Goal: Task Accomplishment & Management: Manage account settings

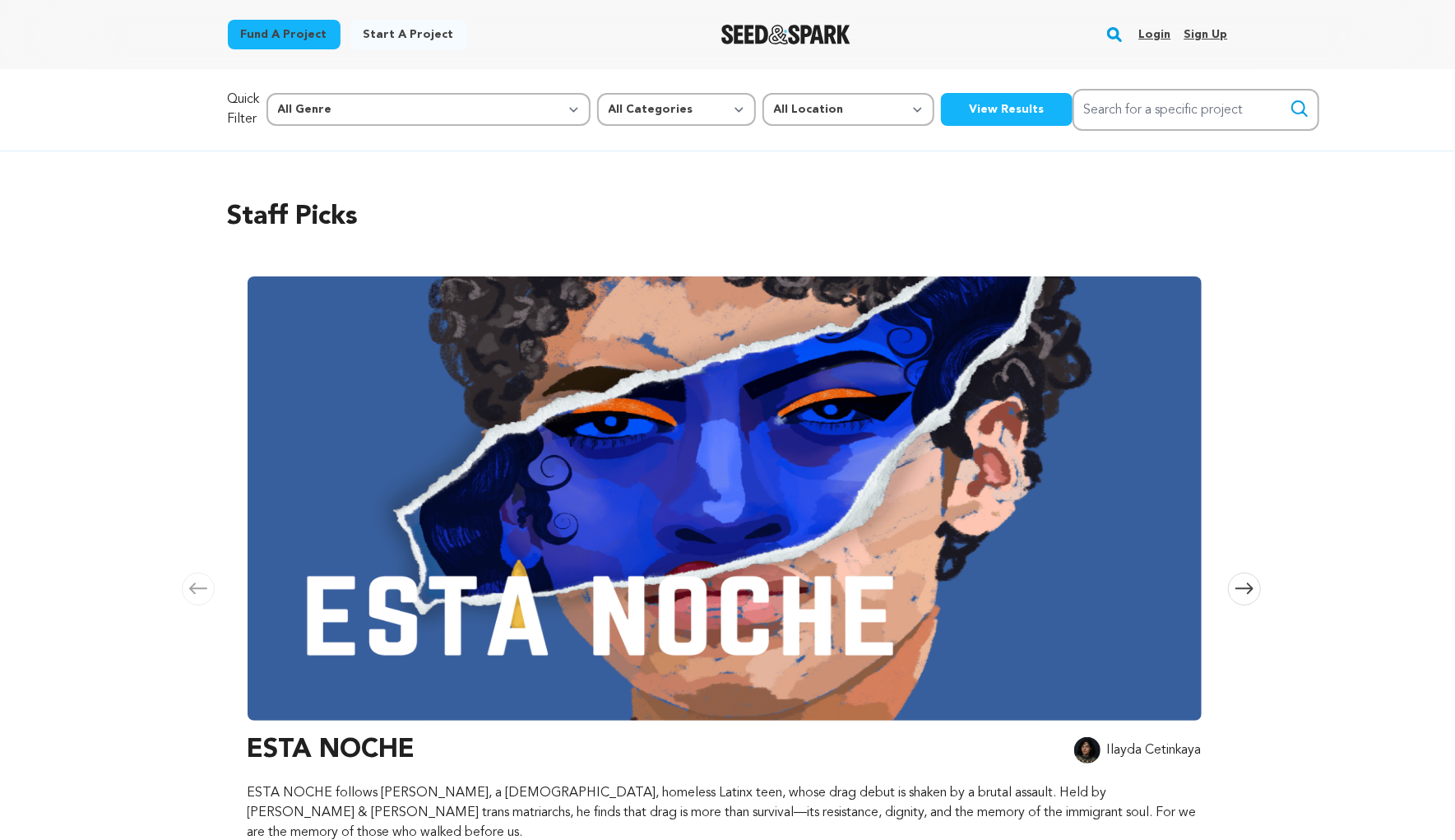
click at [1154, 35] on link "Login" at bounding box center [1154, 34] width 33 height 26
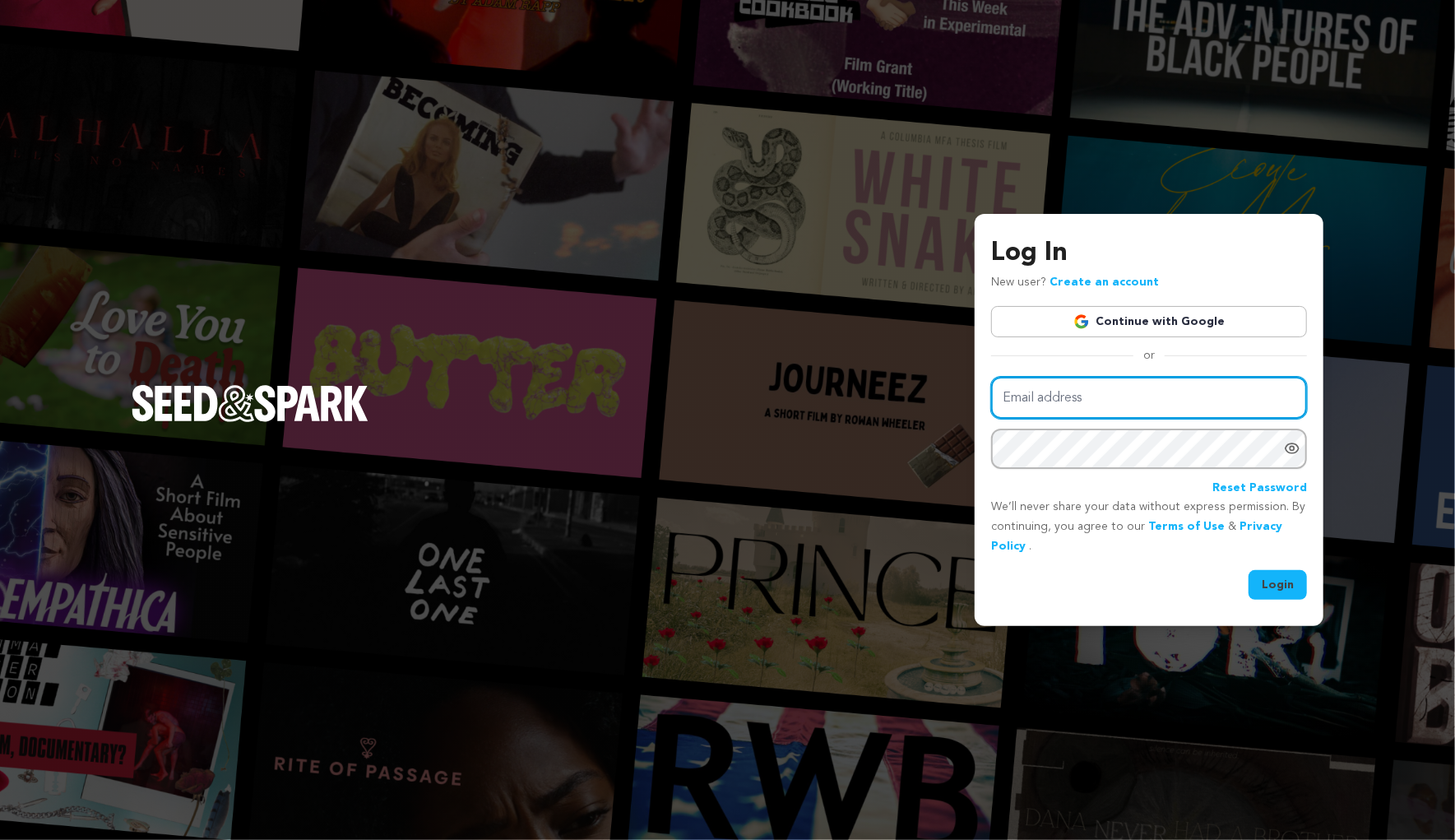
click at [1100, 403] on input "Email address" at bounding box center [1148, 397] width 316 height 42
paste input "gyulfarmfilm@gmail.com"
type input "gyulfarmfilm@gmail.com"
click at [1263, 565] on div "Email address gyulfarmfilm@gmail.com Password Reset Password We’ll never share …" at bounding box center [1148, 488] width 316 height 223
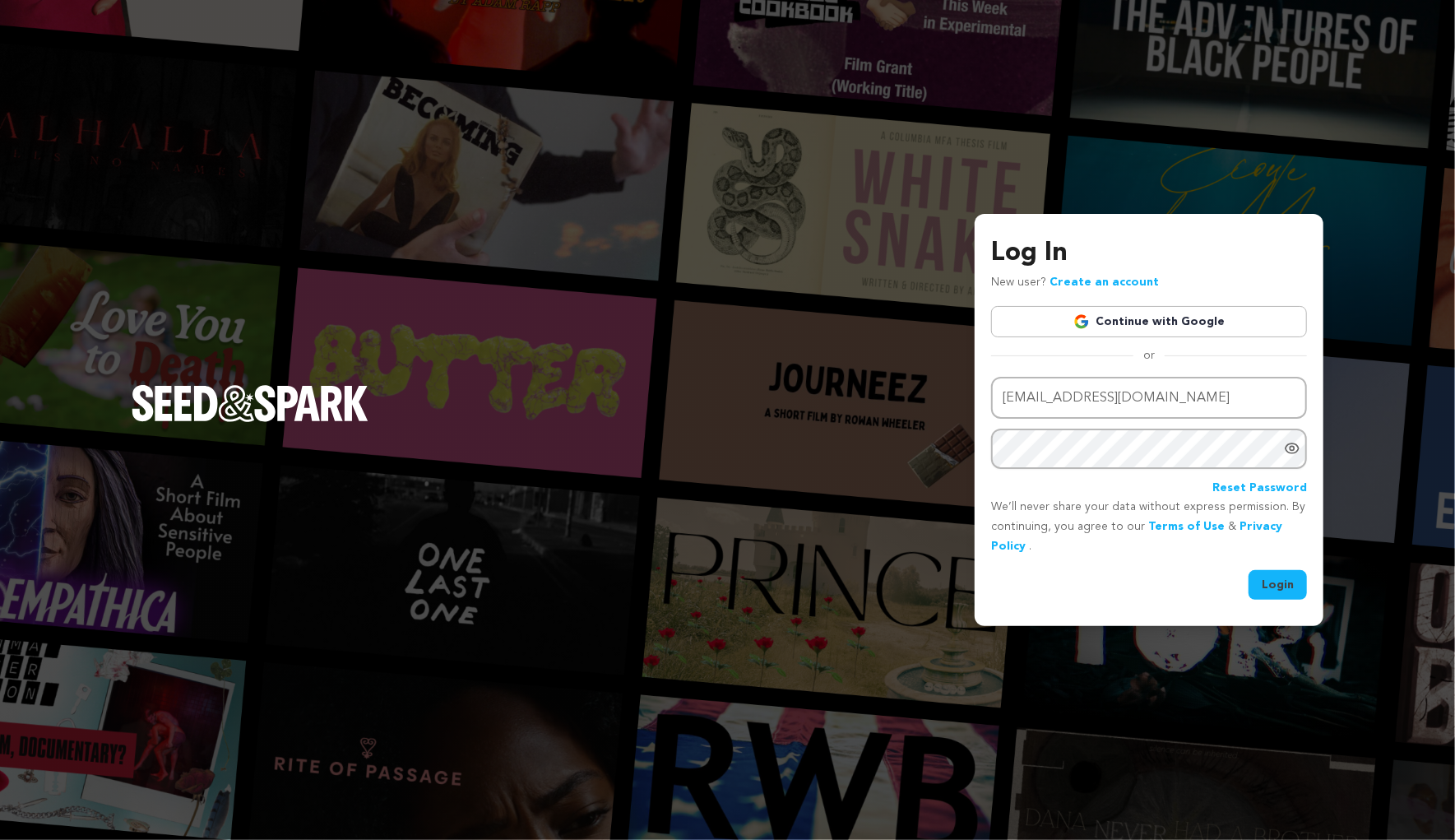
click at [1265, 576] on button "Login" at bounding box center [1277, 584] width 59 height 30
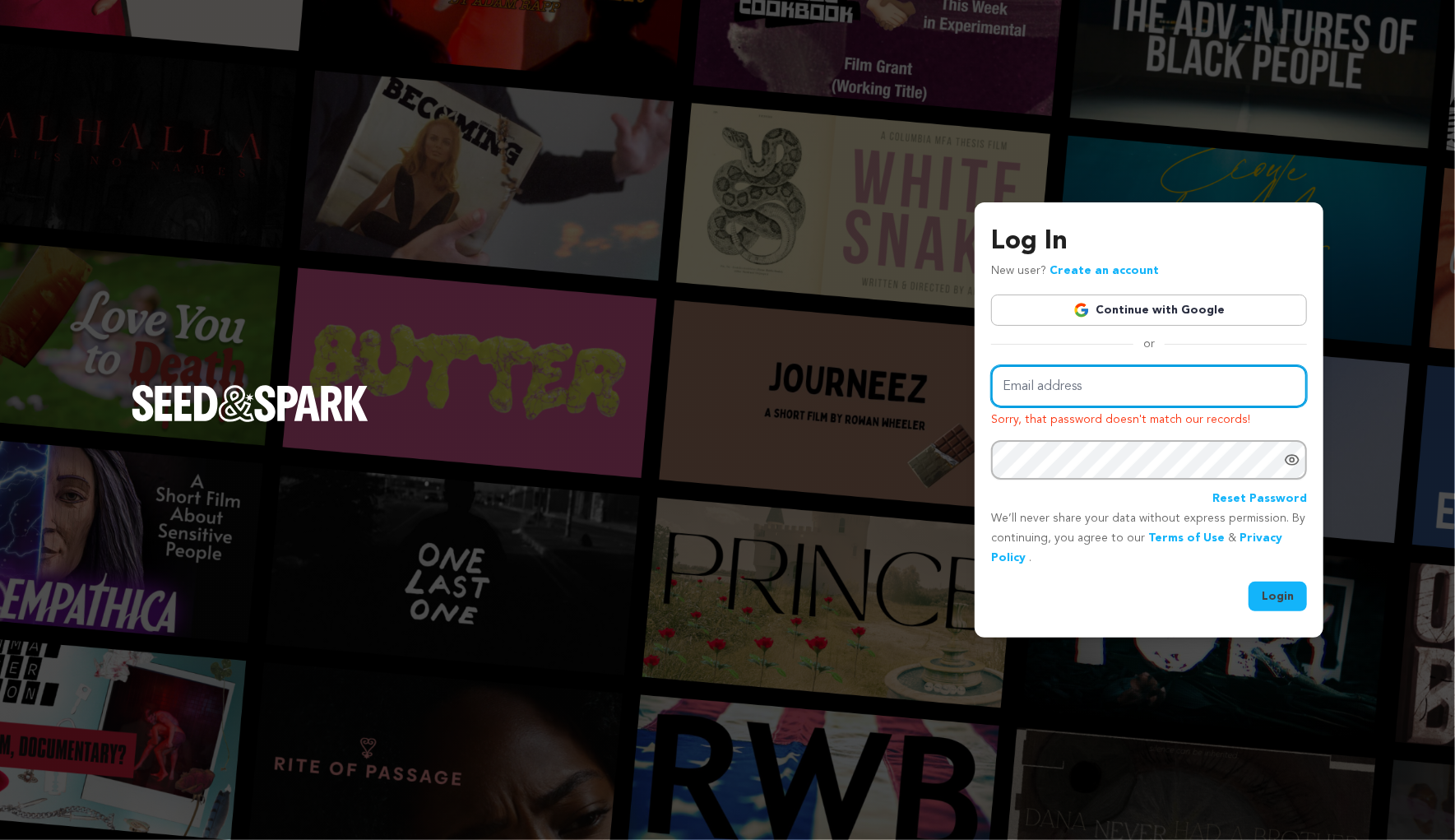
click at [1052, 383] on input "Email address" at bounding box center [1148, 386] width 316 height 42
click at [1088, 304] on img at bounding box center [1081, 310] width 17 height 17
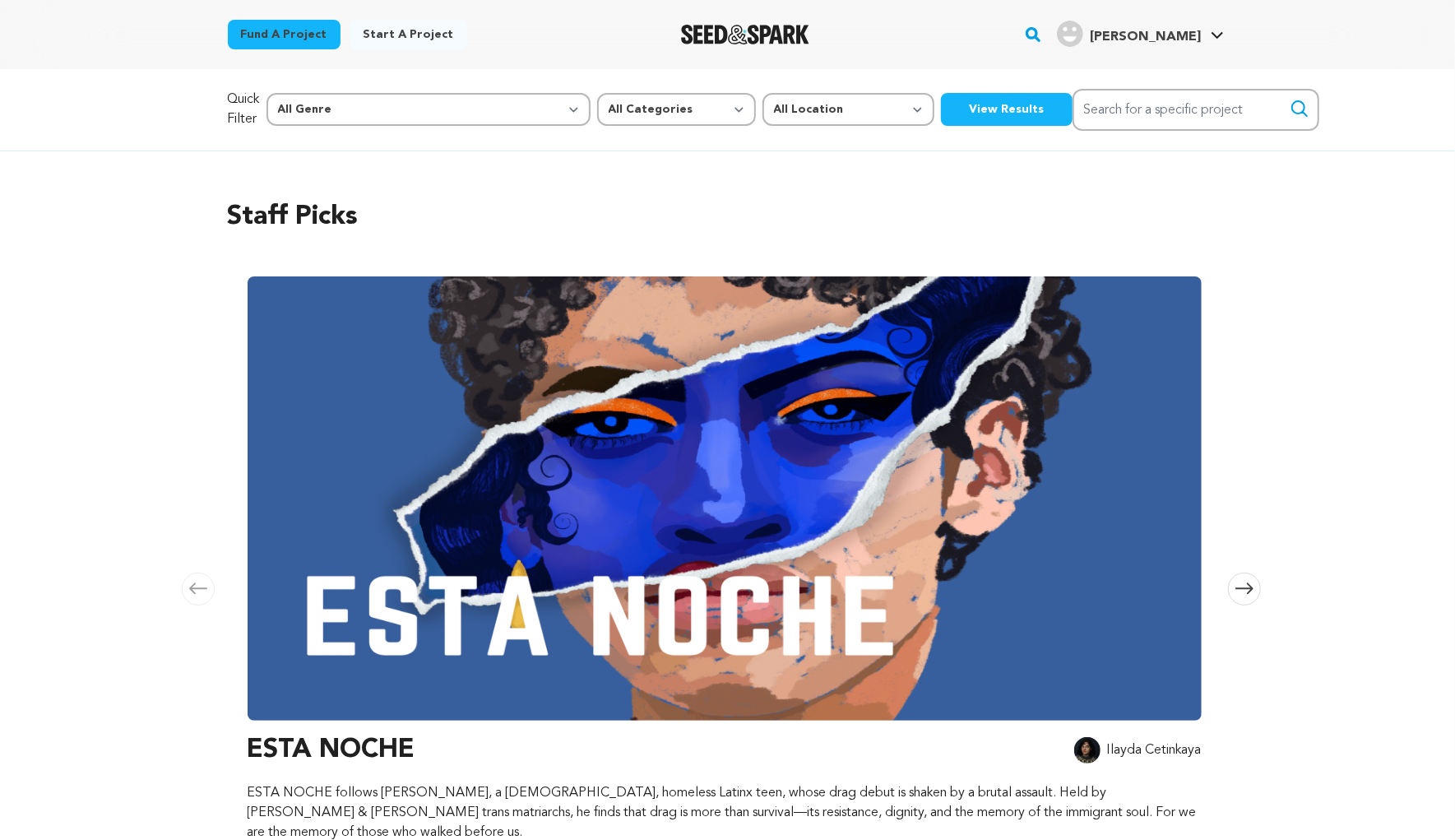
click at [1171, 31] on span "[PERSON_NAME]" at bounding box center [1145, 37] width 111 height 13
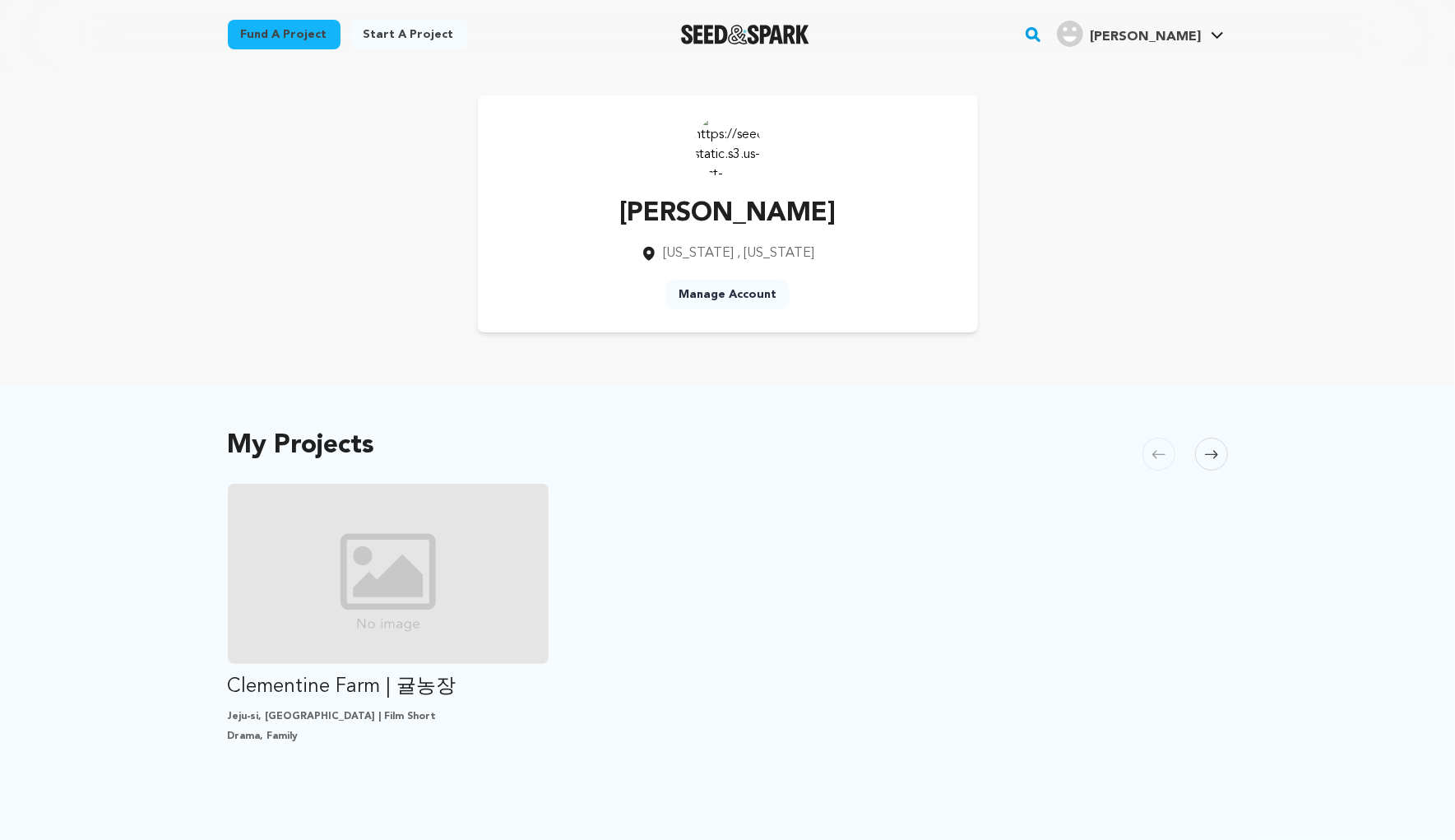
click at [434, 460] on div "My Projects Carousel Skip to previous slide page Carousel Clementine Farm | 귤농장…" at bounding box center [728, 699] width 1000 height 562
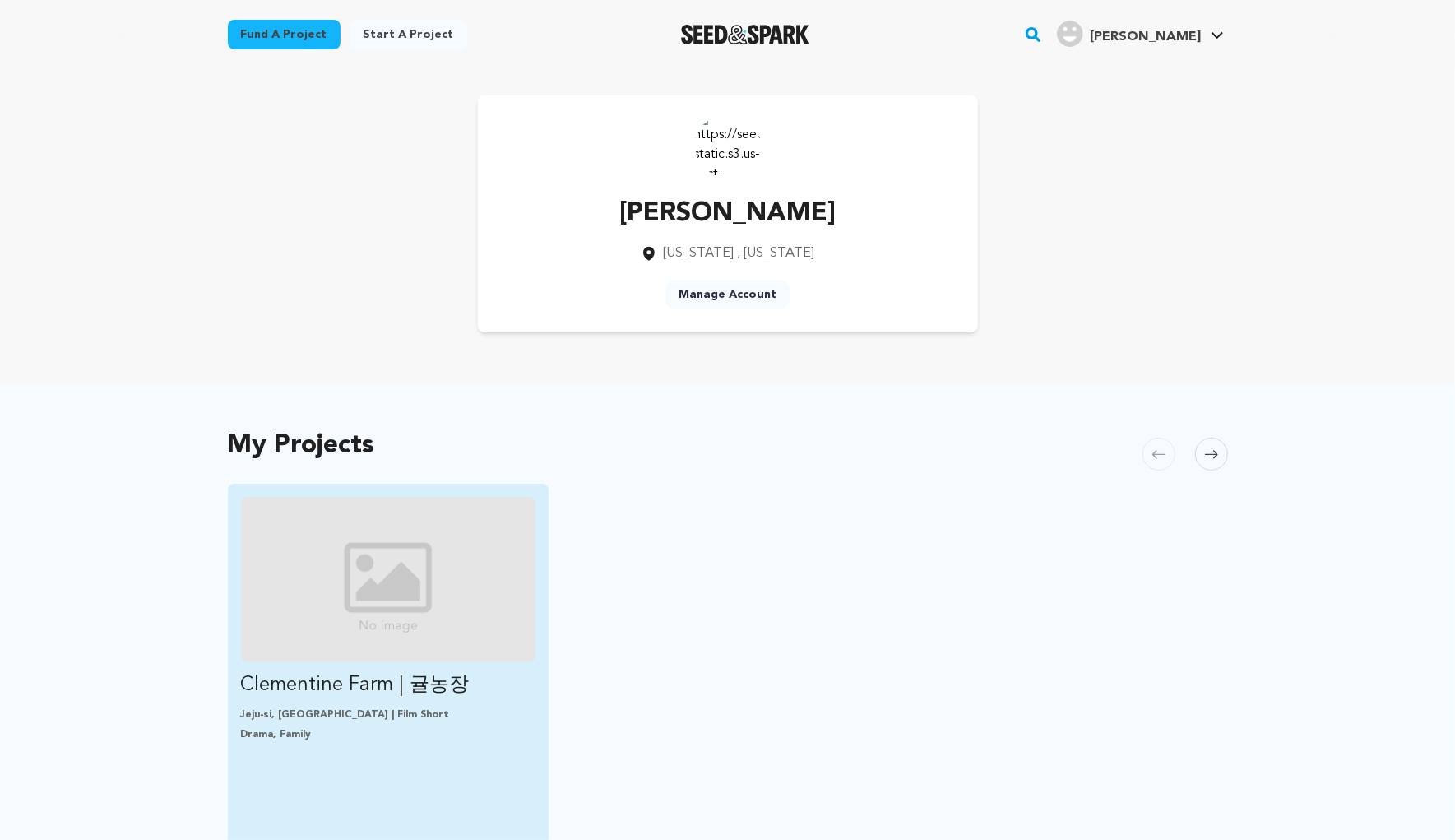
click at [402, 538] on img "Fund Clementine Farm | 귤농장" at bounding box center [388, 580] width 295 height 165
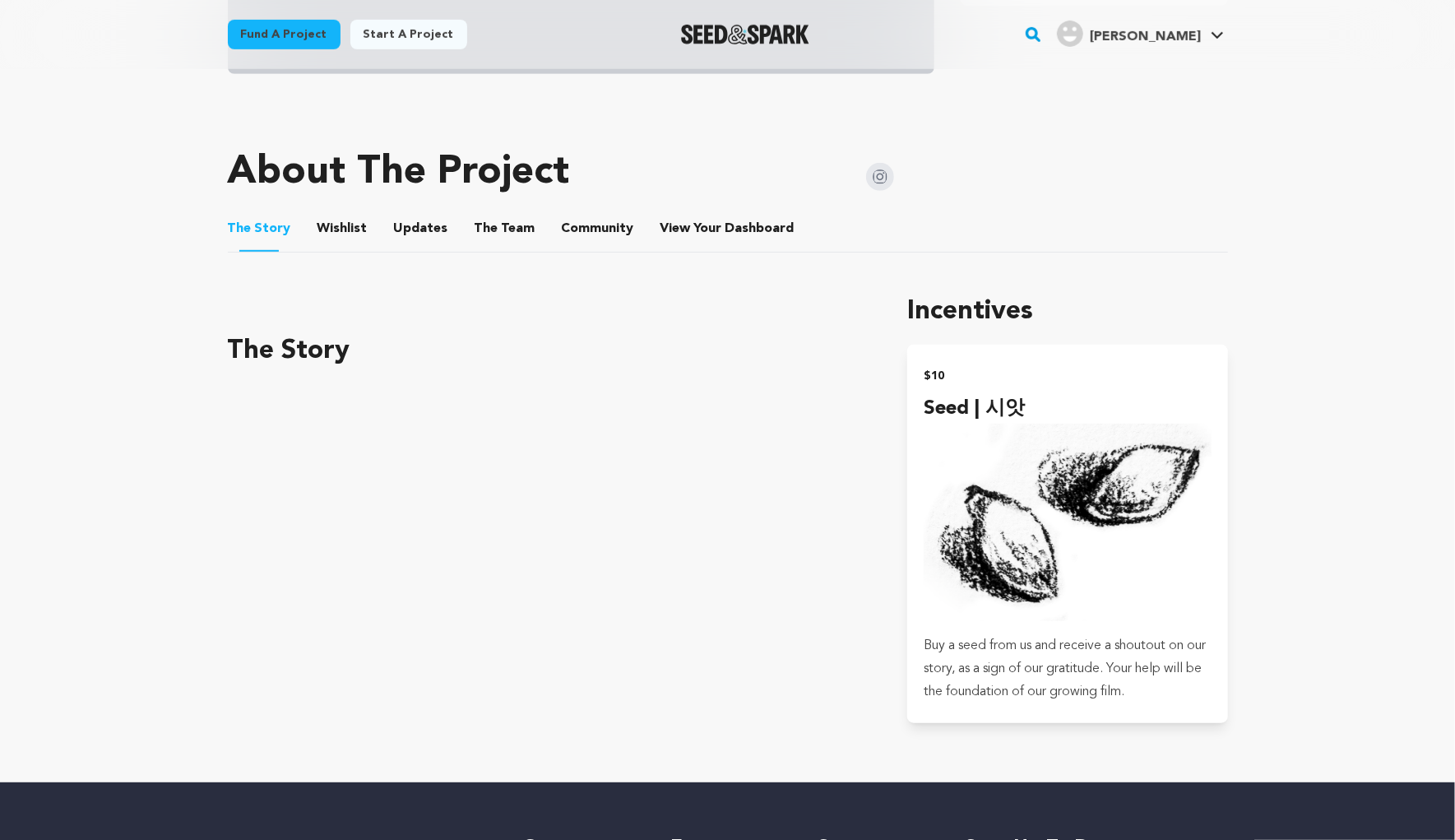
scroll to position [592, 0]
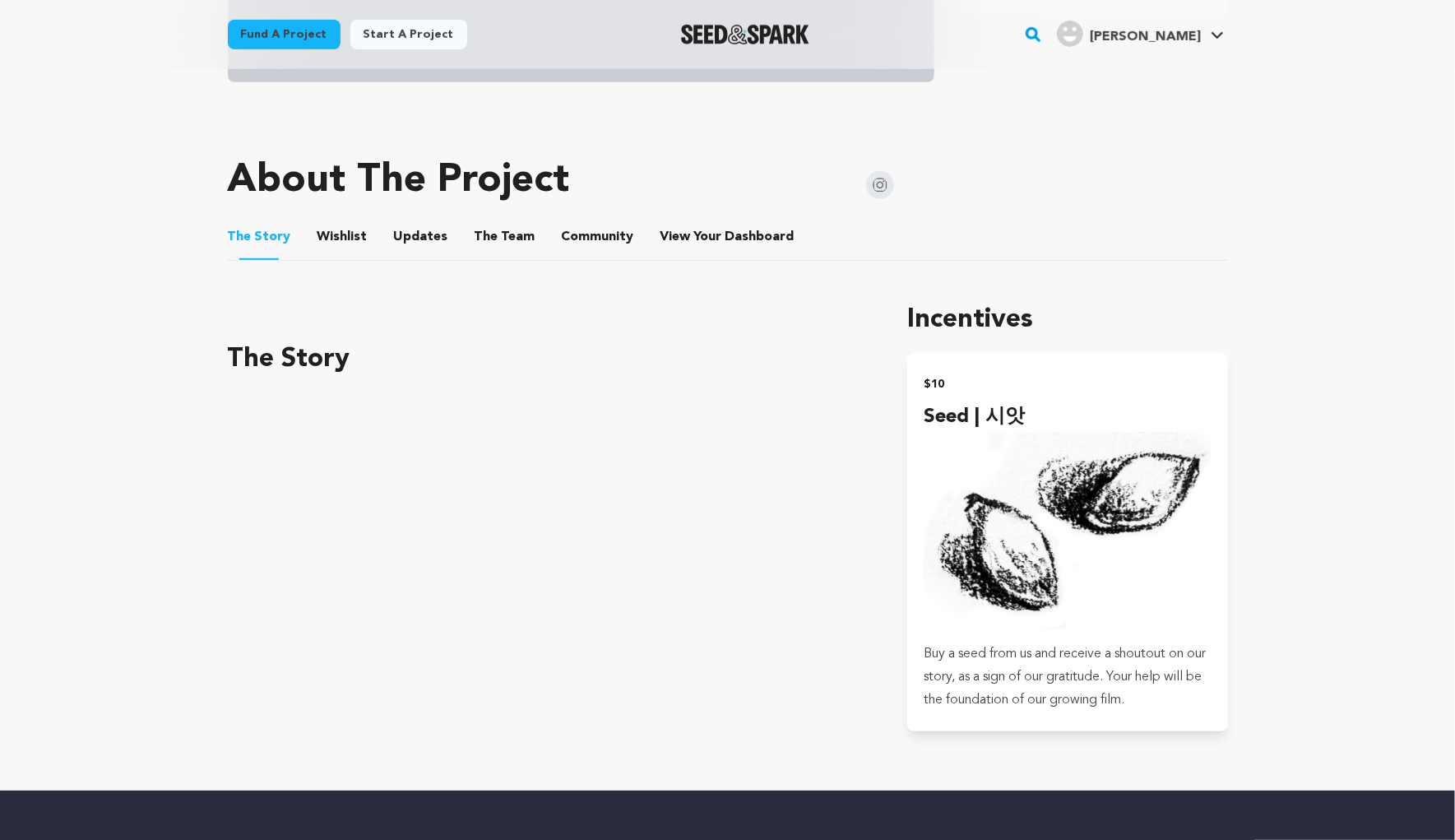
click at [990, 317] on h1 "Incentives" at bounding box center [1067, 320] width 320 height 39
click at [1133, 66] on link "My Projects" at bounding box center [1168, 72] width 184 height 36
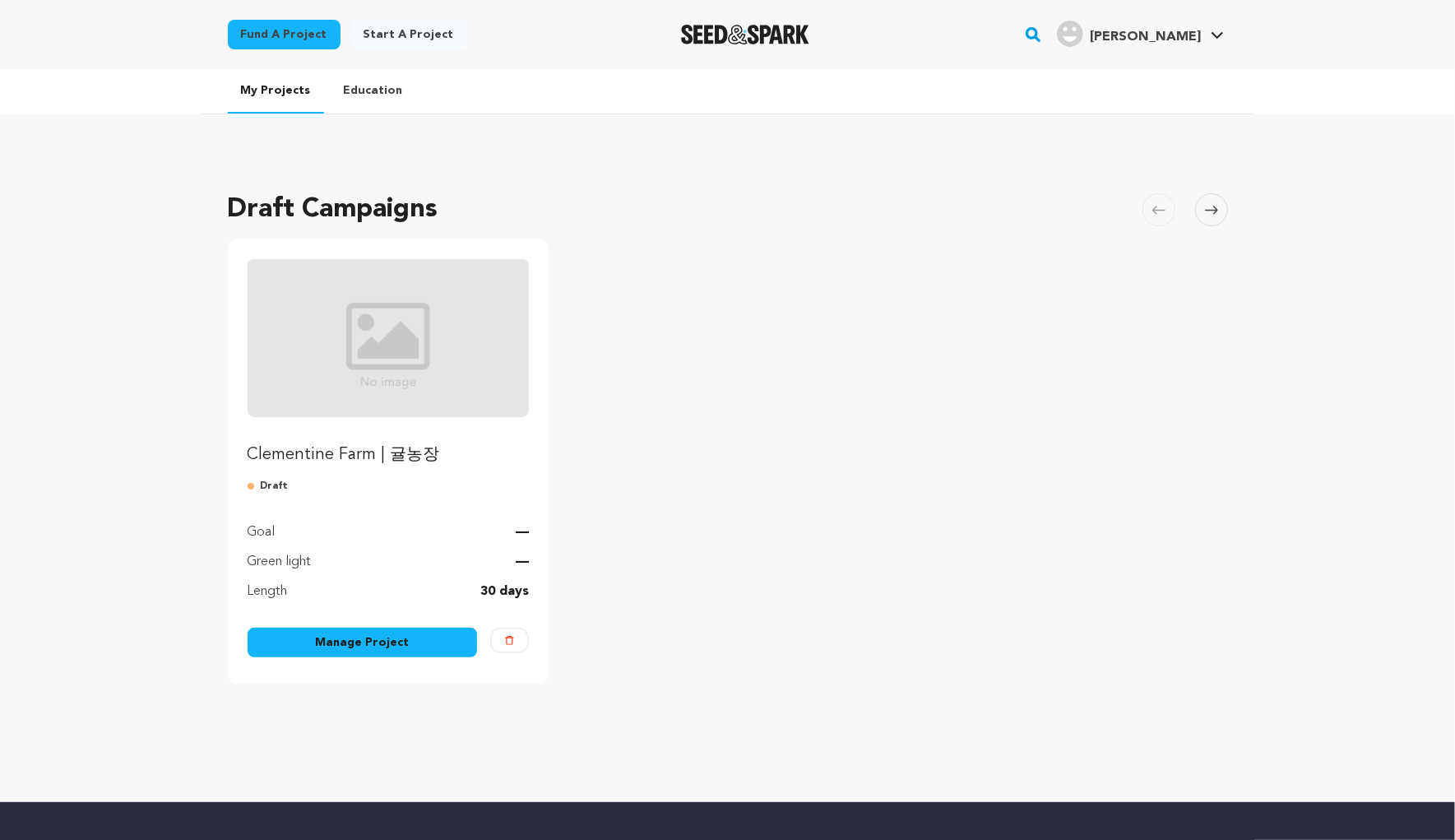
click at [423, 649] on link "Manage Project" at bounding box center [362, 642] width 230 height 30
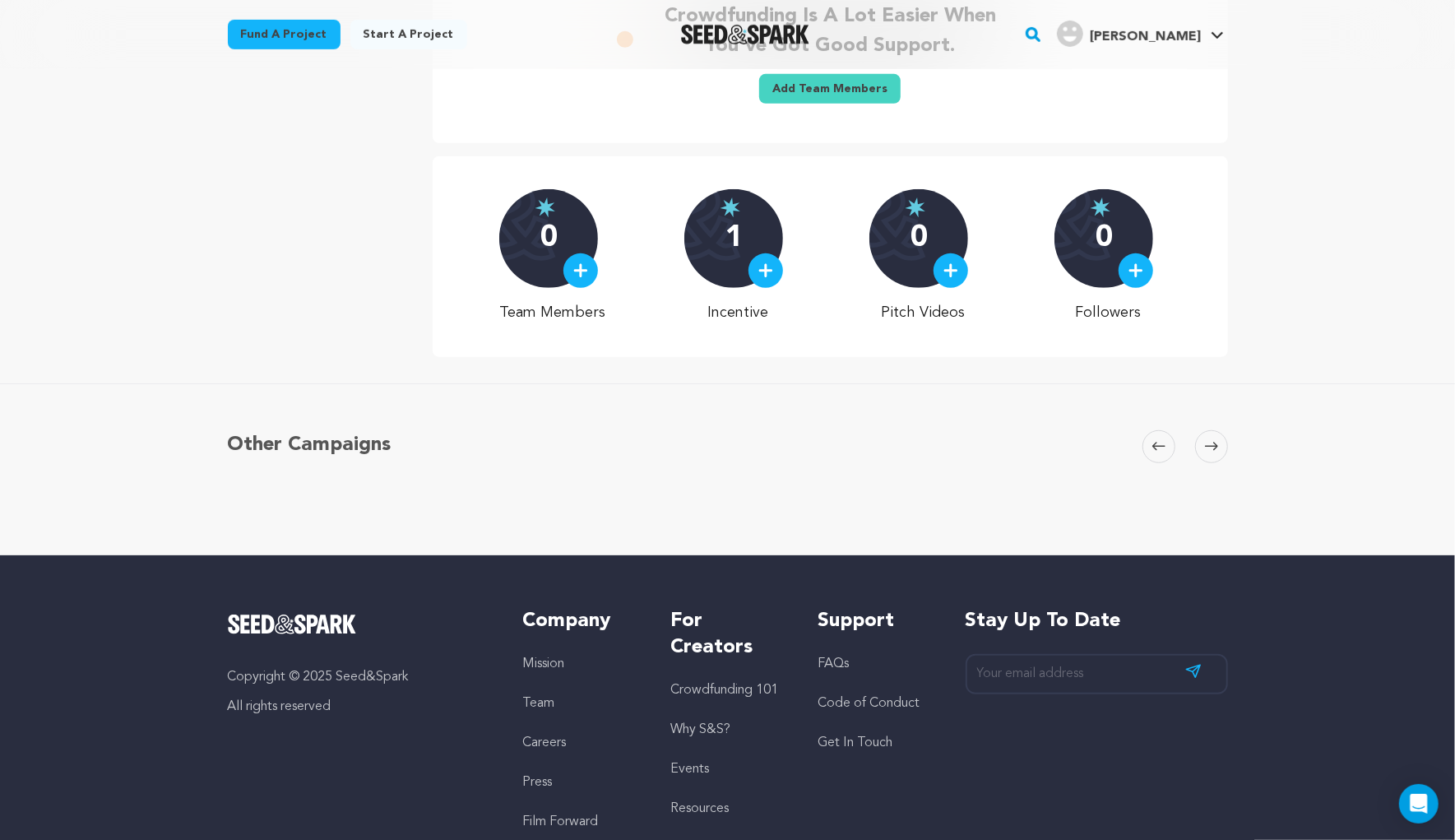
scroll to position [521, 0]
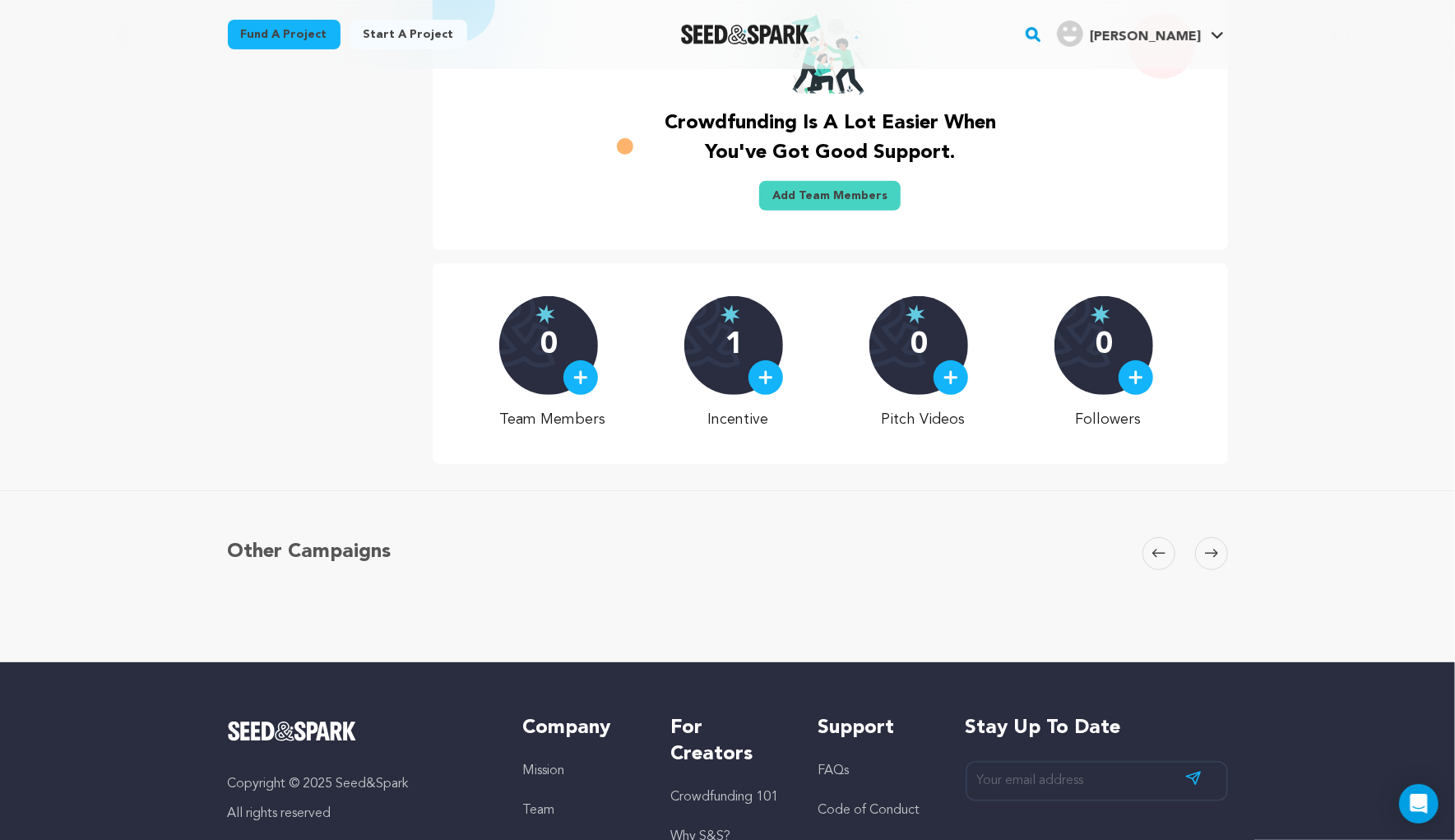
click at [768, 375] on img at bounding box center [766, 377] width 15 height 15
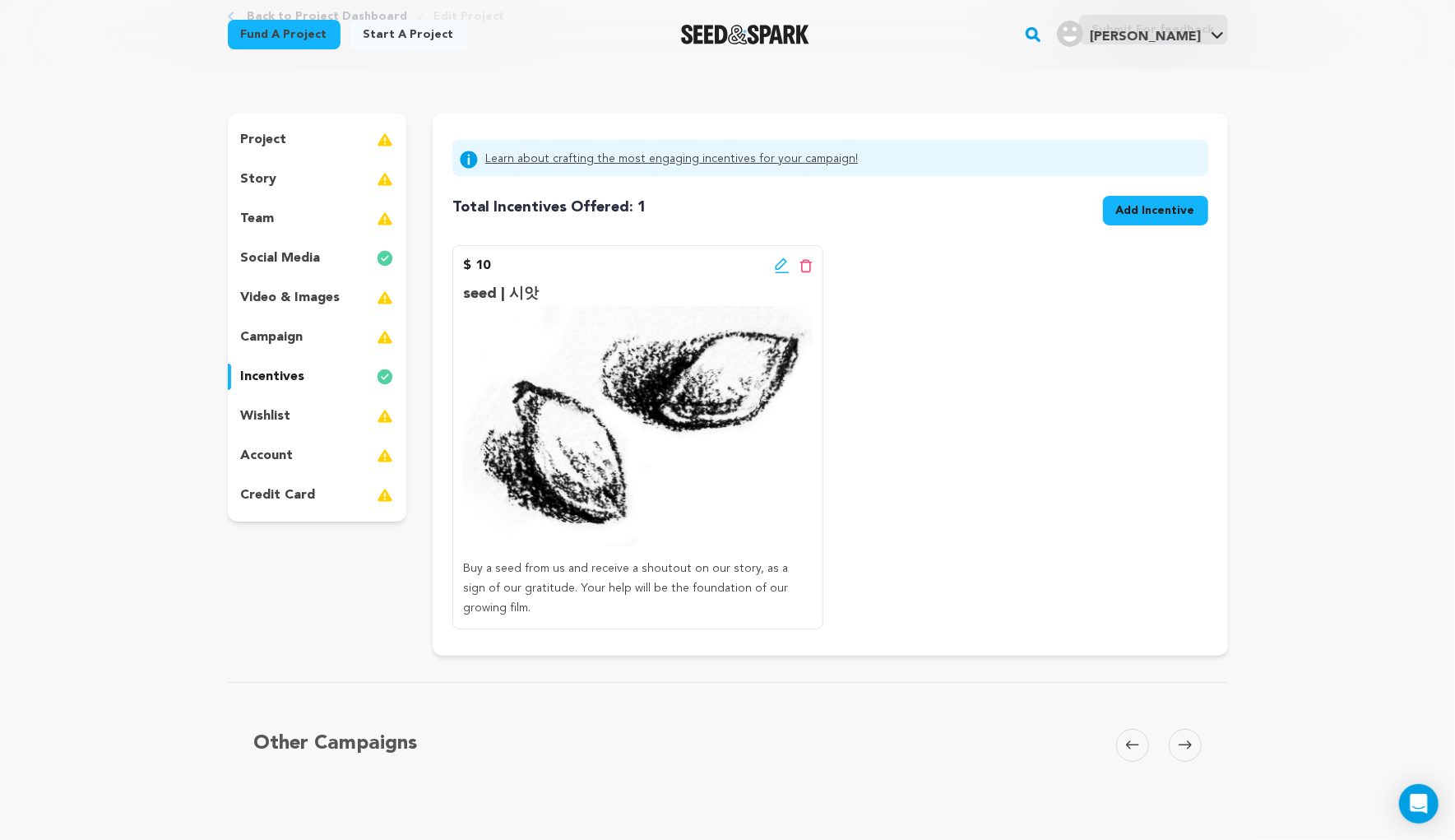
scroll to position [124, 0]
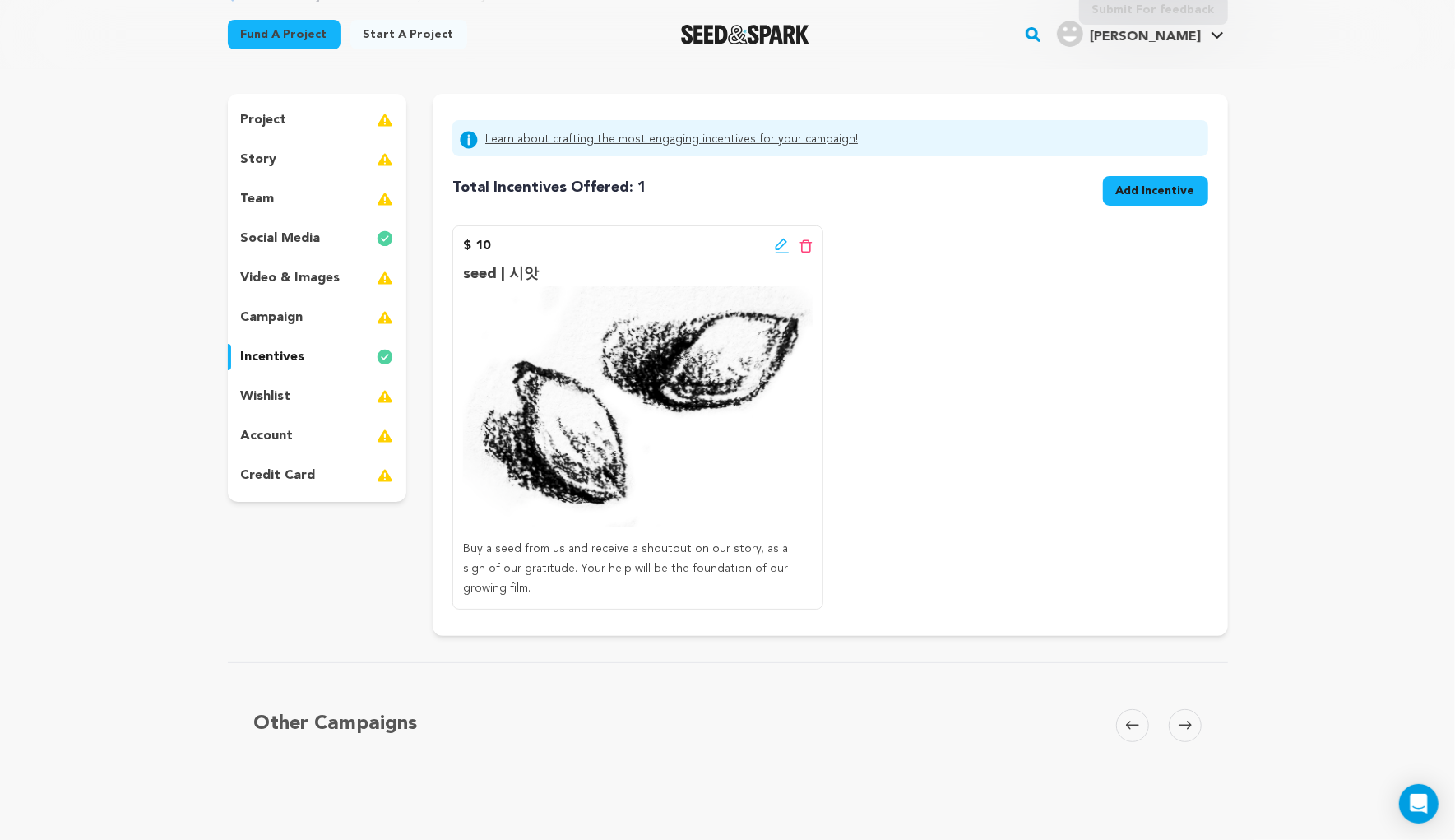
click at [778, 238] on icon at bounding box center [782, 246] width 15 height 17
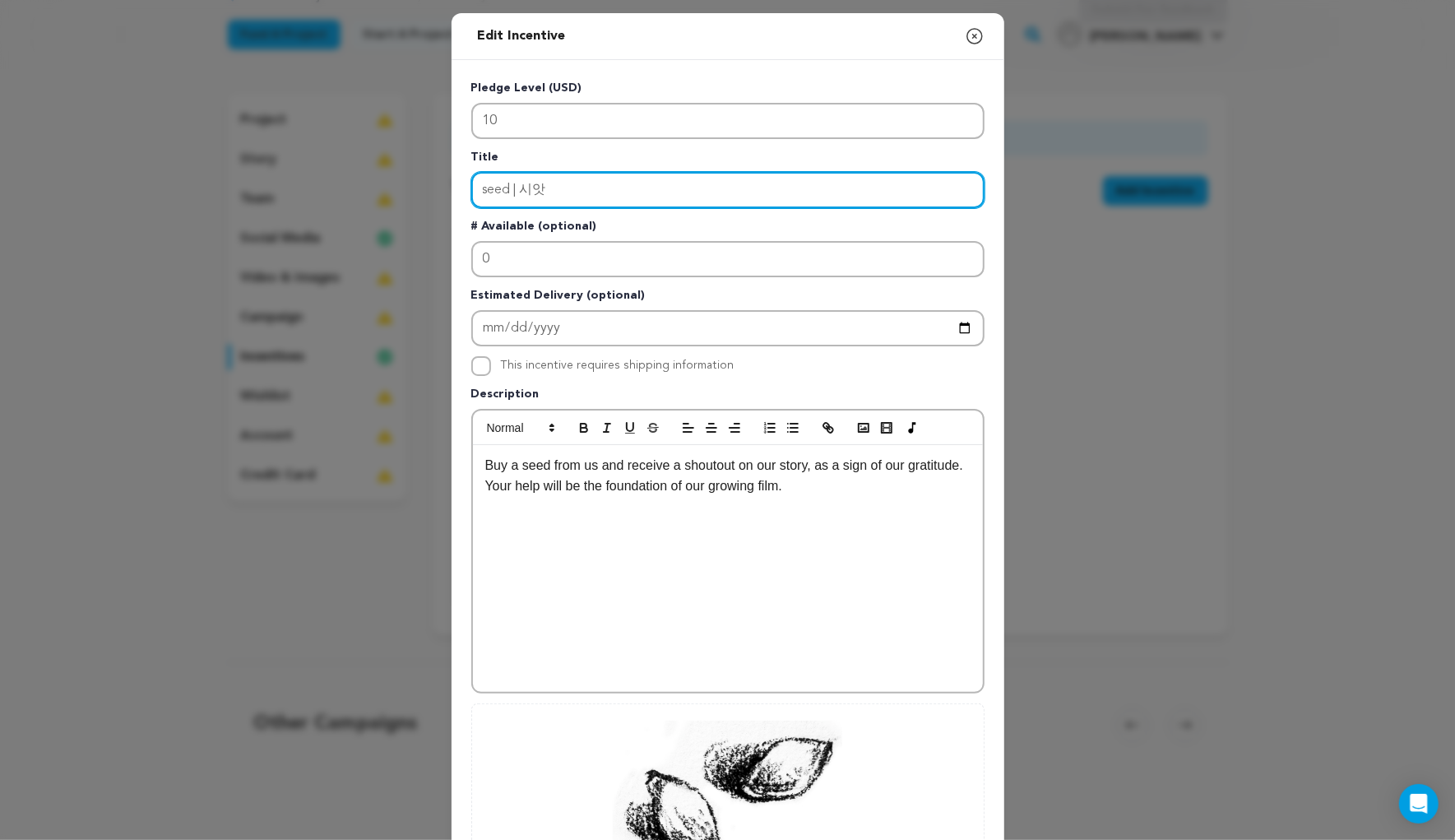
click at [532, 190] on input "seed | 시앗" at bounding box center [728, 190] width 513 height 36
click at [611, 175] on input "seed | 씨앗" at bounding box center [728, 190] width 513 height 36
type input "seed | 씨앗"
click at [636, 156] on p "Title" at bounding box center [728, 160] width 513 height 23
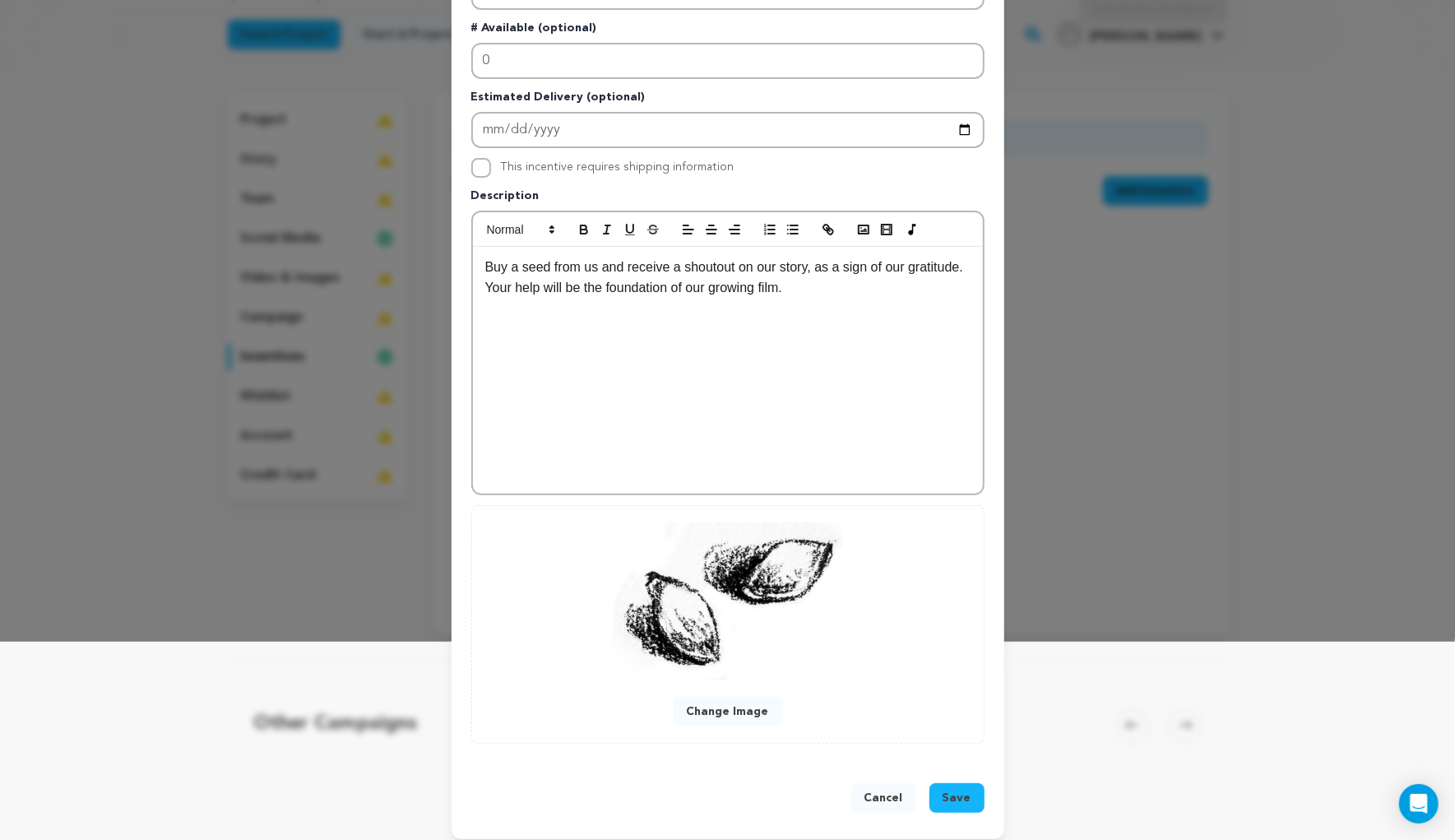
scroll to position [210, 0]
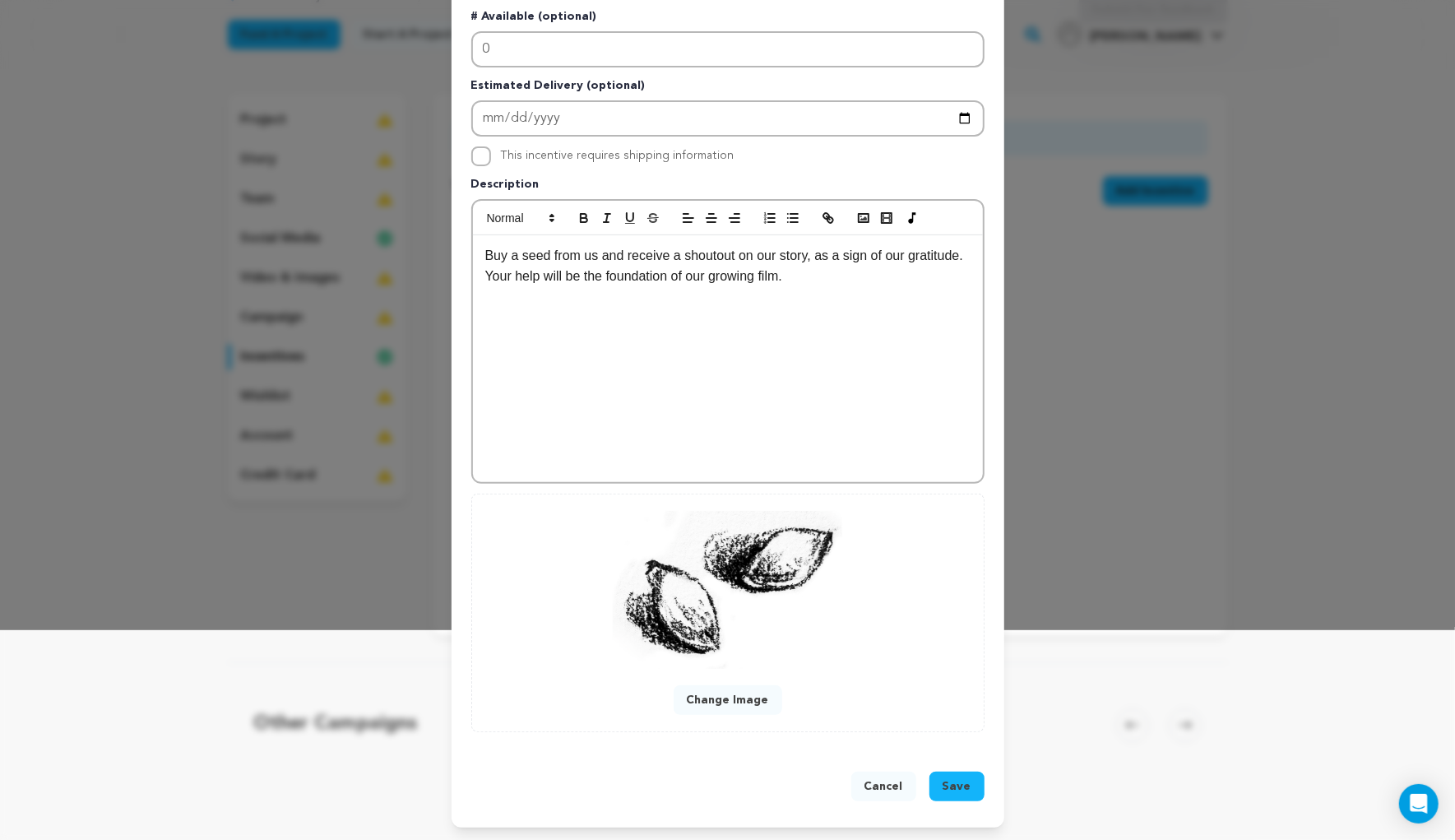
click at [961, 776] on button "Save" at bounding box center [956, 786] width 55 height 30
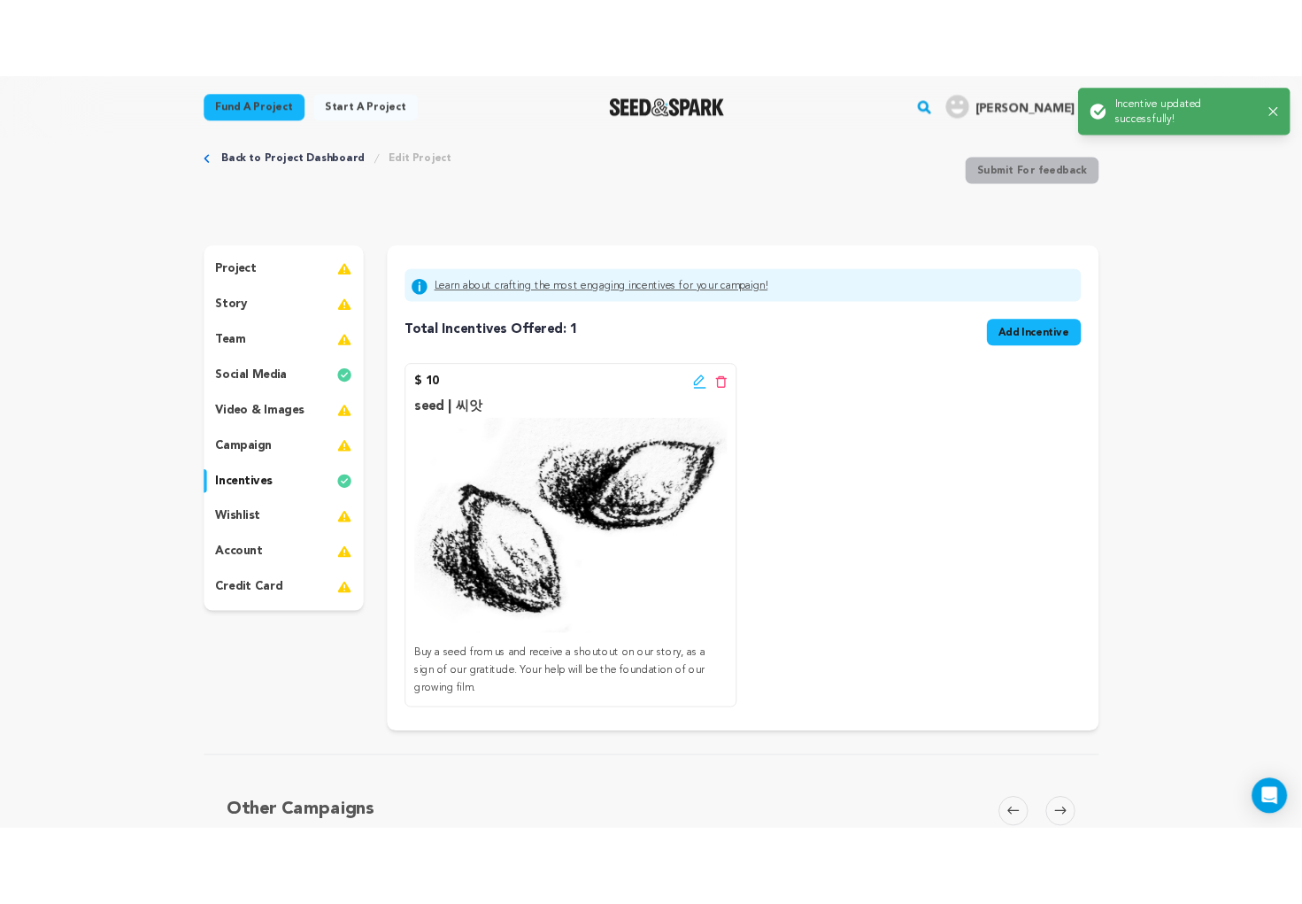
scroll to position [0, 0]
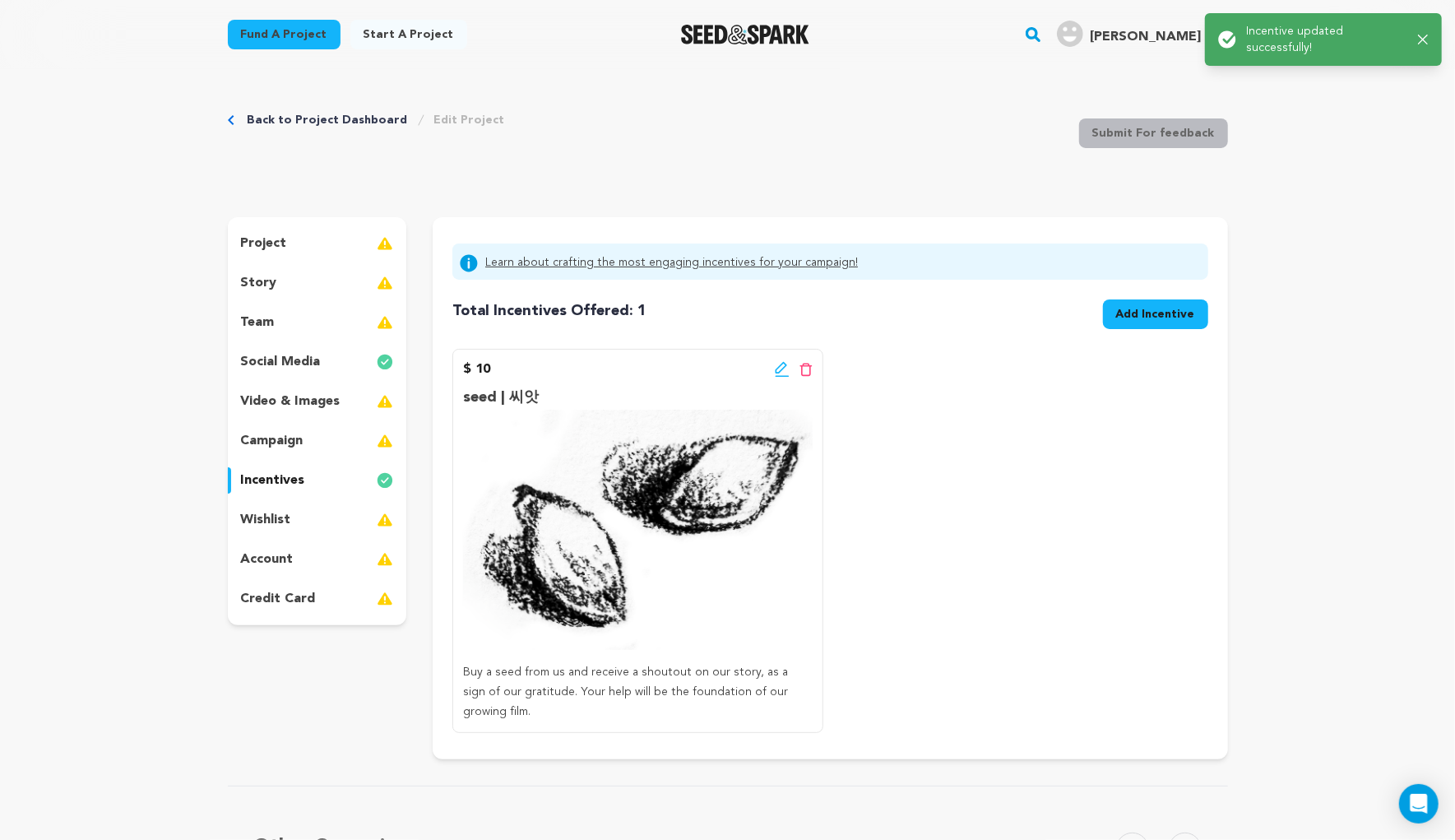
click at [1145, 324] on button "Add Incentive" at bounding box center [1155, 314] width 105 height 30
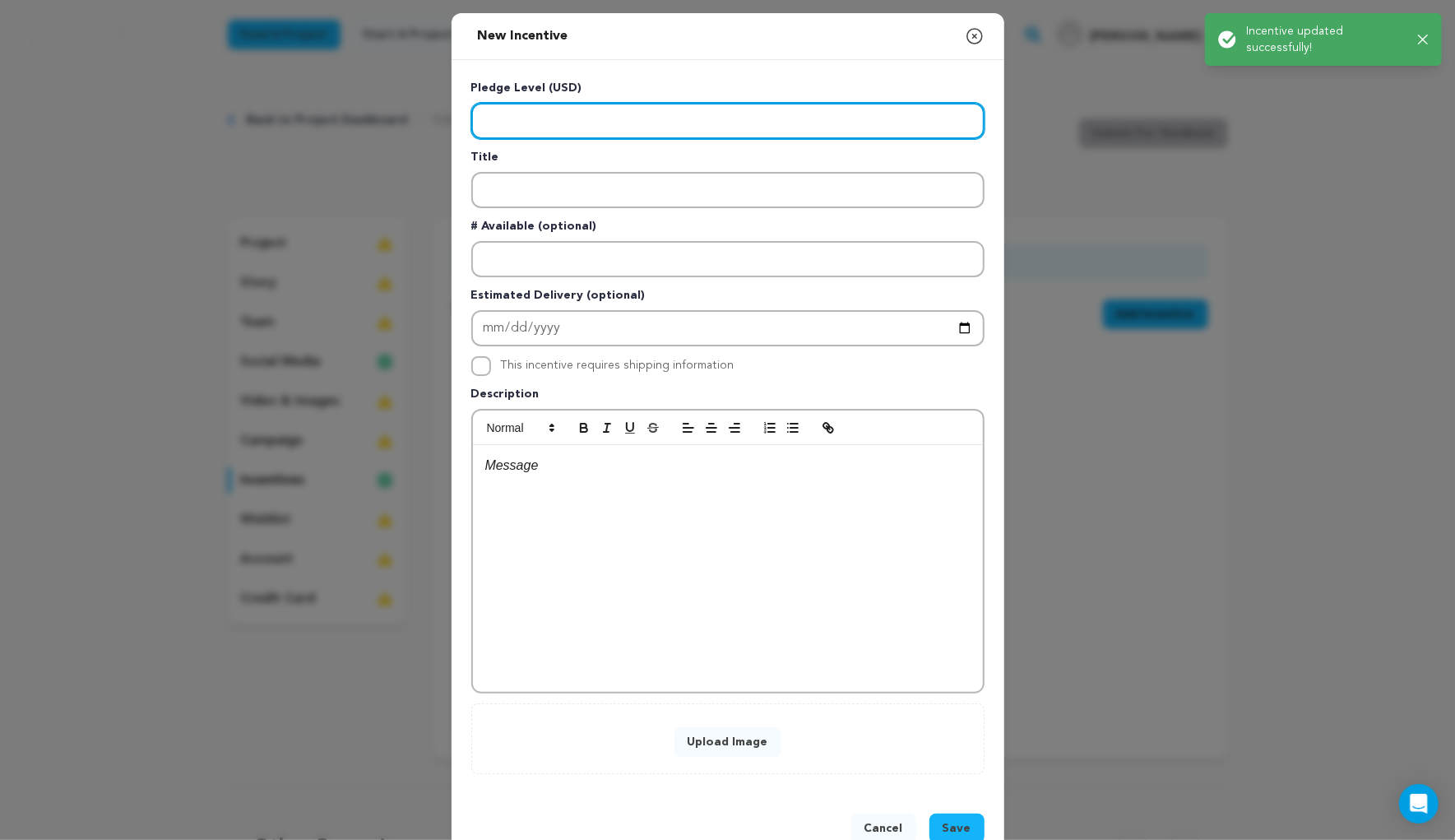
click at [525, 122] on input "Enter level" at bounding box center [728, 121] width 513 height 36
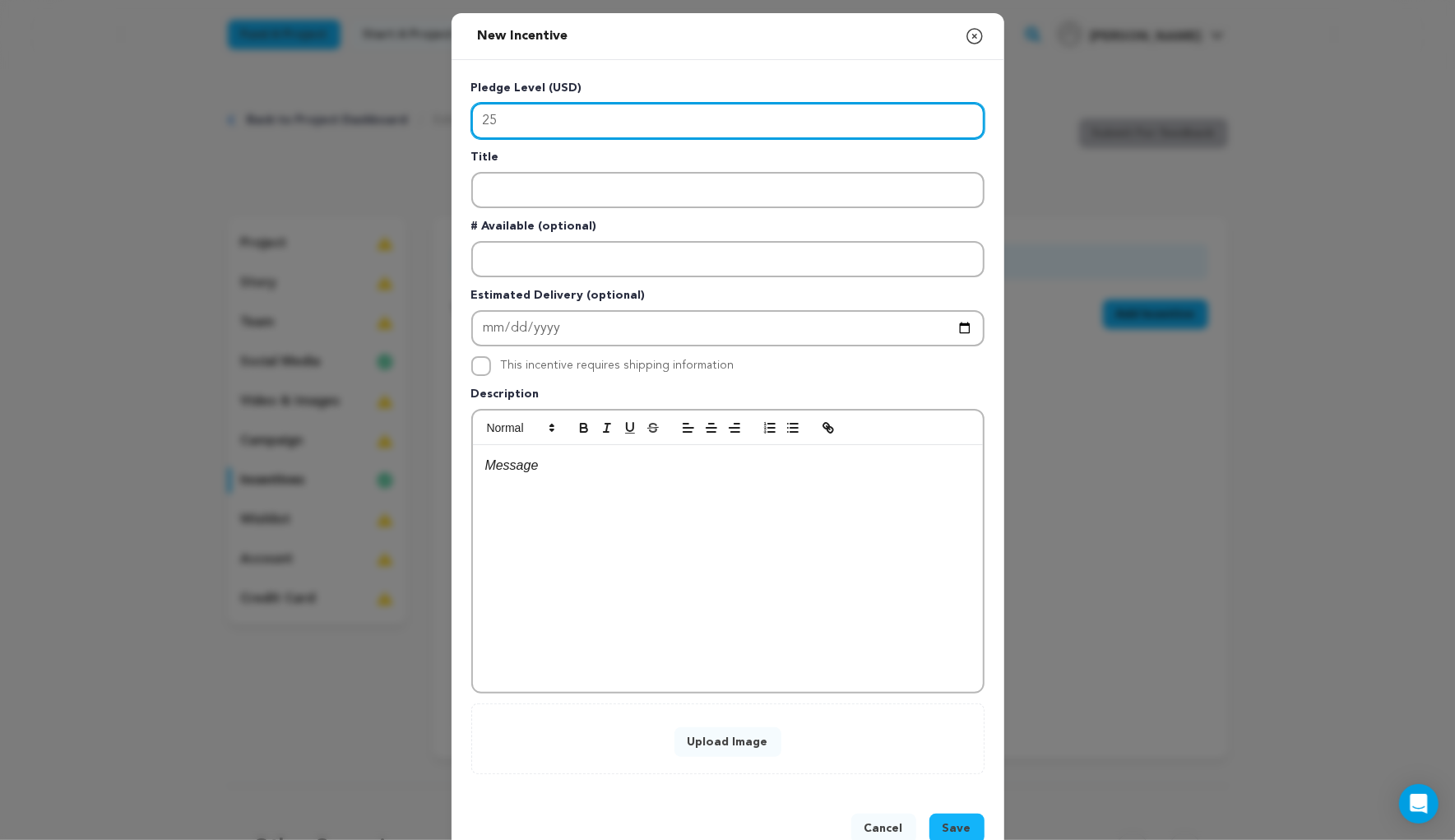
type input "25"
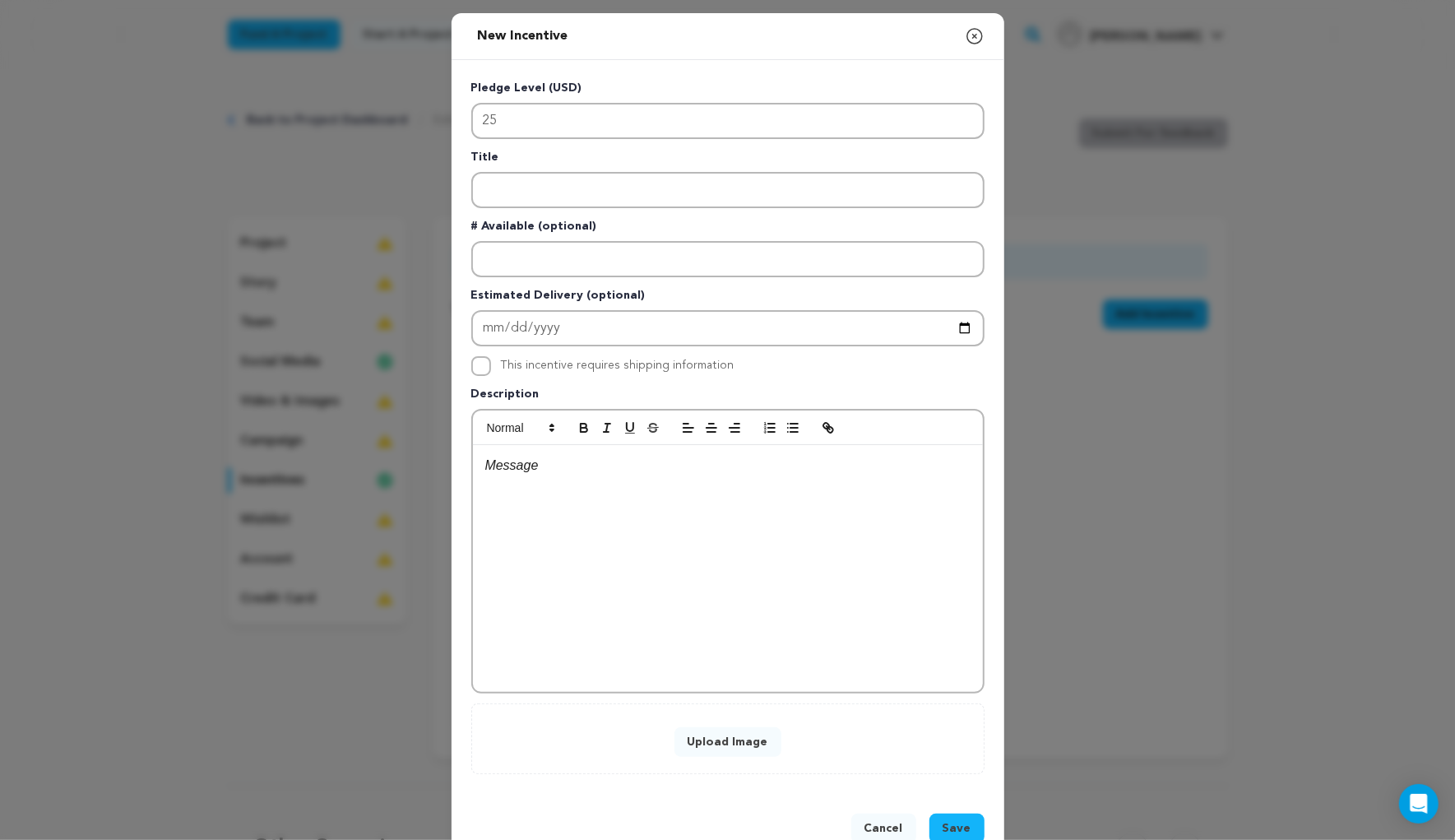
click at [1448, 135] on div "New Incentive Close modal Pledge Level (USD) 25 Title # Available (optional)" at bounding box center [728, 441] width 1455 height 883
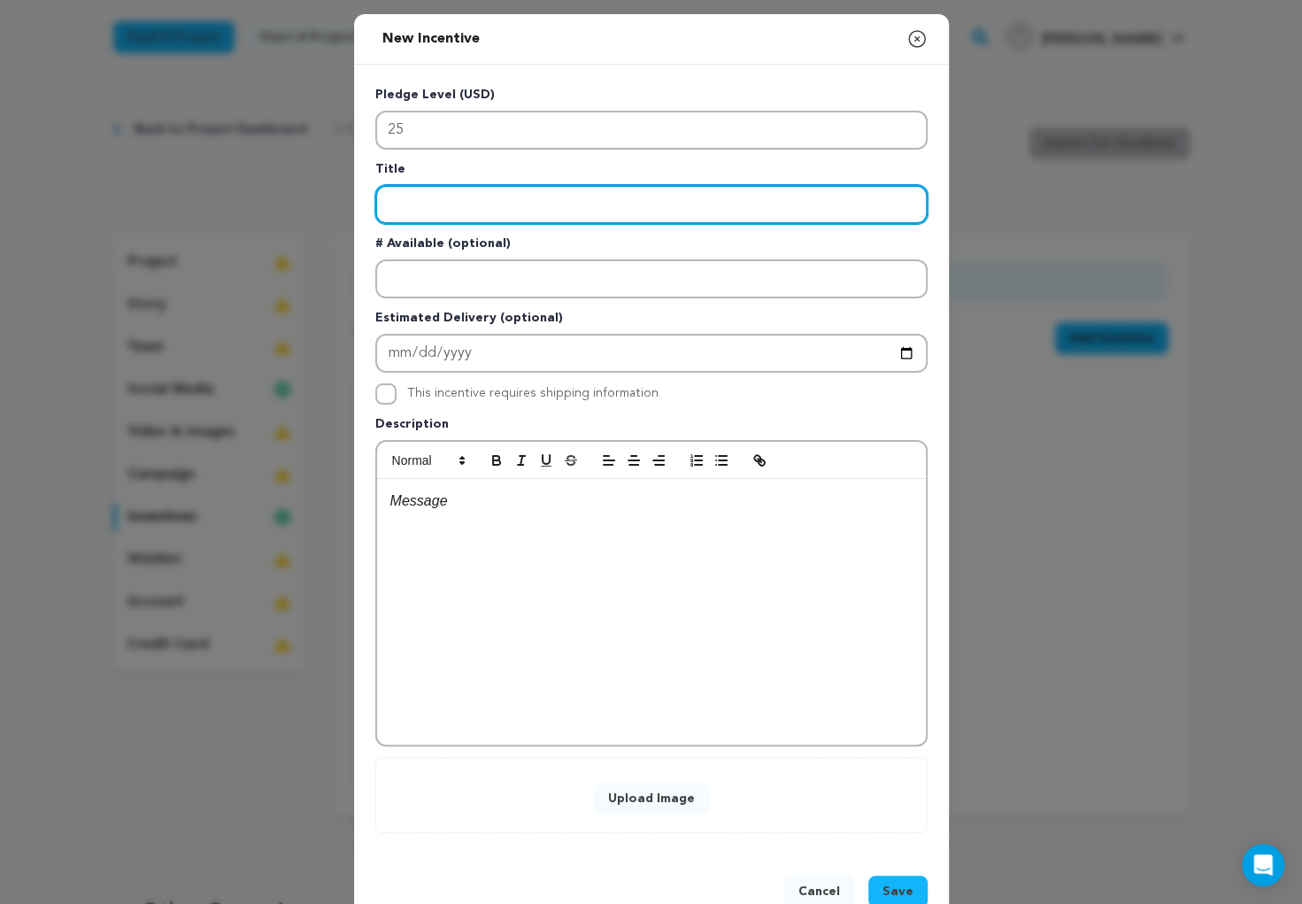
click at [435, 195] on input "Enter title" at bounding box center [651, 204] width 552 height 39
type input "Bud I 싹"
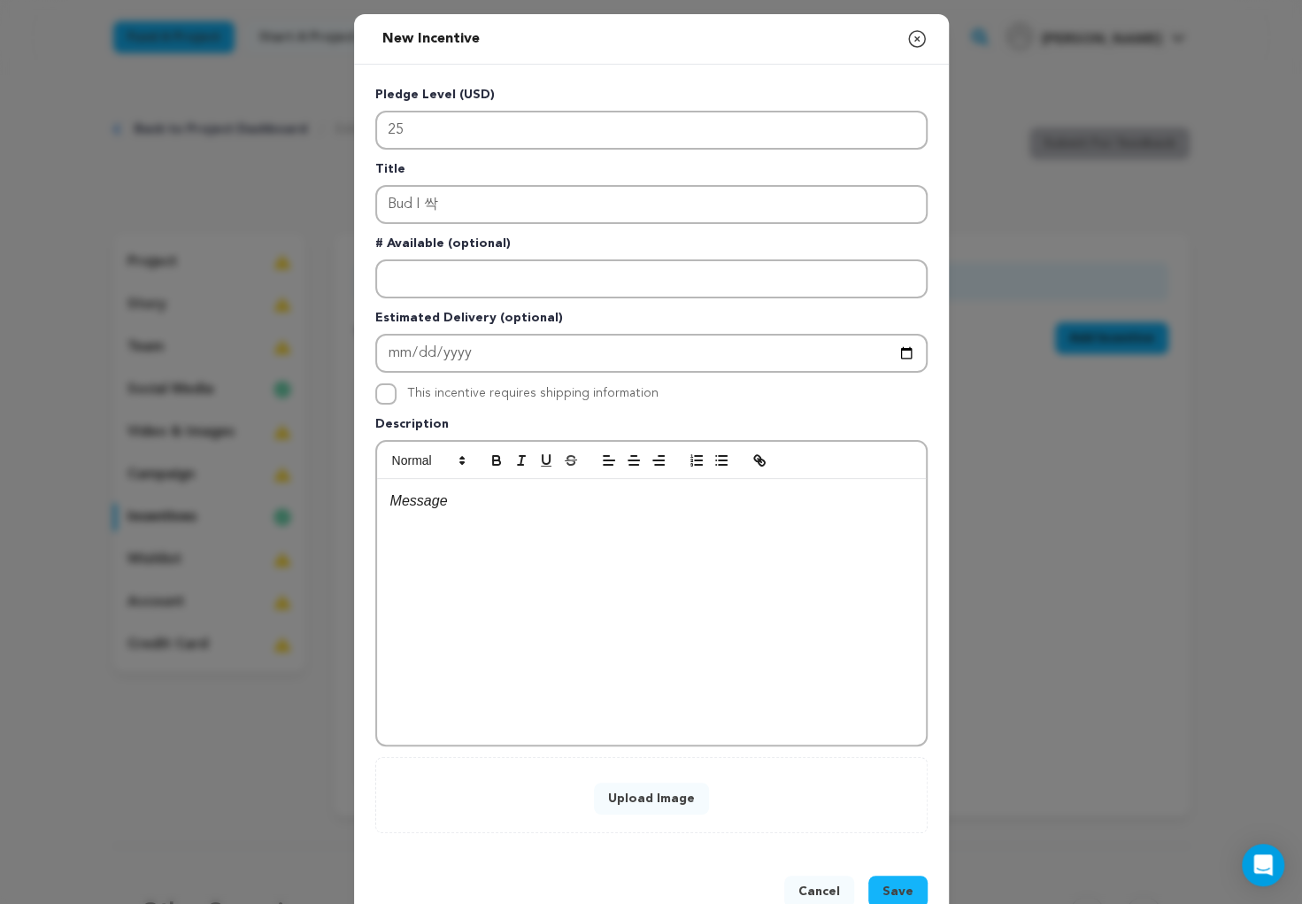
click at [632, 786] on button "Upload Image" at bounding box center [651, 798] width 115 height 32
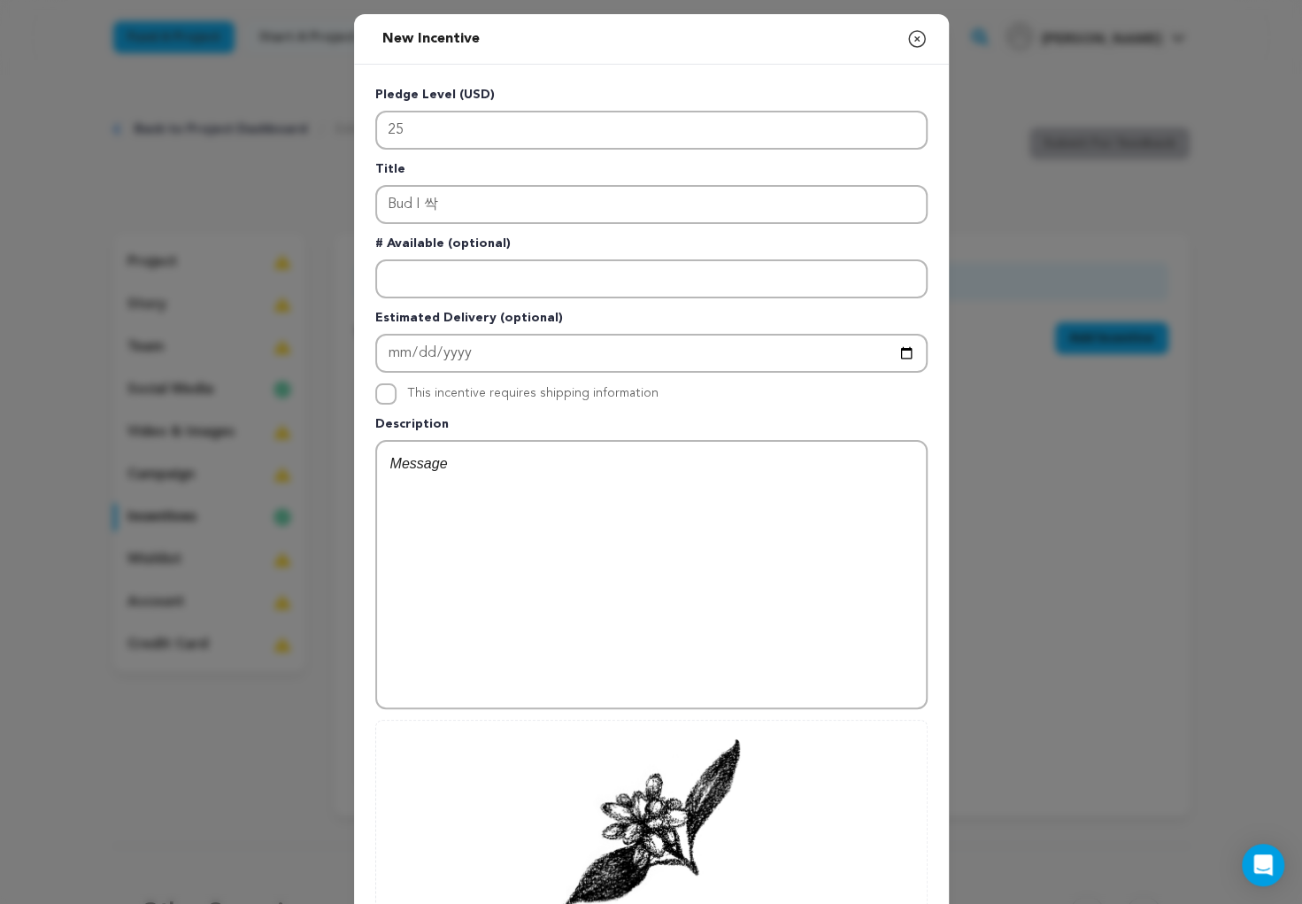
scroll to position [188, 0]
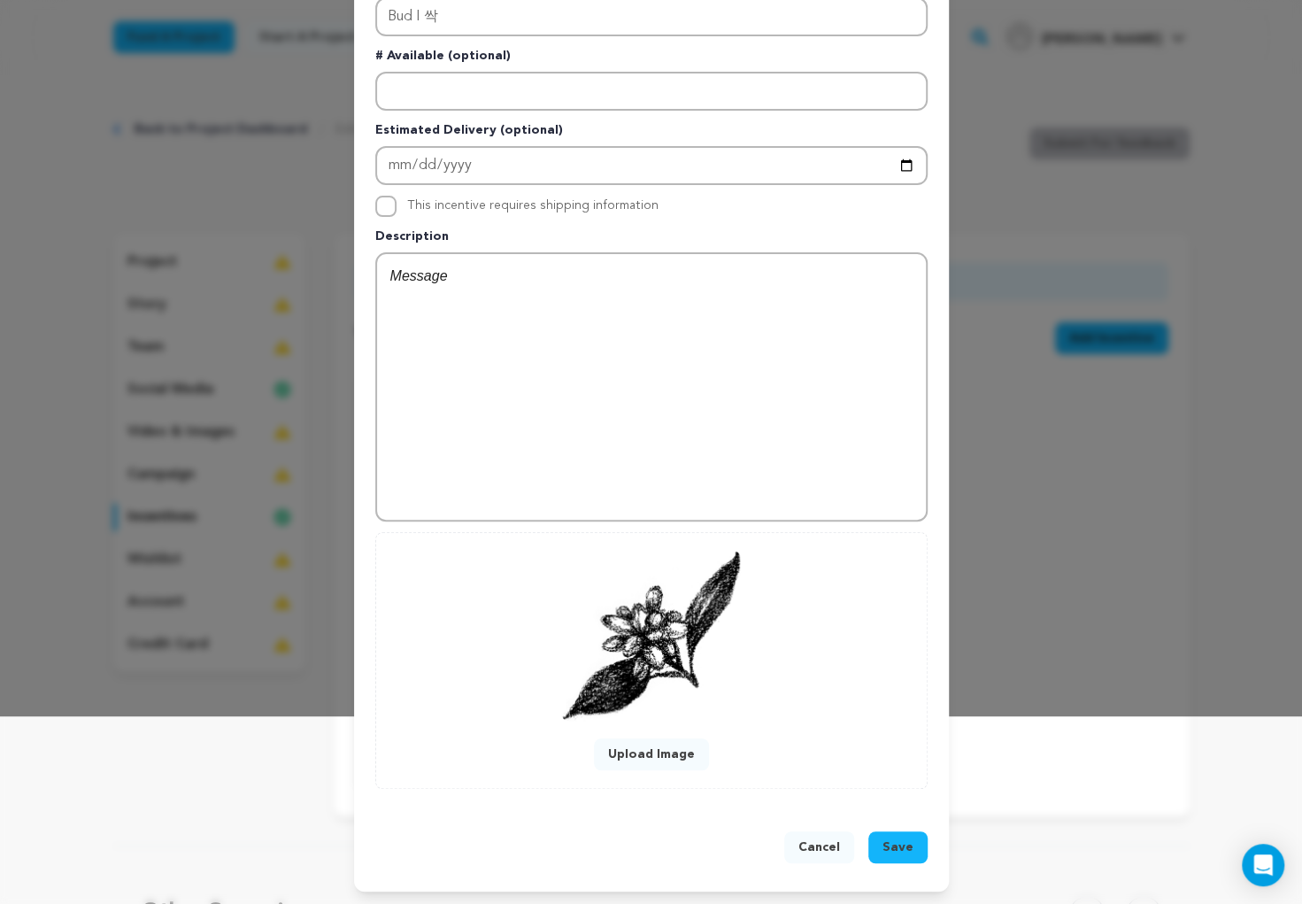
click at [903, 846] on span "Save" at bounding box center [897, 847] width 31 height 18
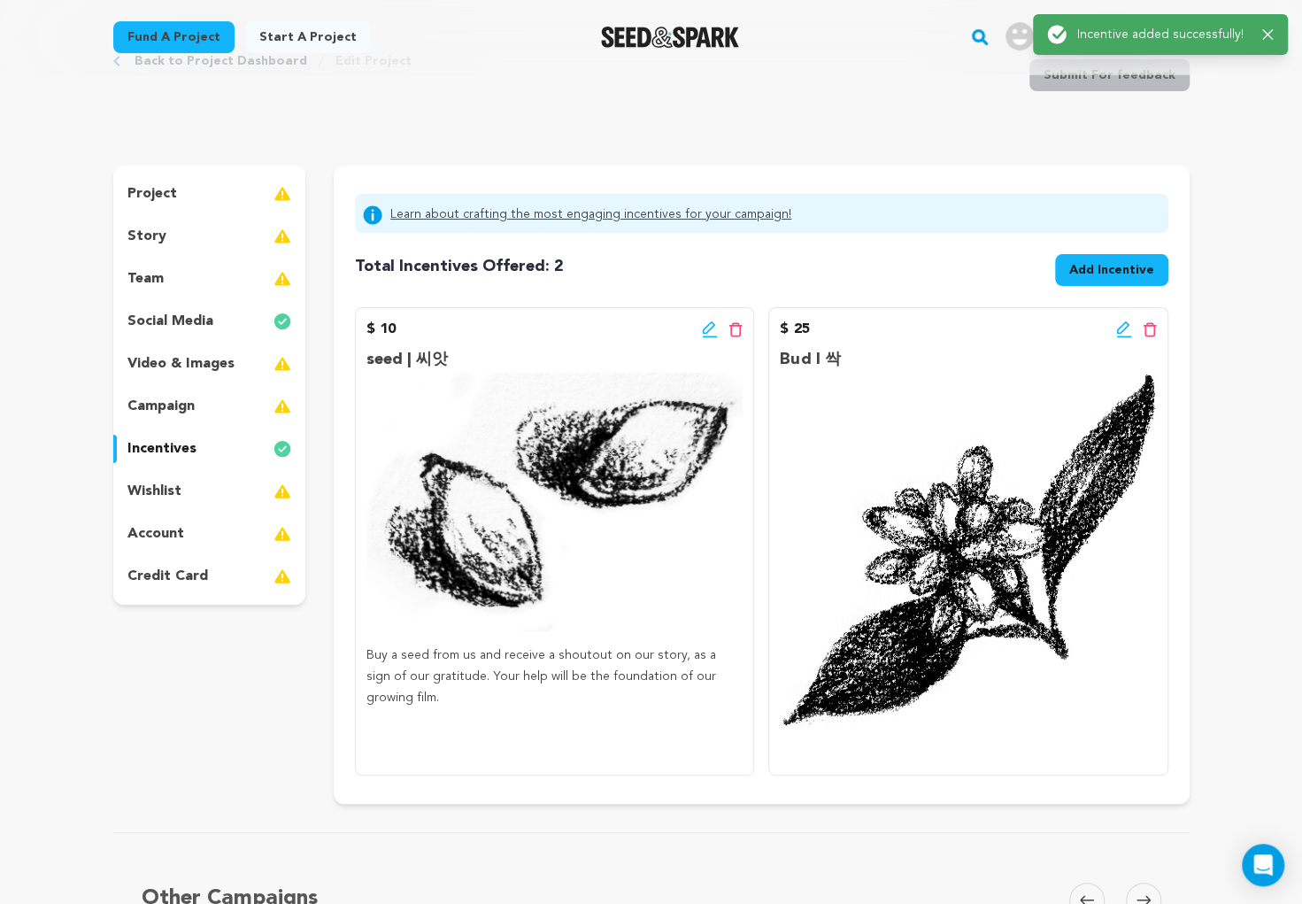
scroll to position [69, 0]
click at [1117, 319] on icon at bounding box center [1124, 328] width 16 height 18
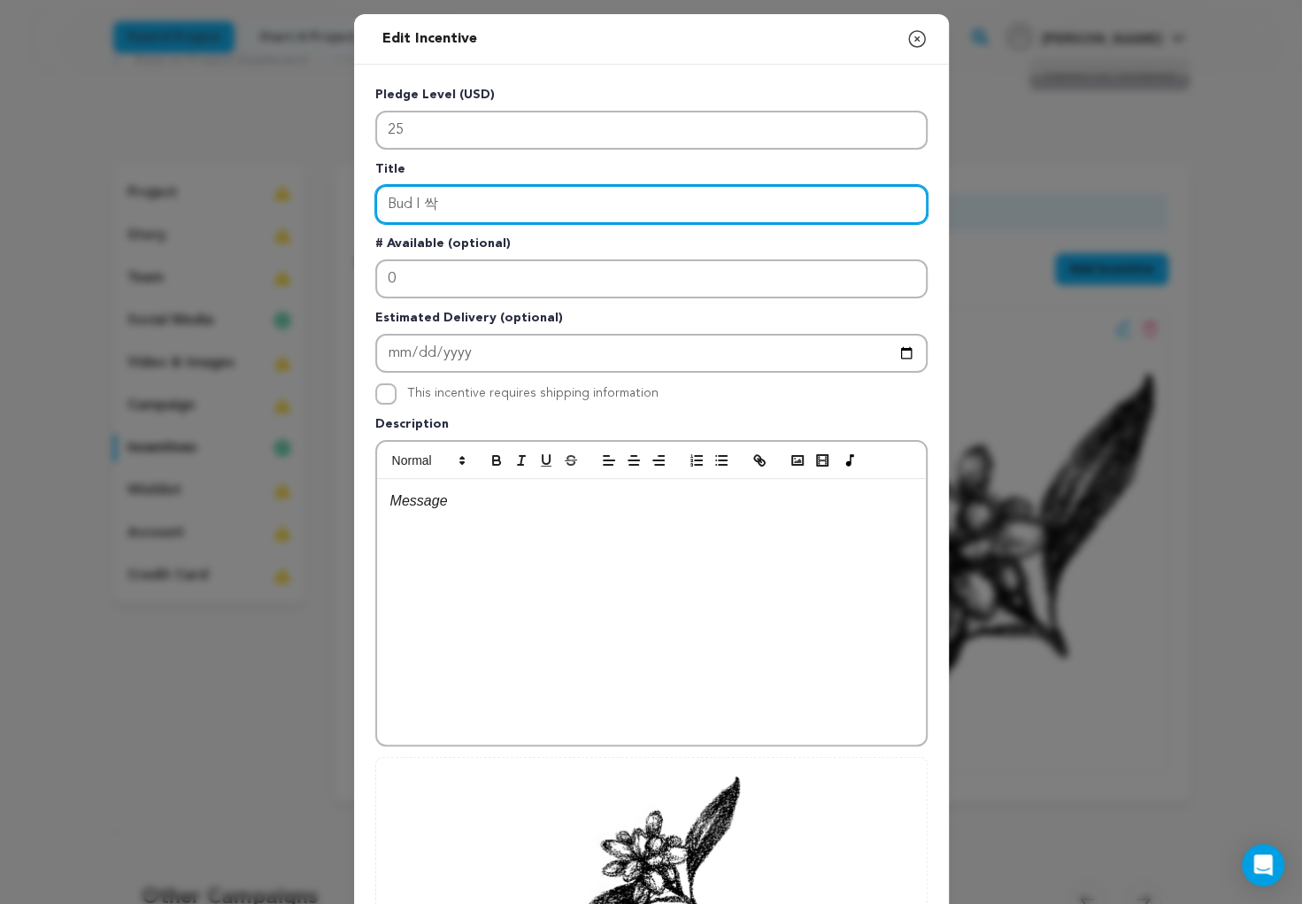
click at [396, 198] on input "Bud I 싹" at bounding box center [651, 204] width 552 height 39
click at [395, 198] on input "Bud I 싹" at bounding box center [651, 204] width 552 height 39
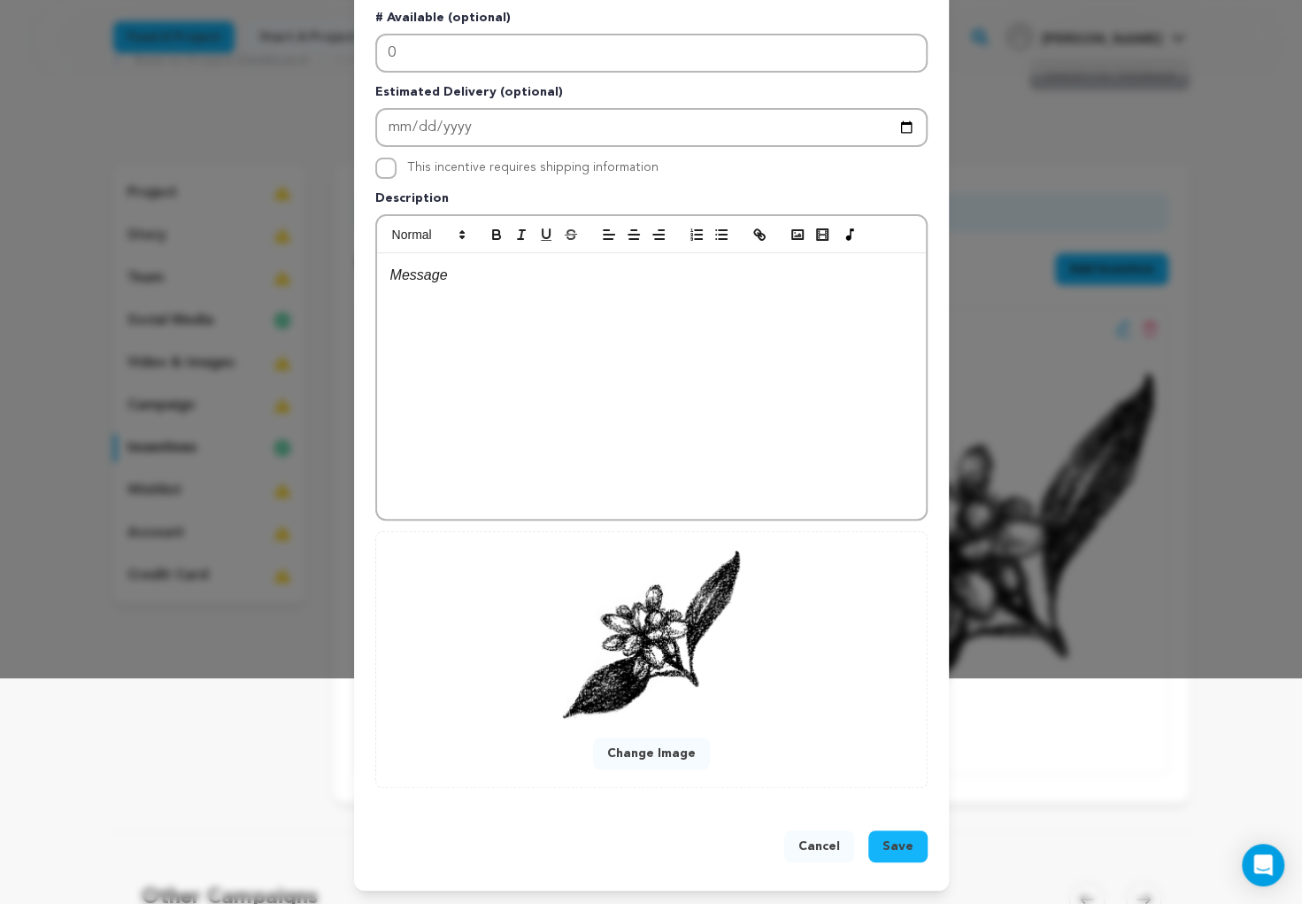
type input "bud I 싹"
click at [891, 844] on span "Save" at bounding box center [897, 846] width 31 height 18
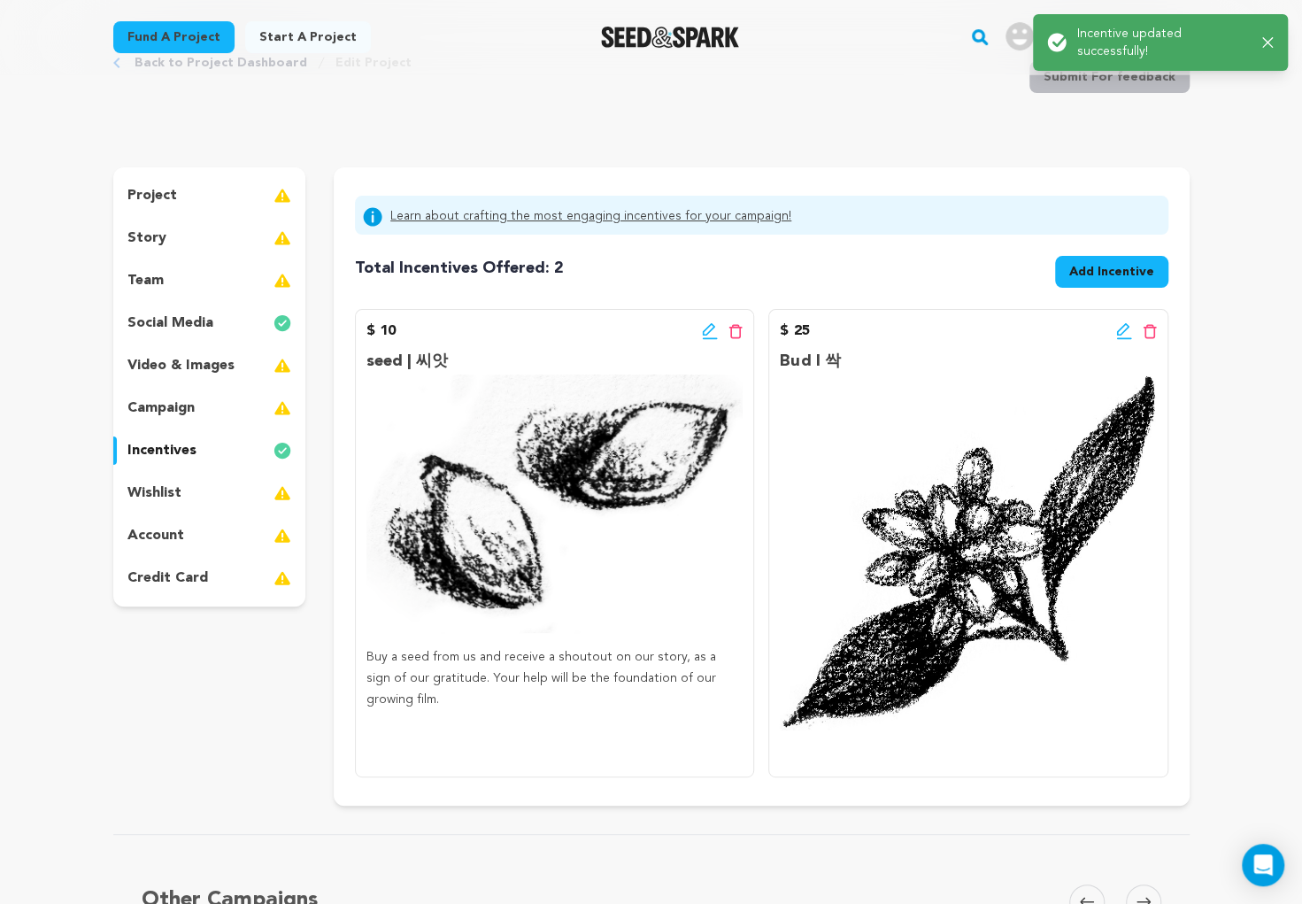
scroll to position [0, 0]
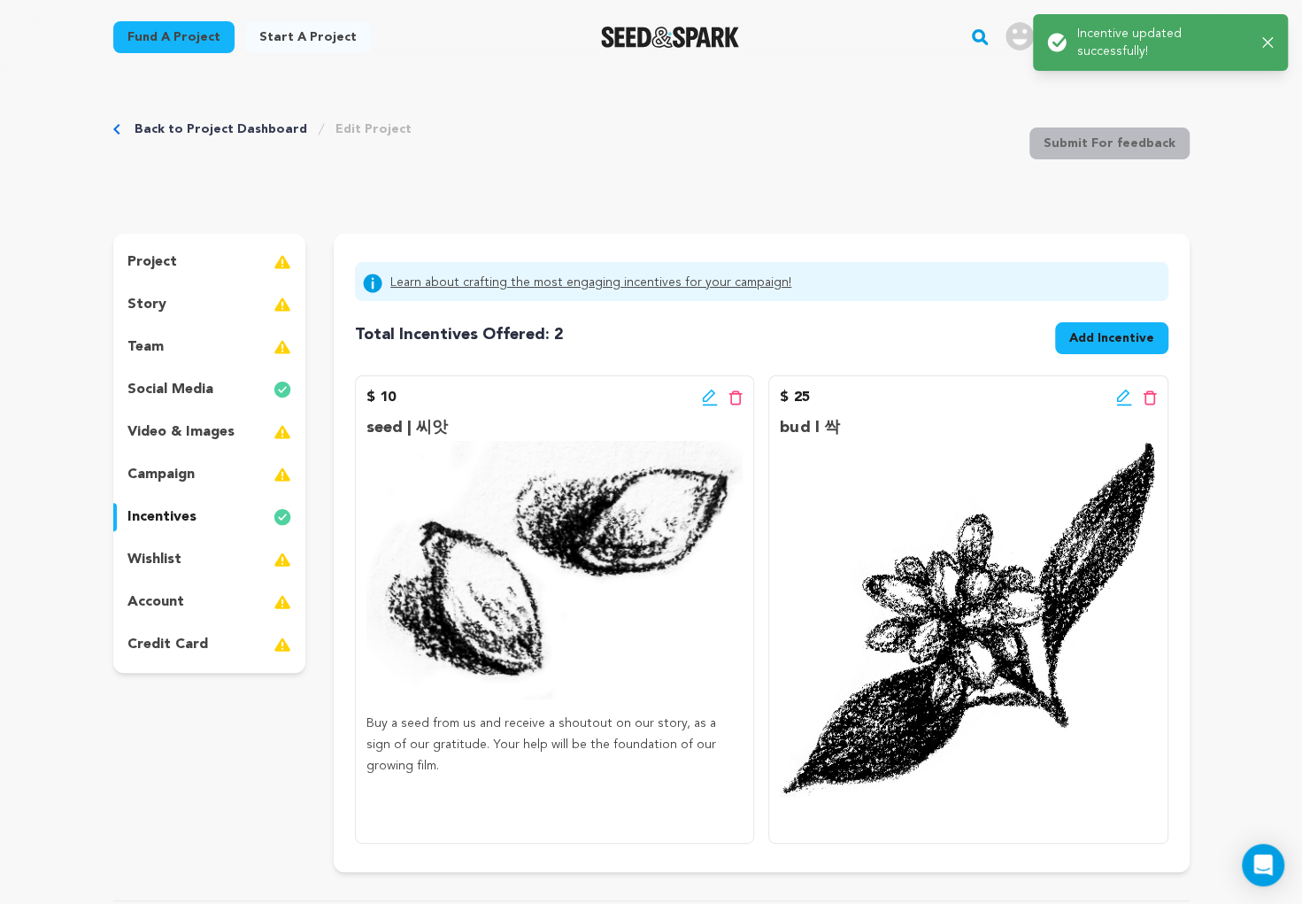
click at [1114, 324] on button "Add Incentive" at bounding box center [1111, 338] width 113 height 32
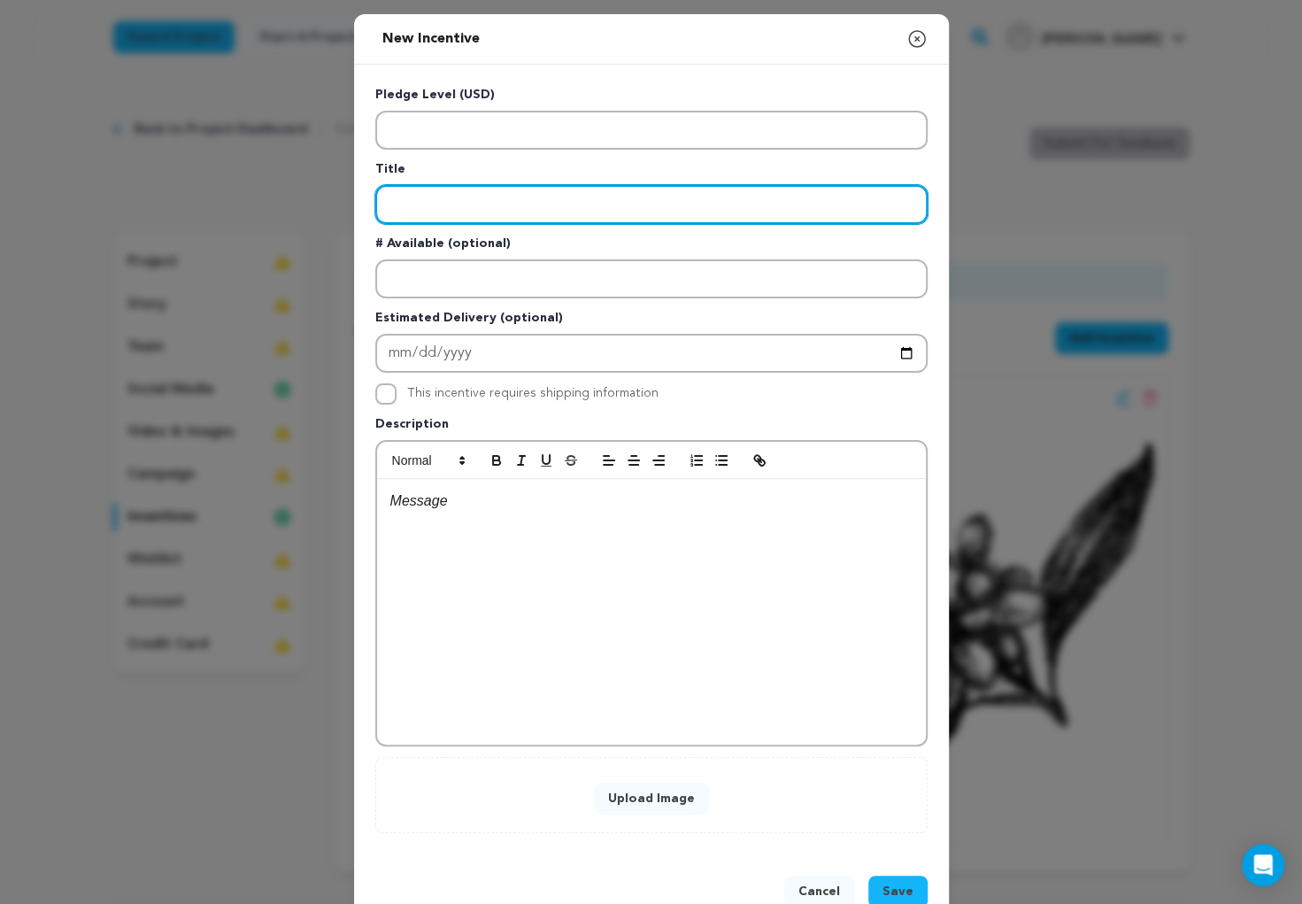
click at [452, 203] on input "Enter title" at bounding box center [651, 204] width 552 height 39
type input "blossom I 꽃"
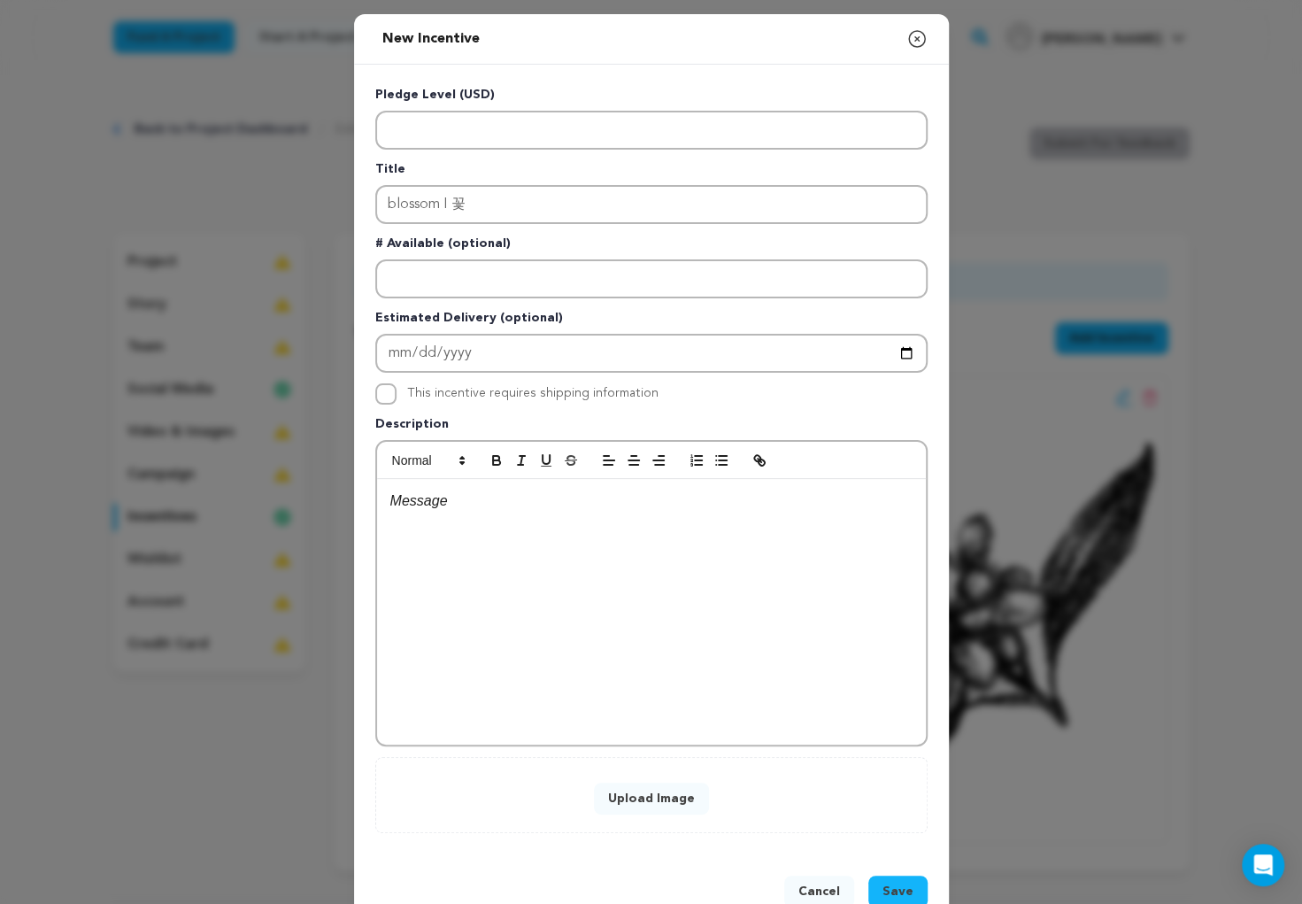
click at [672, 798] on button "Upload Image" at bounding box center [651, 798] width 115 height 32
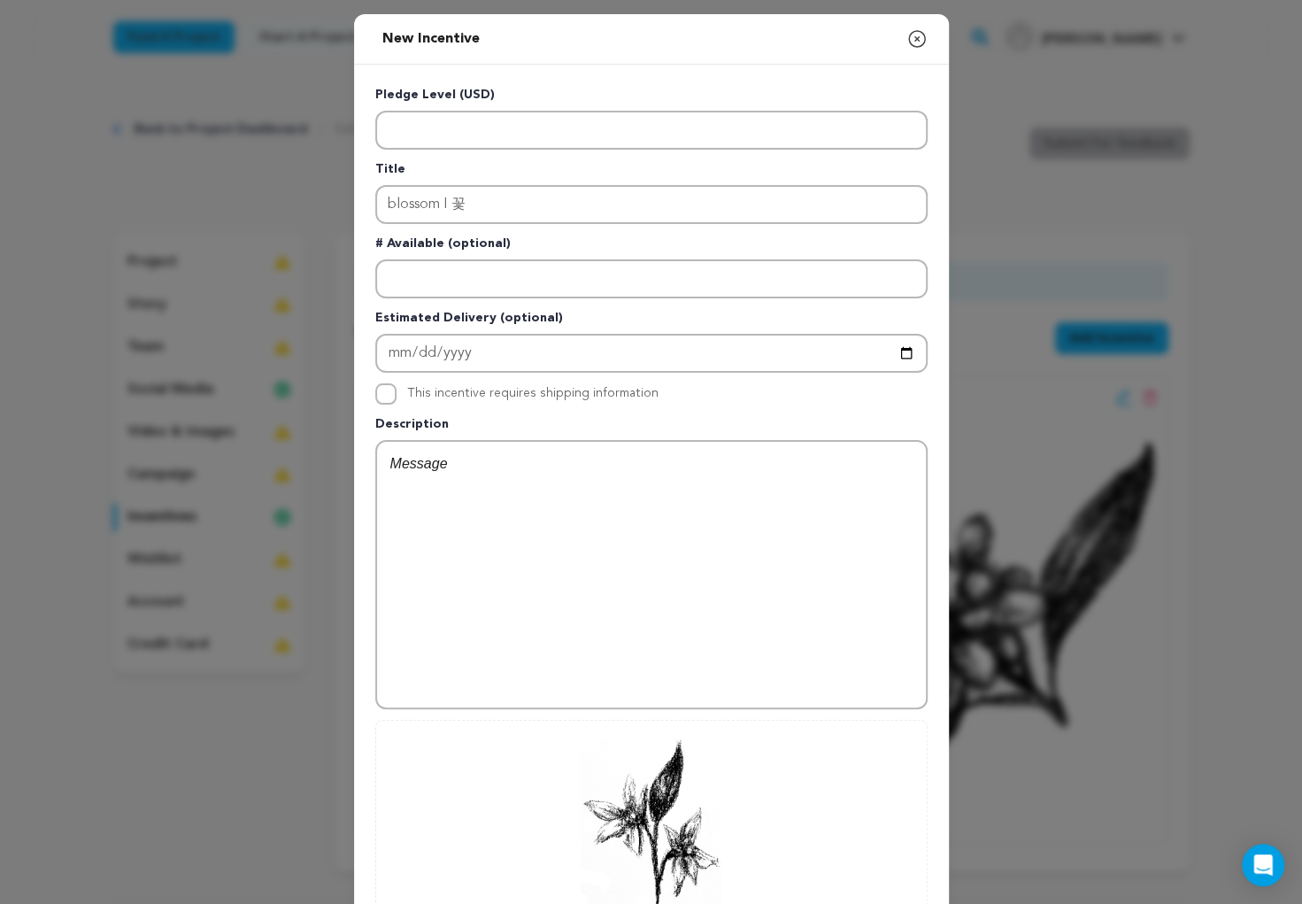
scroll to position [188, 0]
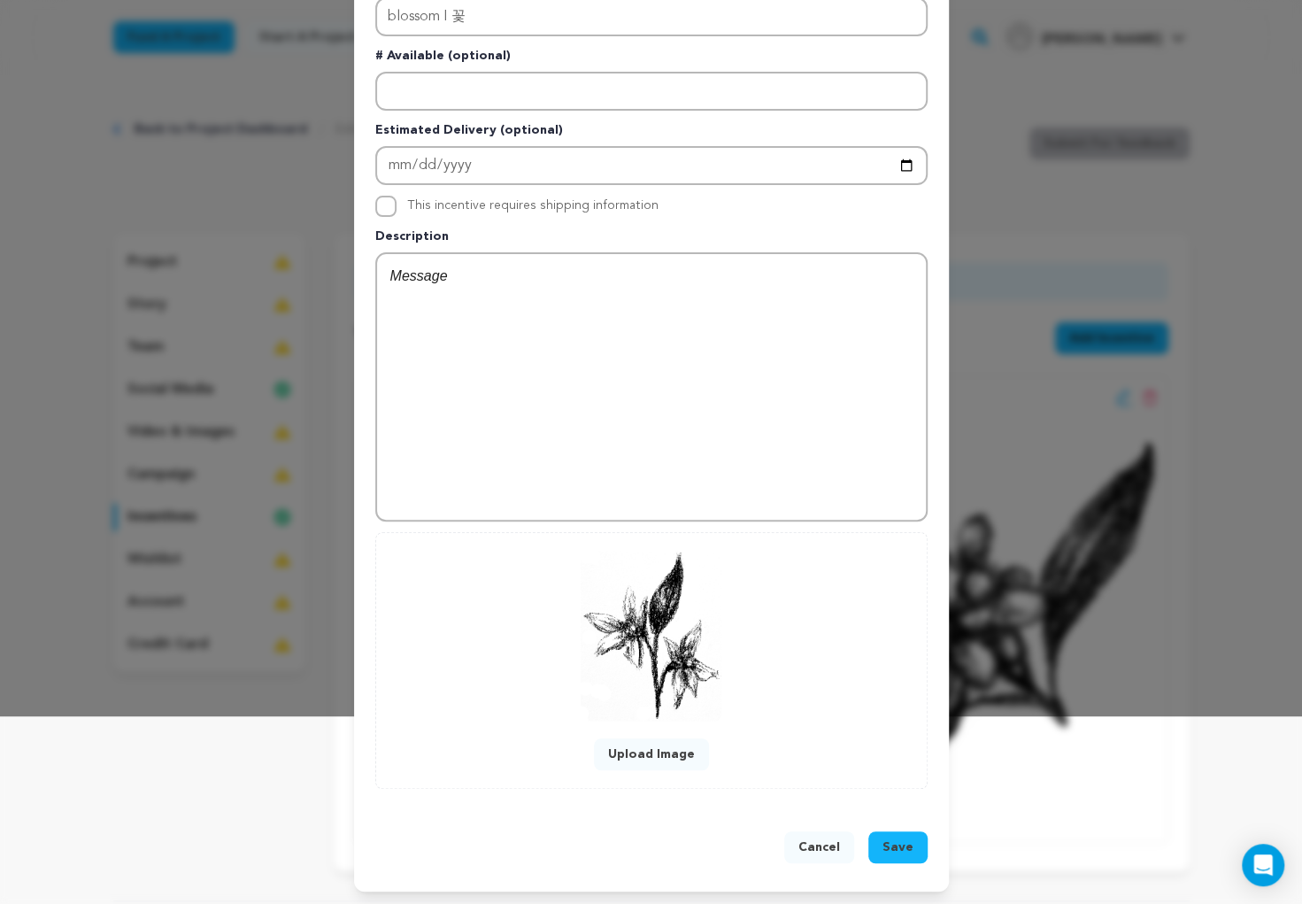
click at [894, 843] on span "Save" at bounding box center [897, 847] width 31 height 18
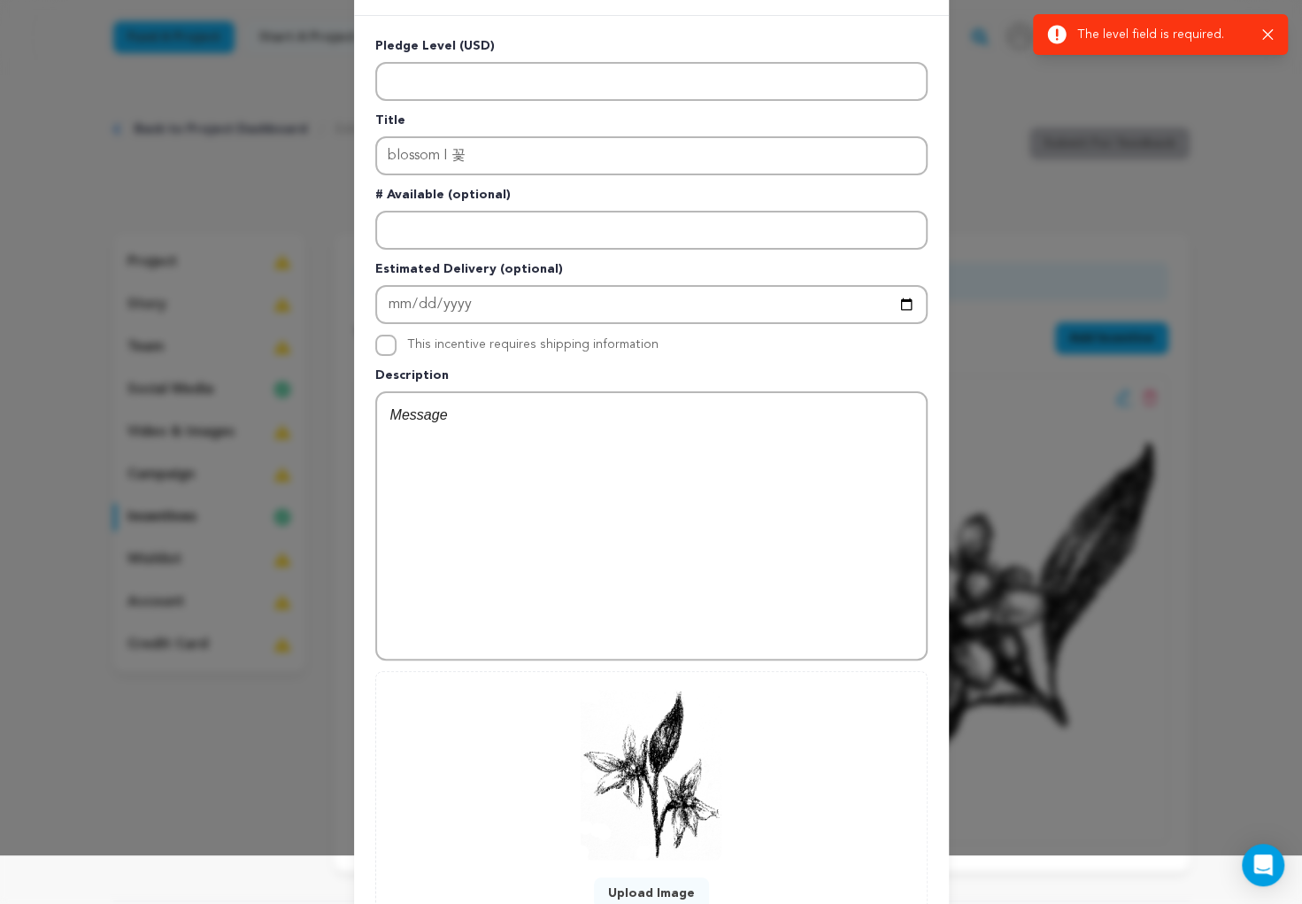
scroll to position [0, 0]
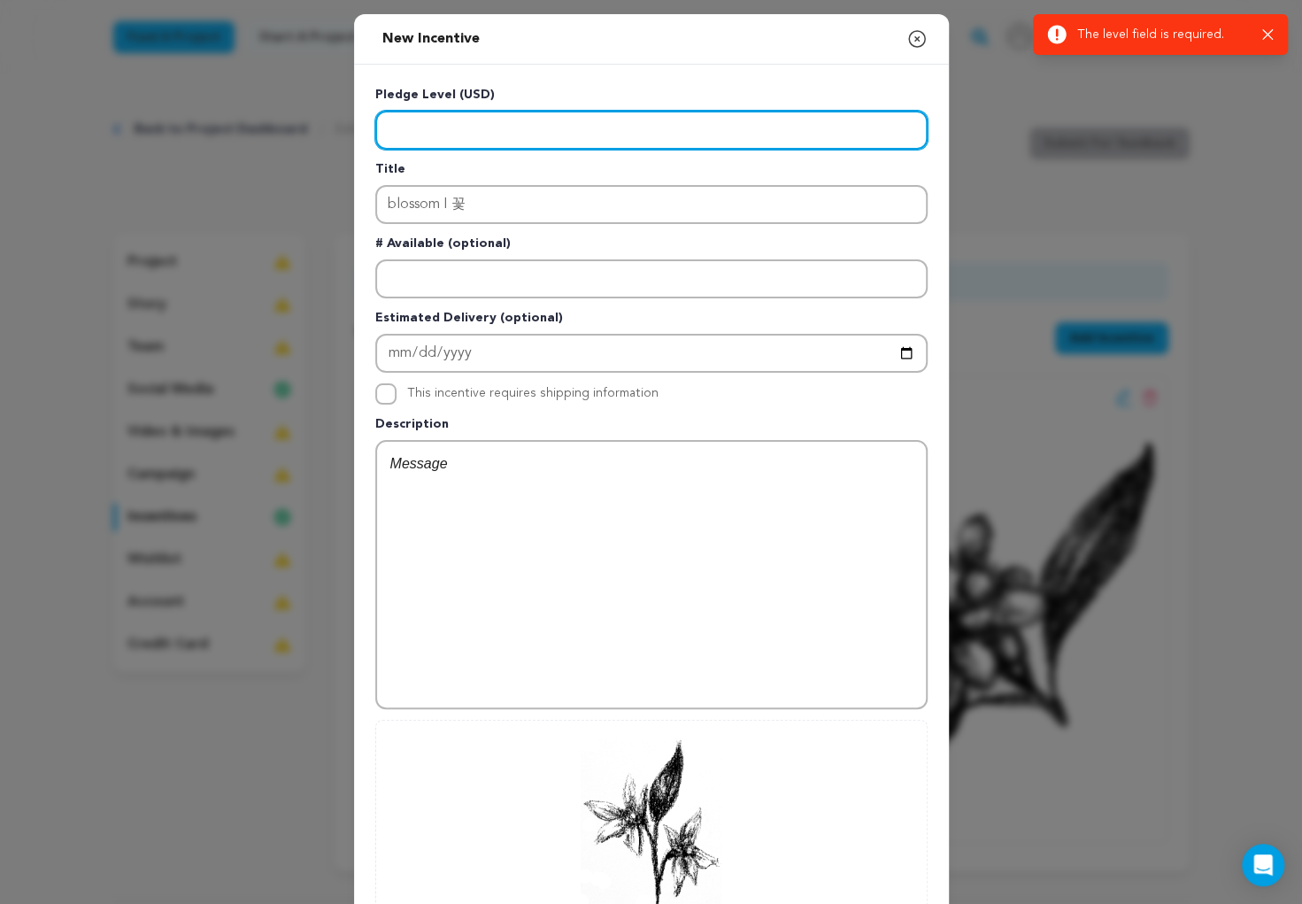
click at [502, 121] on input "Enter level" at bounding box center [651, 130] width 552 height 39
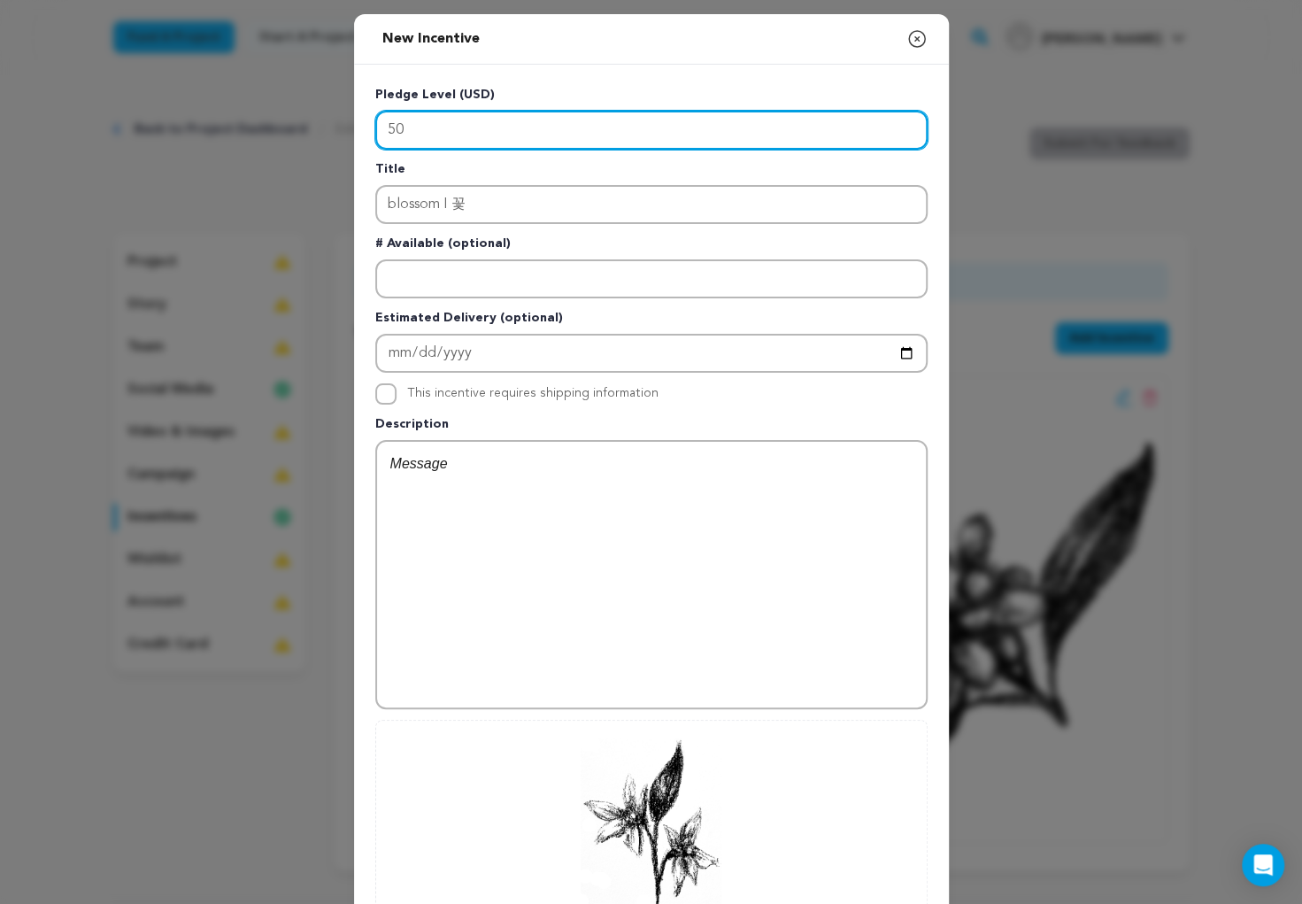
scroll to position [188, 0]
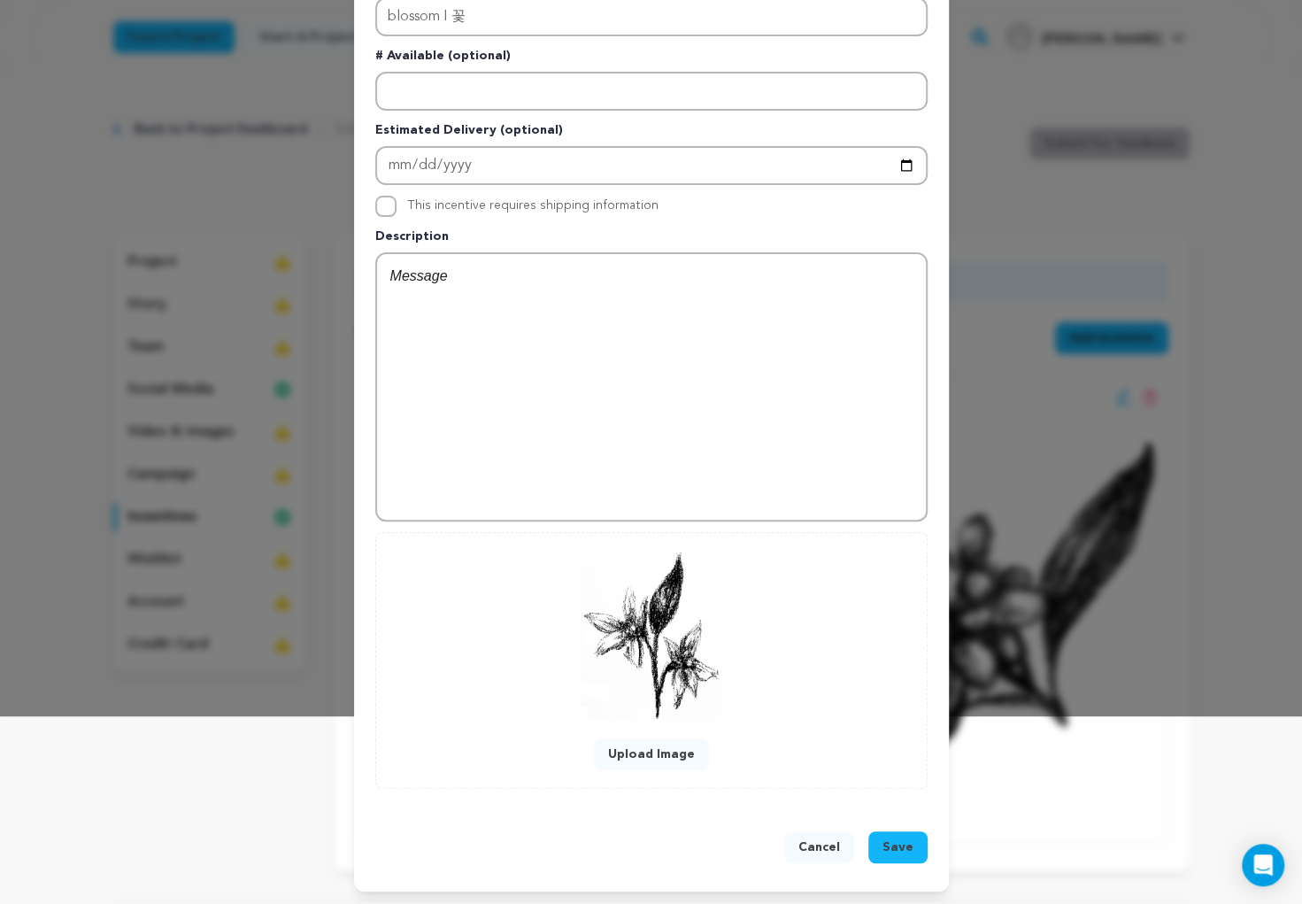
type input "50"
click at [904, 826] on div "Cancel Save" at bounding box center [651, 850] width 595 height 81
click at [904, 831] on button "Save" at bounding box center [897, 847] width 59 height 32
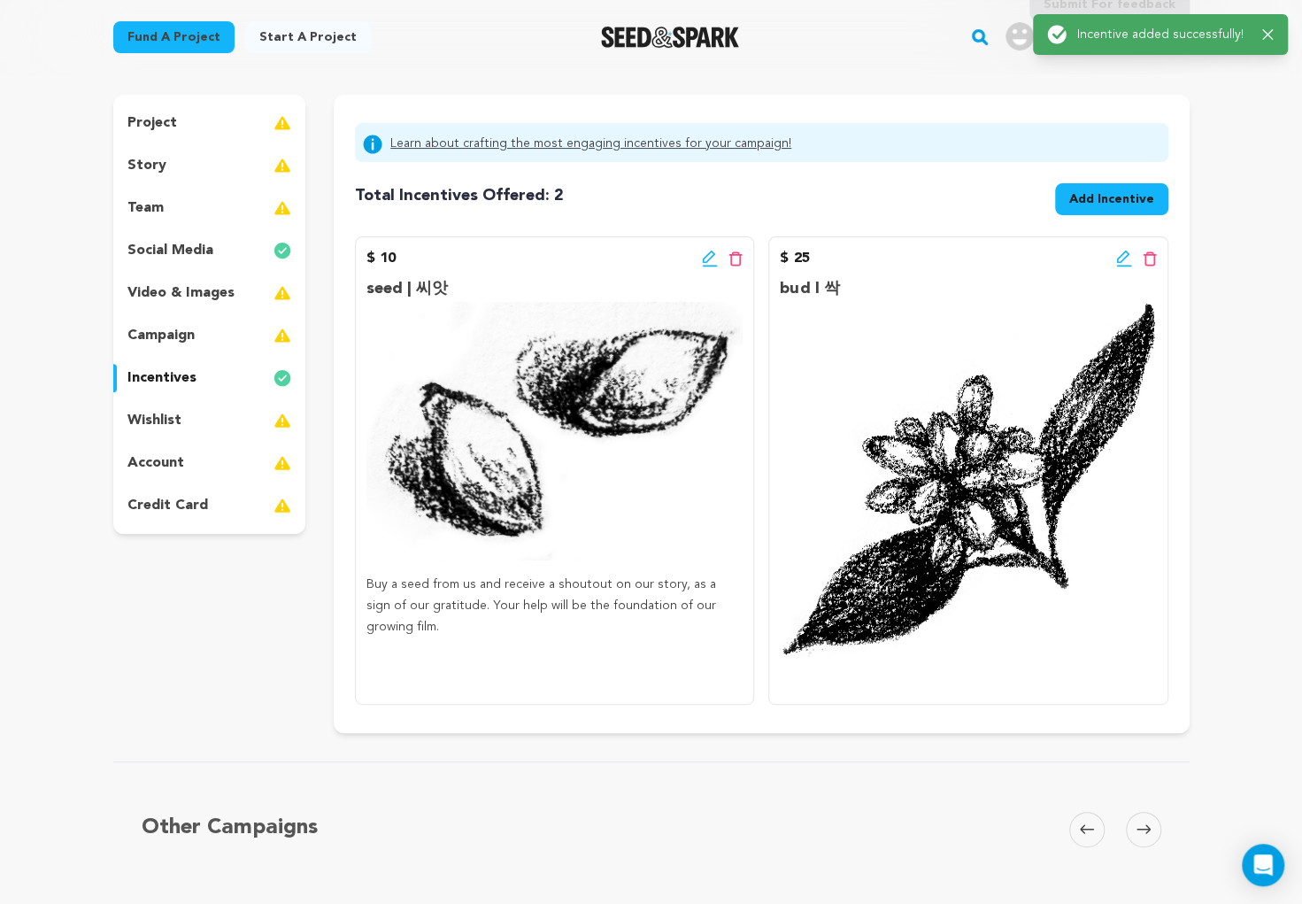
scroll to position [167, 0]
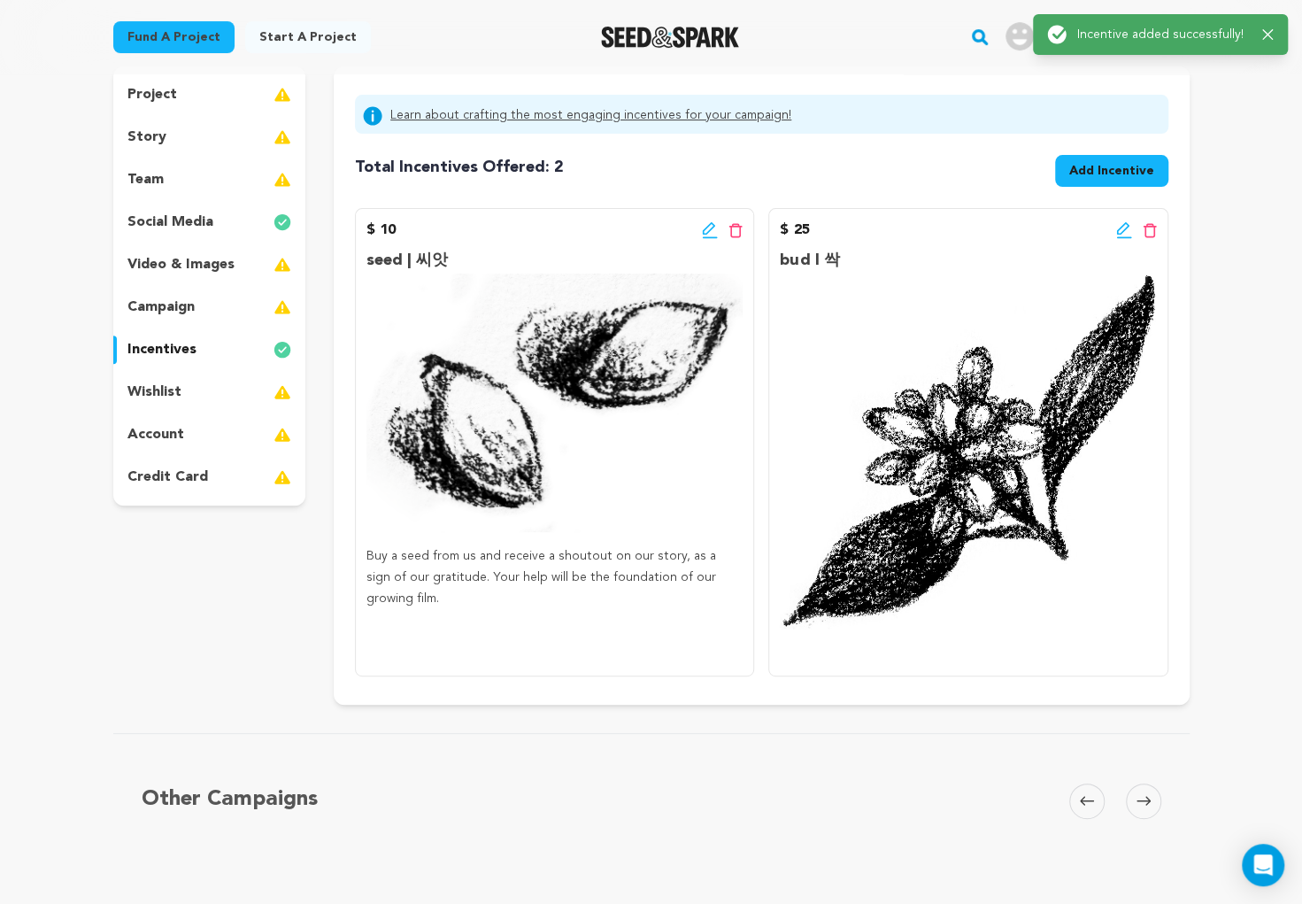
click at [1081, 796] on icon at bounding box center [1087, 800] width 14 height 13
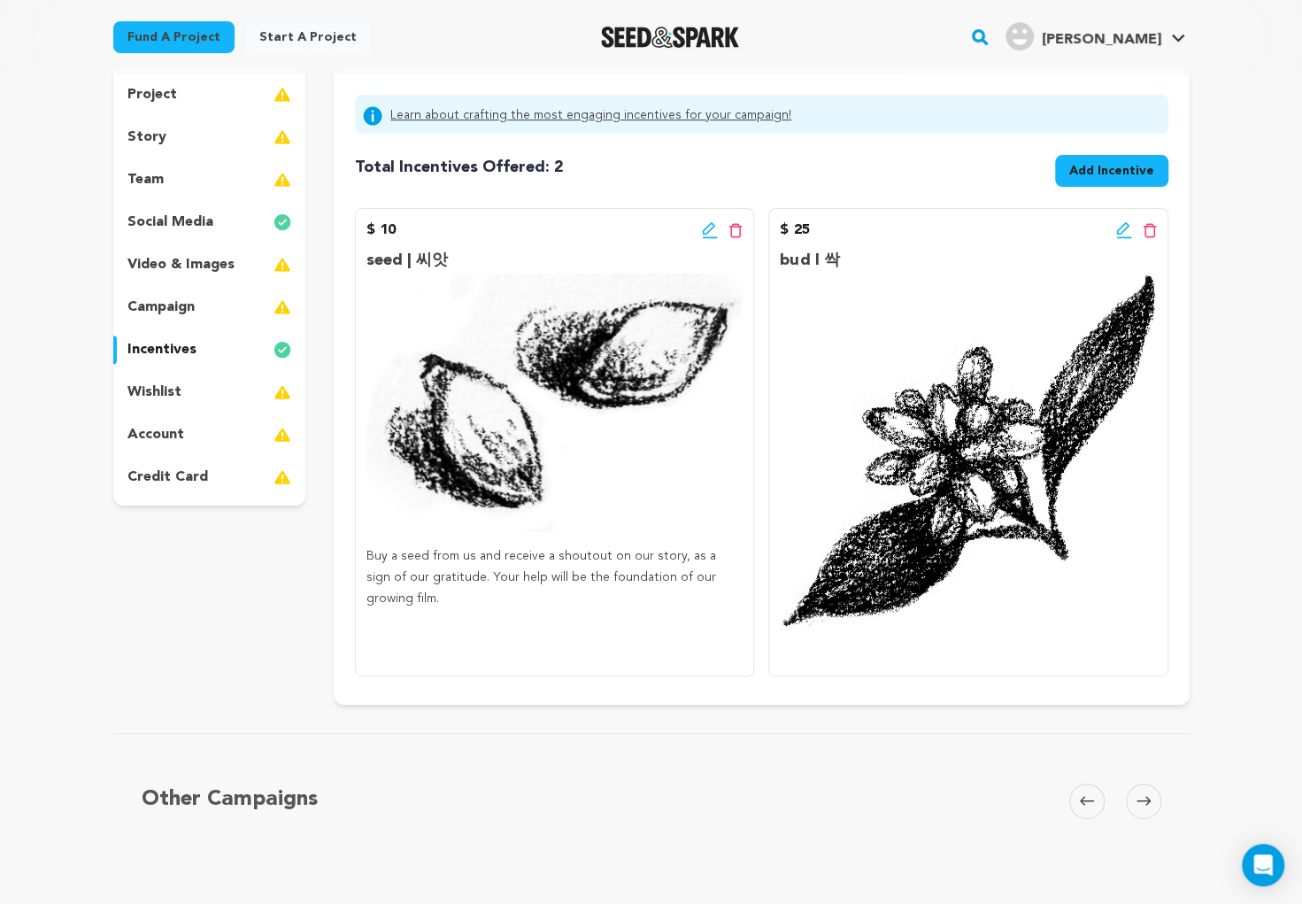
click at [1093, 796] on span at bounding box center [1086, 800] width 35 height 35
click at [1144, 804] on icon at bounding box center [1143, 800] width 14 height 13
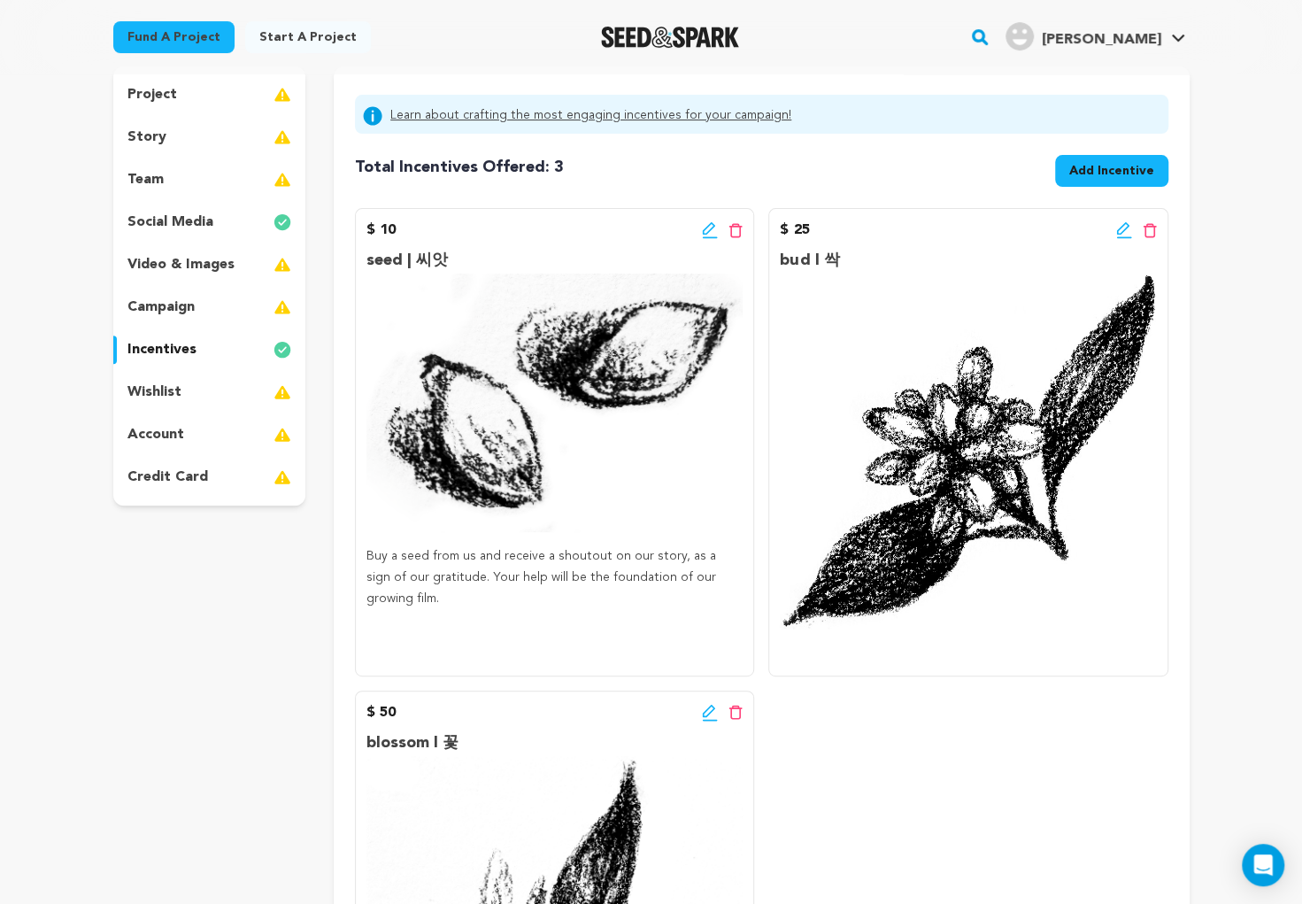
click at [1144, 804] on div "Learn about crafting the most engaging incentives for your campaign! Total Ince…" at bounding box center [761, 674] width 855 height 1216
click at [1076, 175] on span "Add Incentive" at bounding box center [1111, 171] width 85 height 18
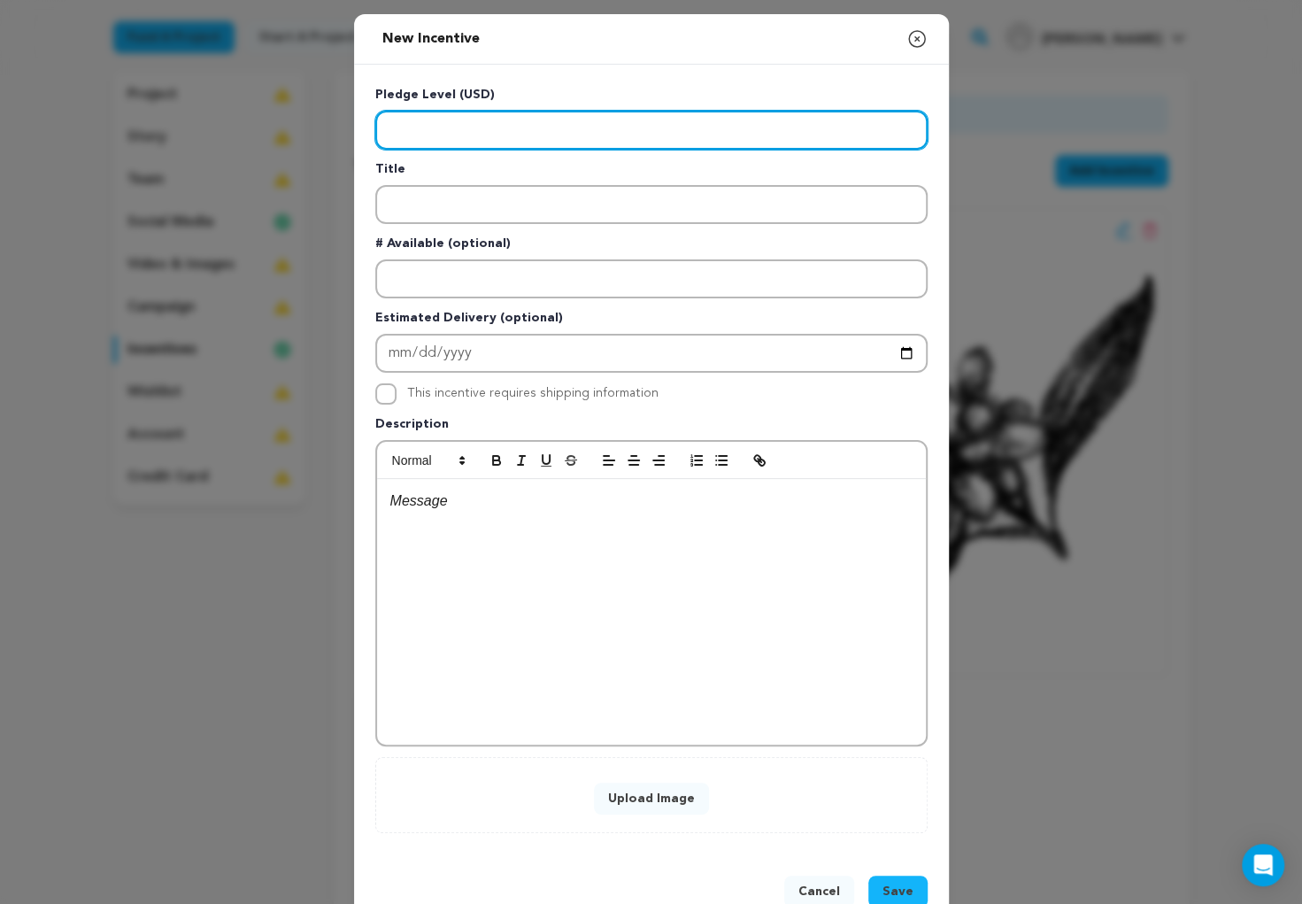
click at [587, 121] on input "Enter level" at bounding box center [651, 130] width 552 height 39
type input "100"
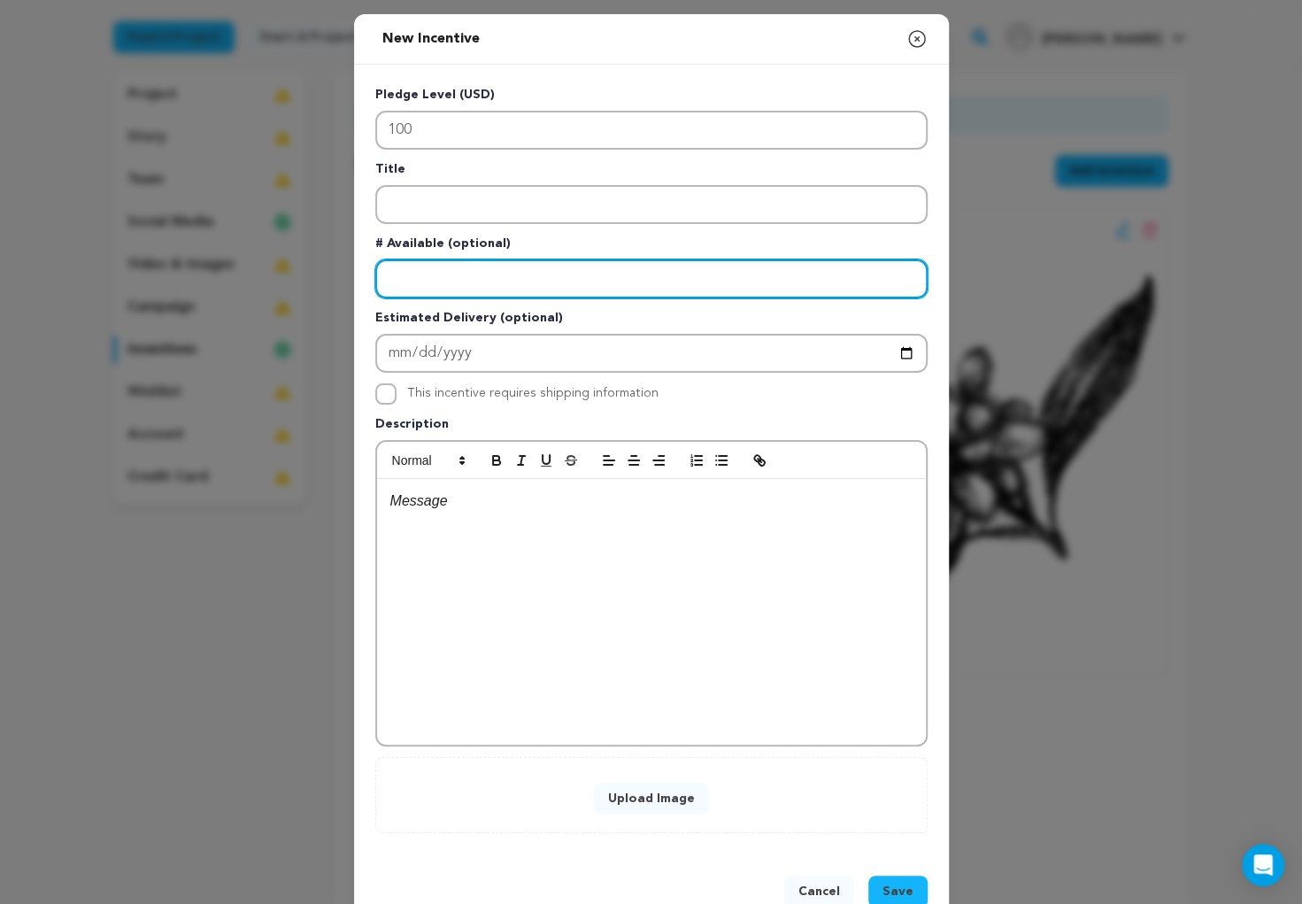
click at [471, 277] on input "Enter number available" at bounding box center [651, 278] width 552 height 39
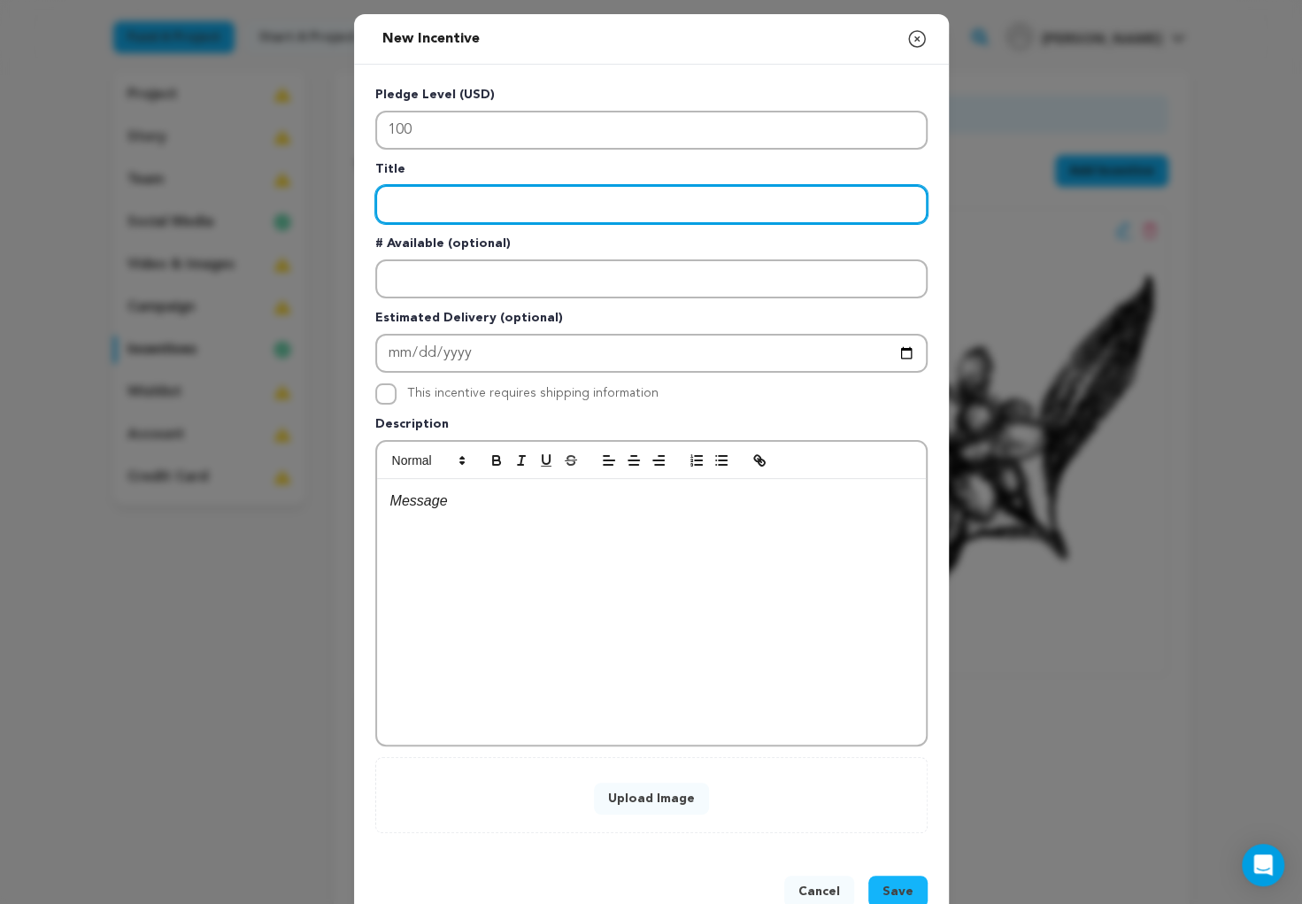
click at [454, 207] on input "Enter title" at bounding box center [651, 204] width 552 height 39
type input "green clementine I 덜 익은 감귤"
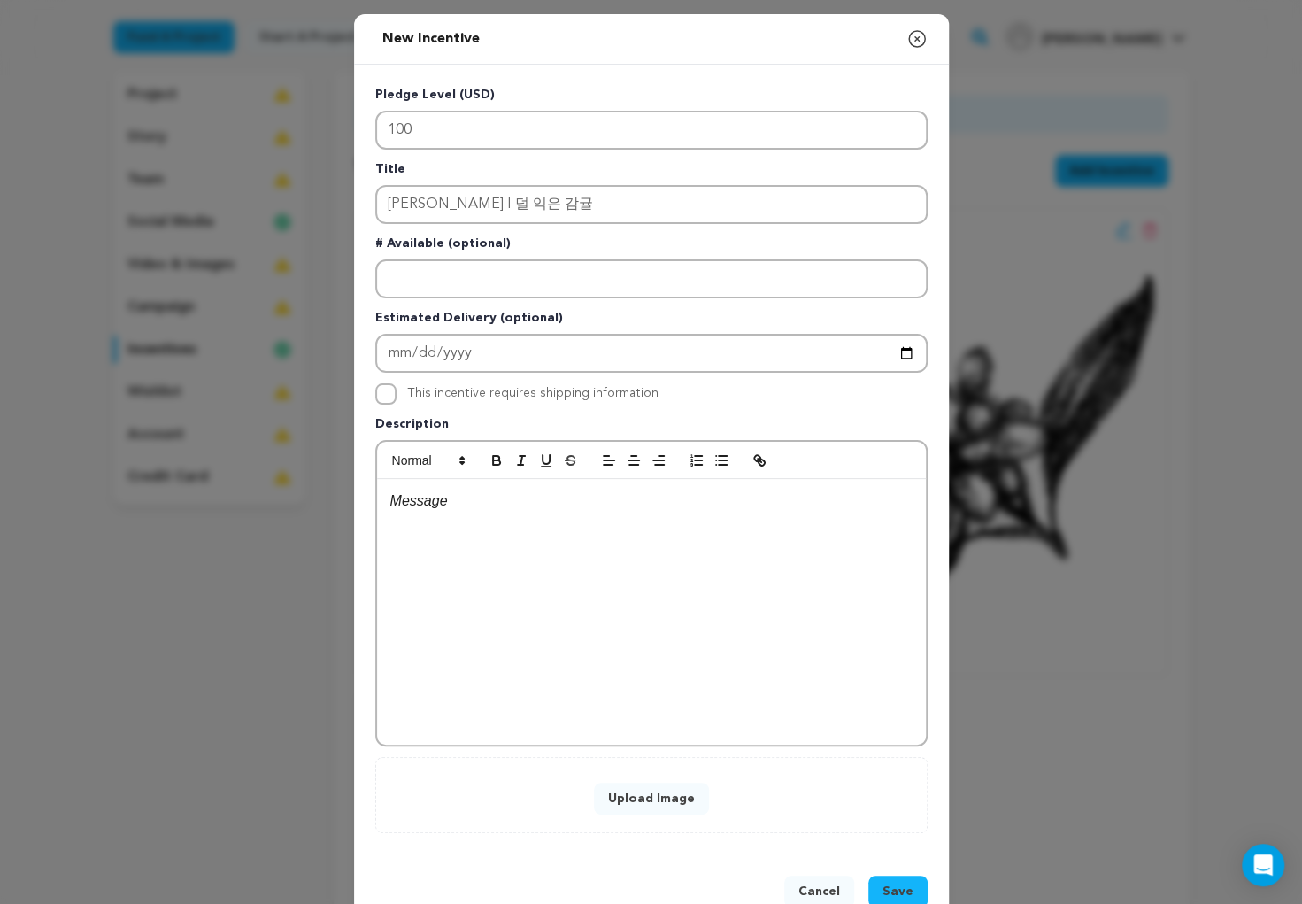
click at [674, 800] on button "Upload Image" at bounding box center [651, 798] width 115 height 32
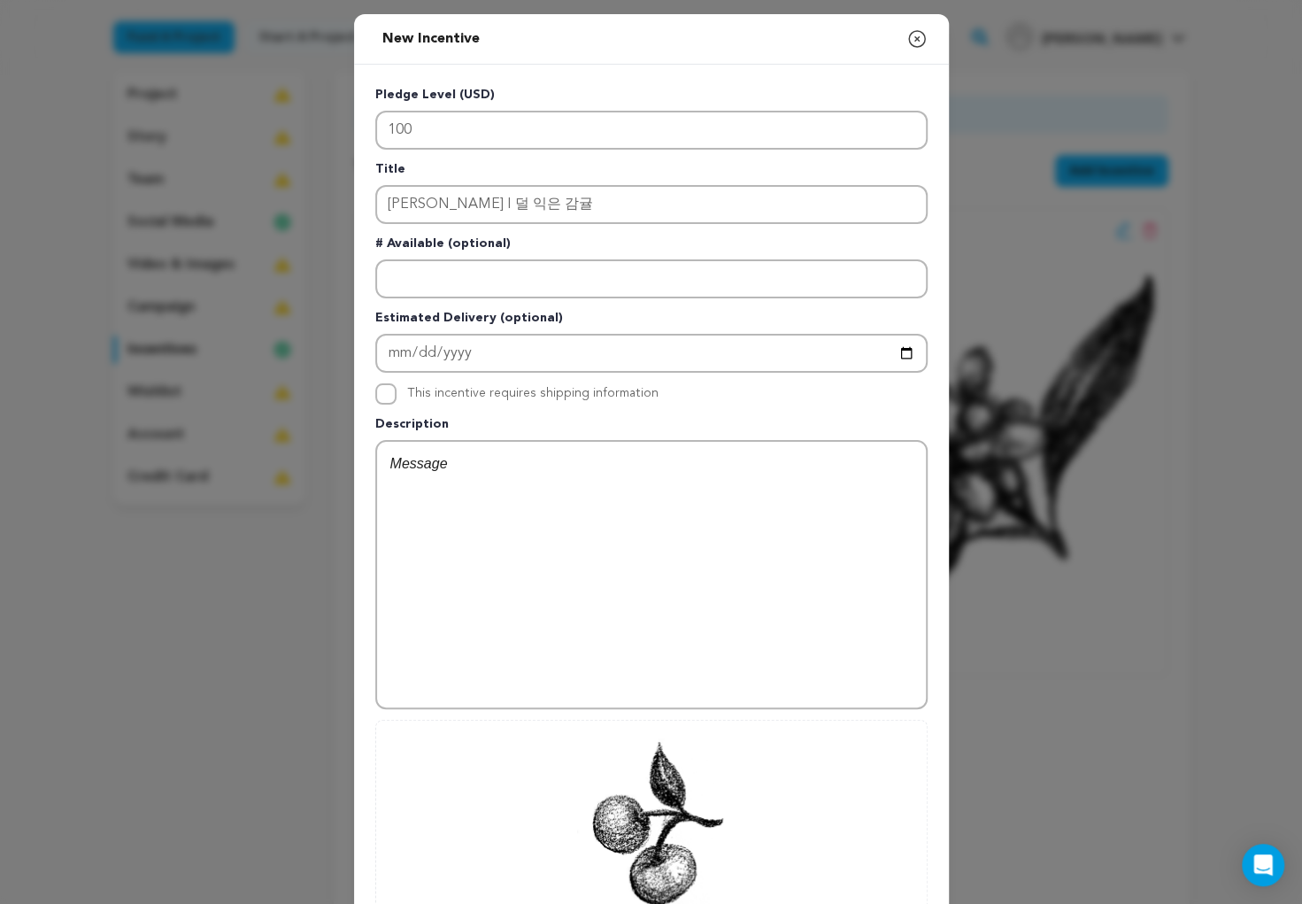
scroll to position [188, 0]
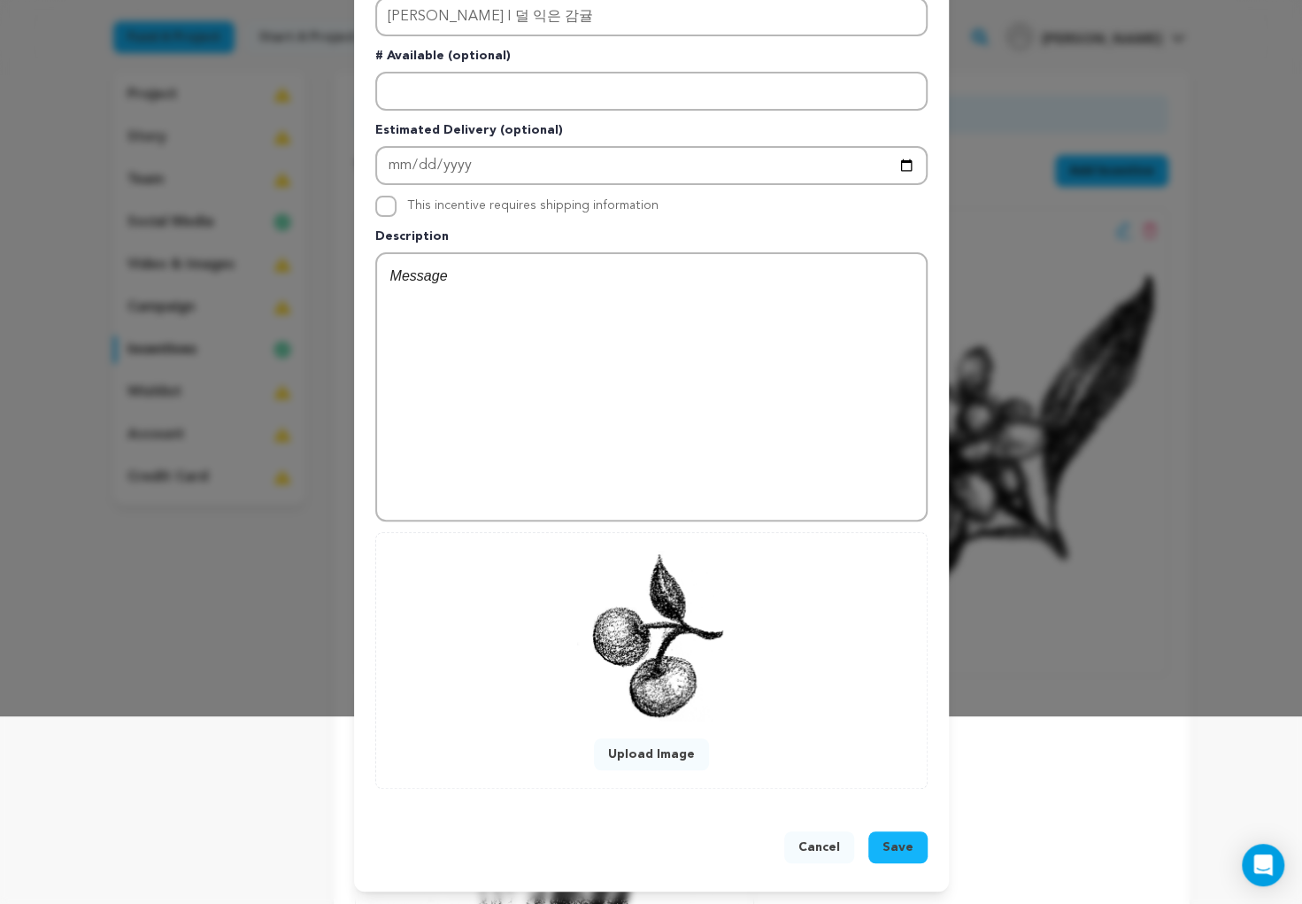
click at [891, 853] on span "Save" at bounding box center [897, 847] width 31 height 18
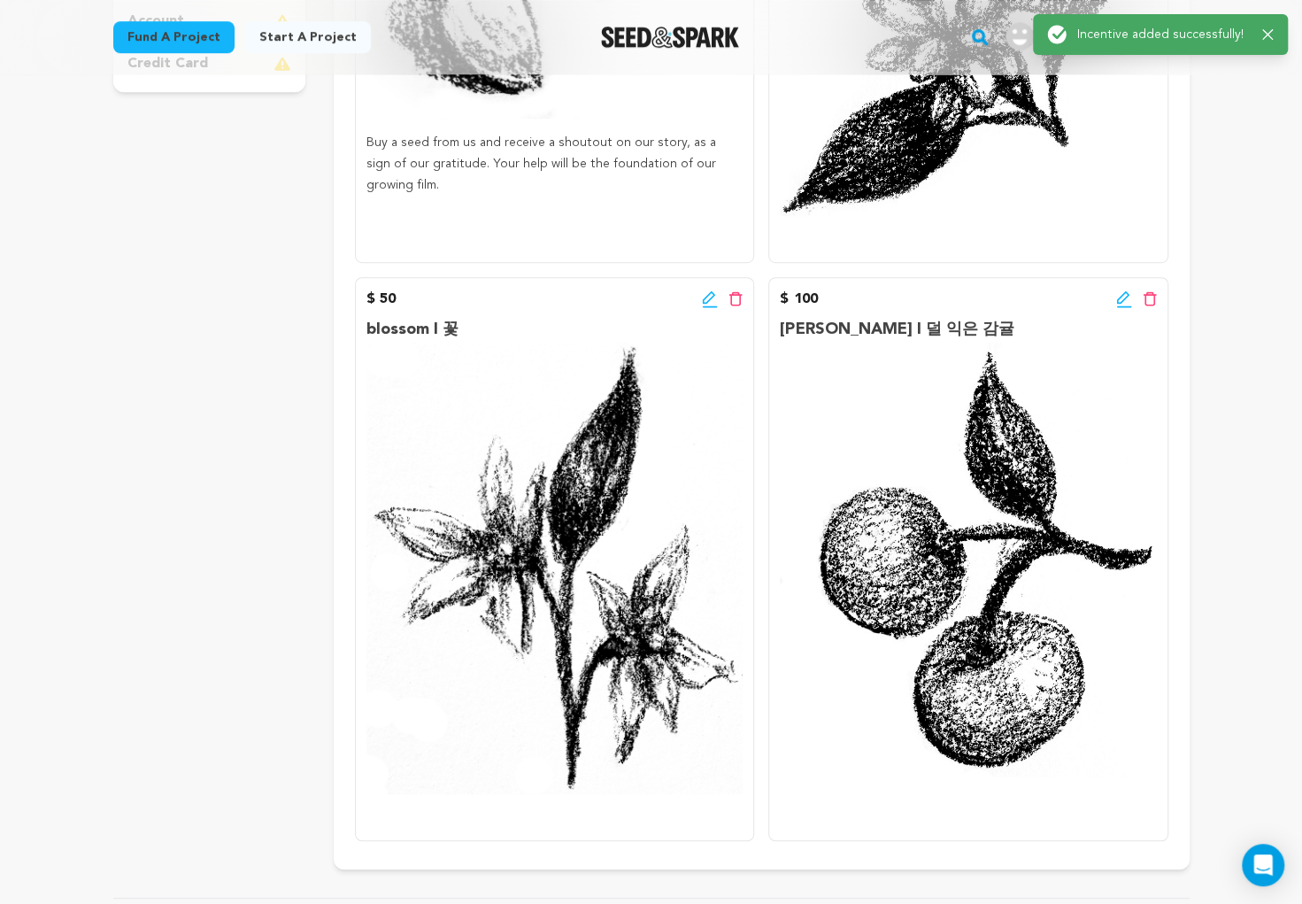
scroll to position [689, 0]
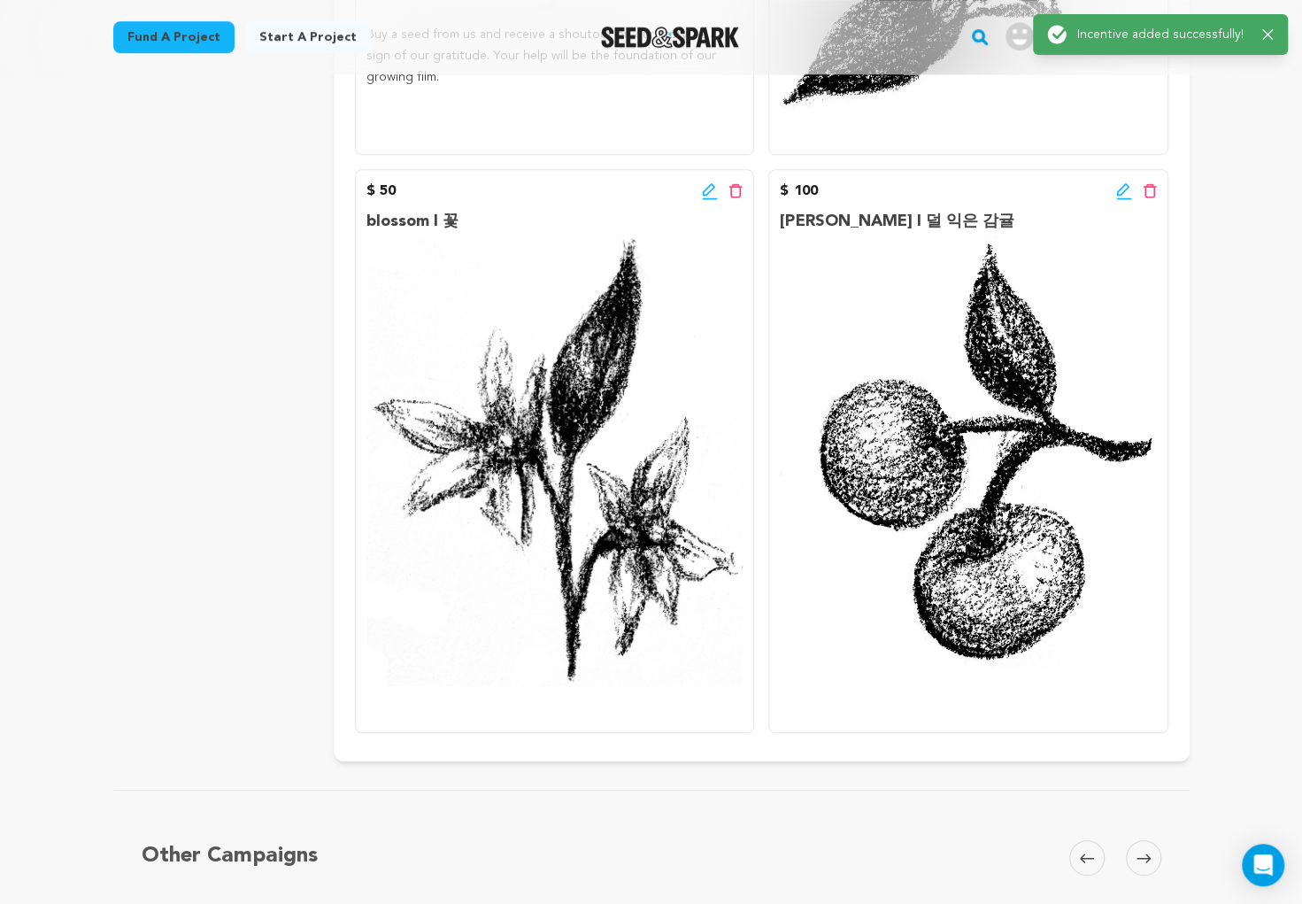
click at [702, 198] on icon at bounding box center [710, 191] width 16 height 18
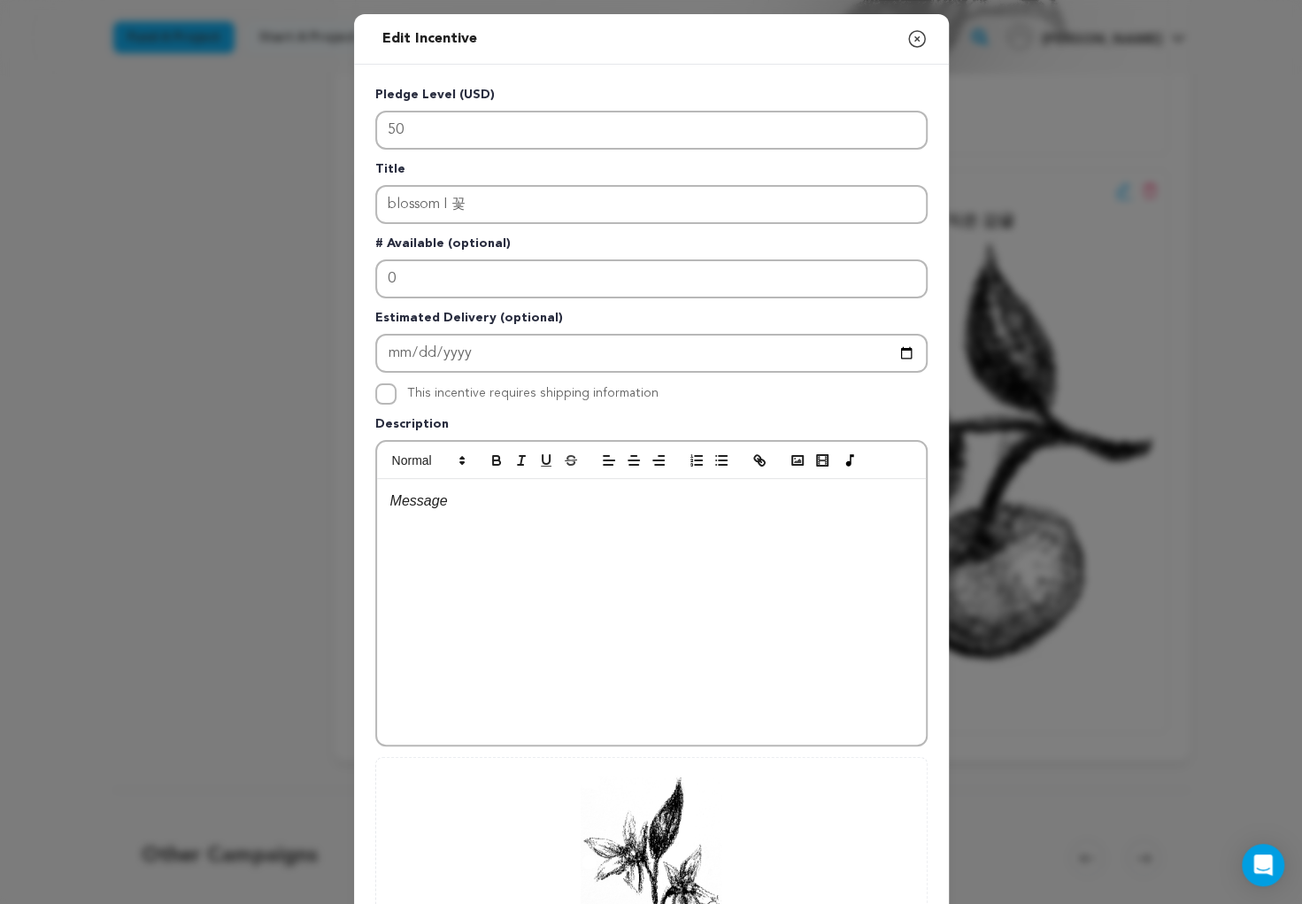
click at [915, 43] on icon "button" at bounding box center [916, 38] width 21 height 21
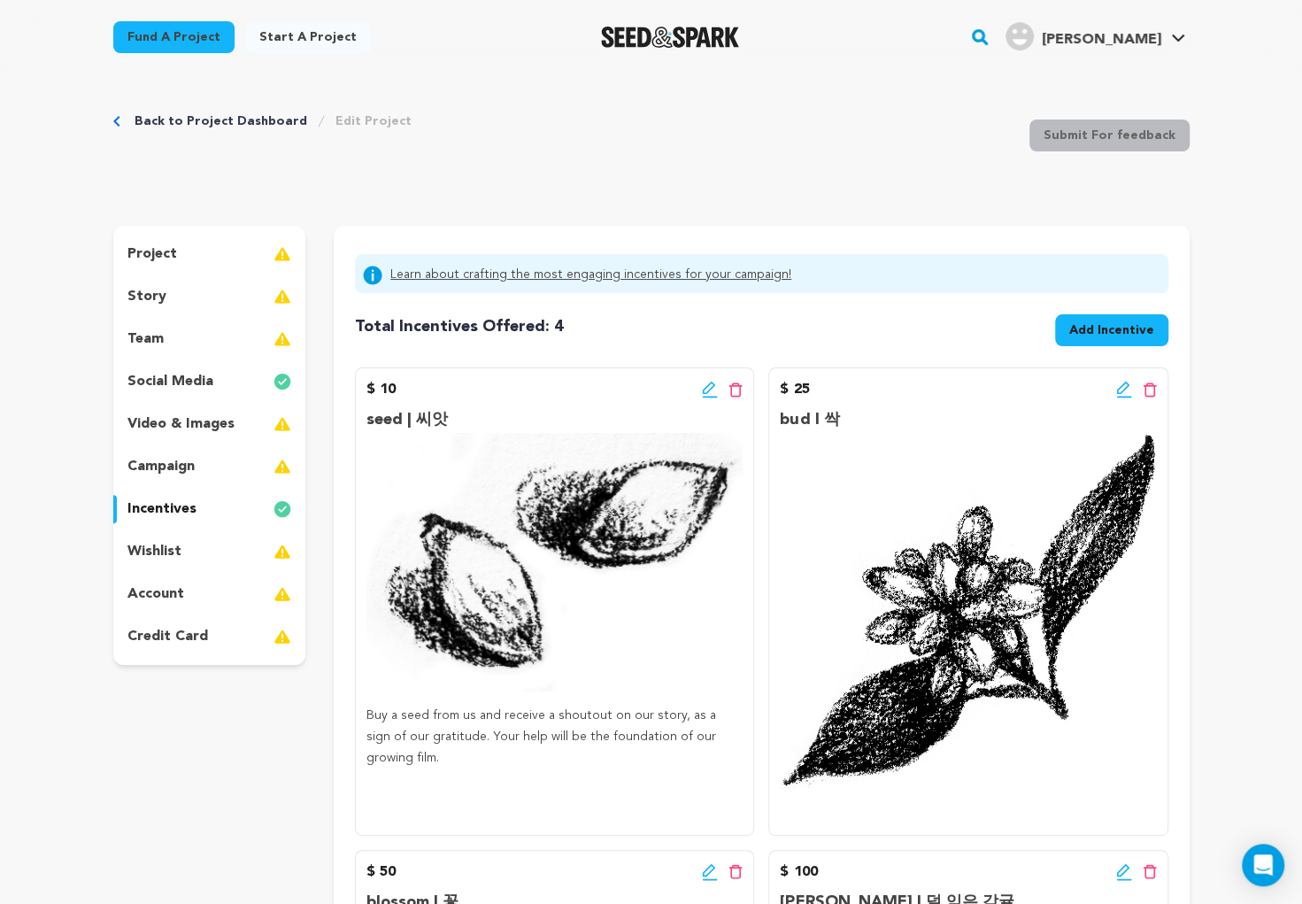
scroll to position [4, 0]
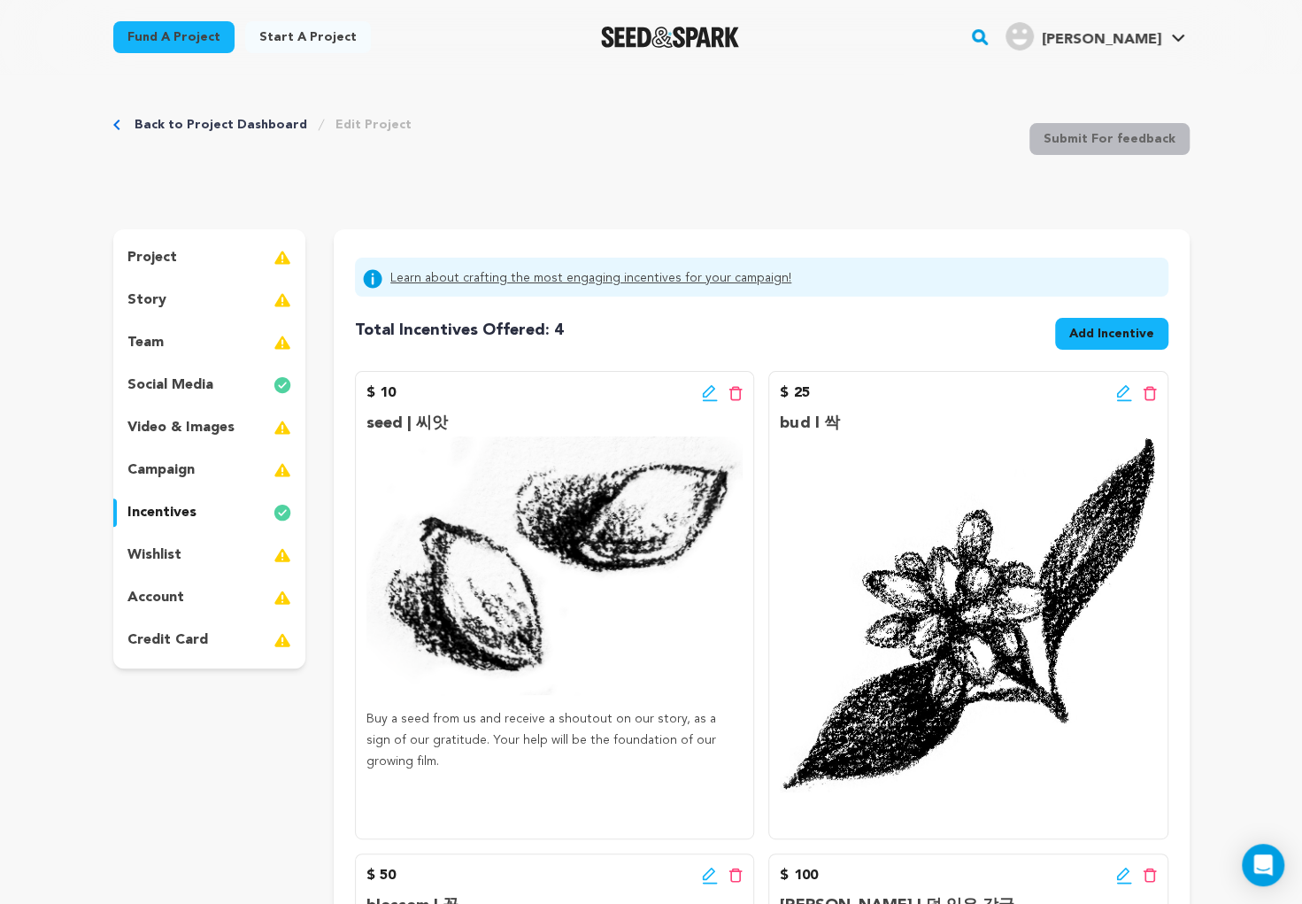
click at [1096, 323] on button "Add Incentive" at bounding box center [1111, 334] width 113 height 32
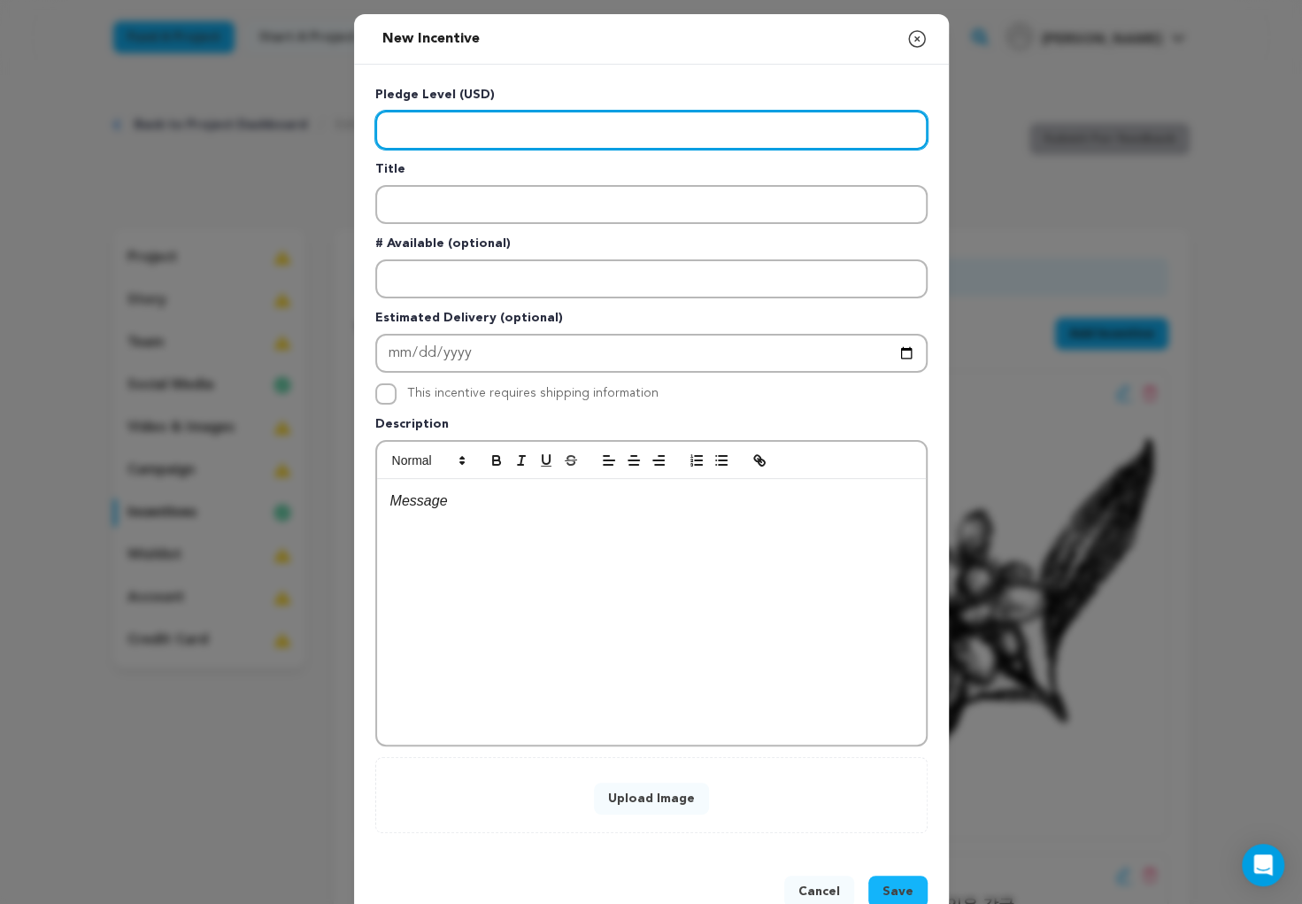
click at [580, 129] on input "Enter level" at bounding box center [651, 130] width 552 height 39
type input "200"
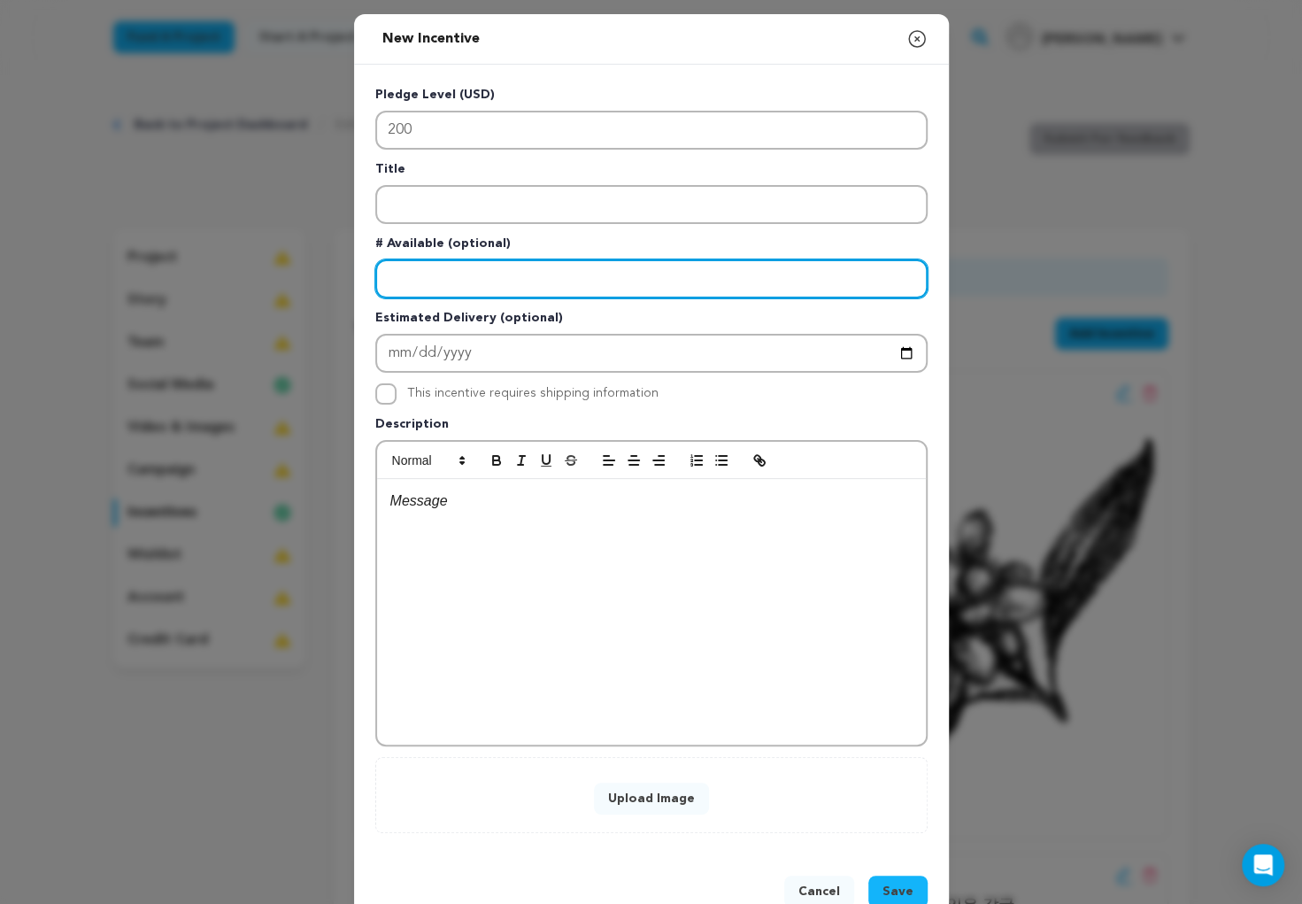
click at [453, 261] on input "Enter number available" at bounding box center [651, 278] width 552 height 39
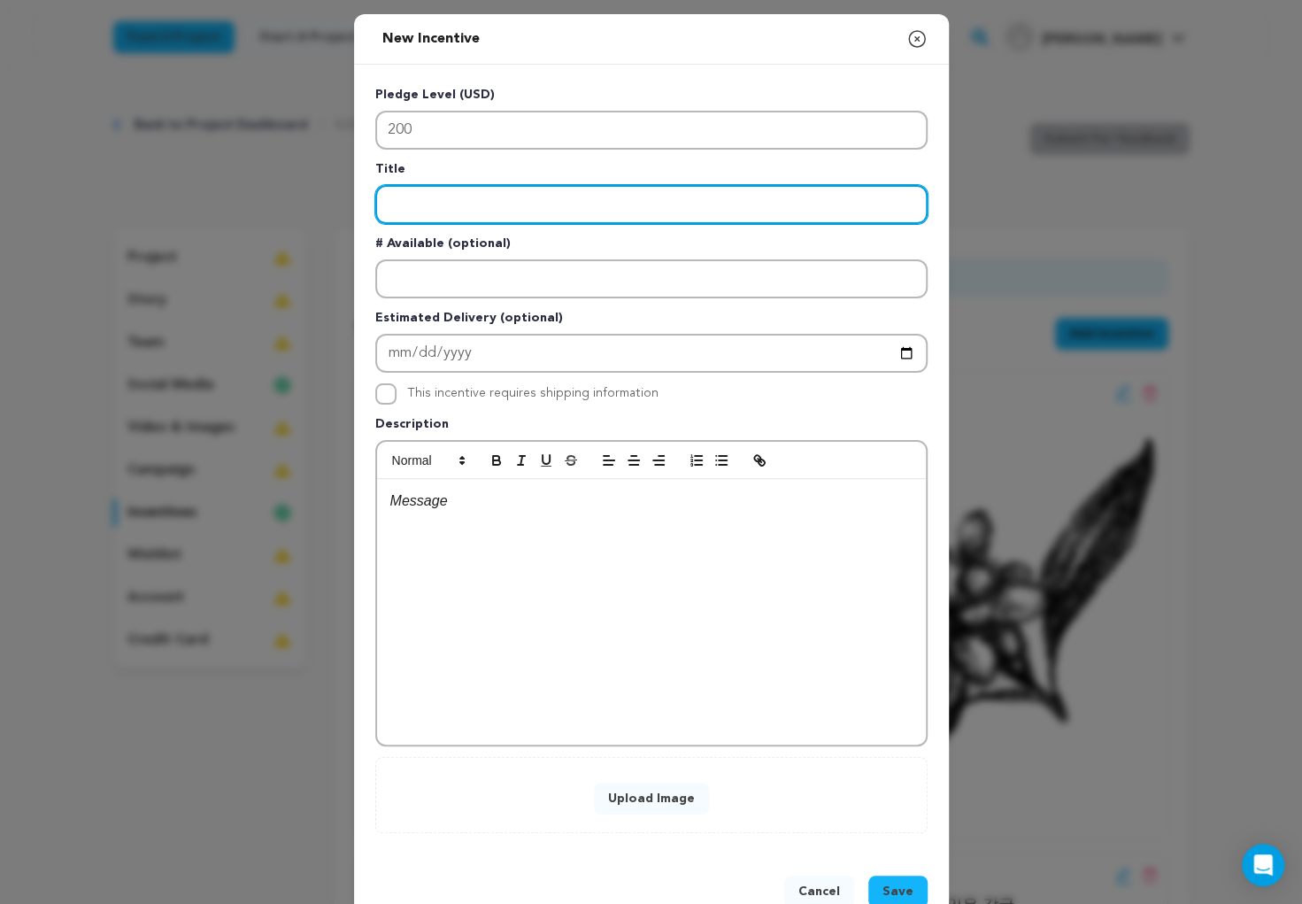
click at [446, 211] on input "Enter title" at bounding box center [651, 204] width 552 height 39
click at [471, 201] on input "clementine I 귤" at bounding box center [651, 204] width 552 height 39
type input "clementine I 감귤"
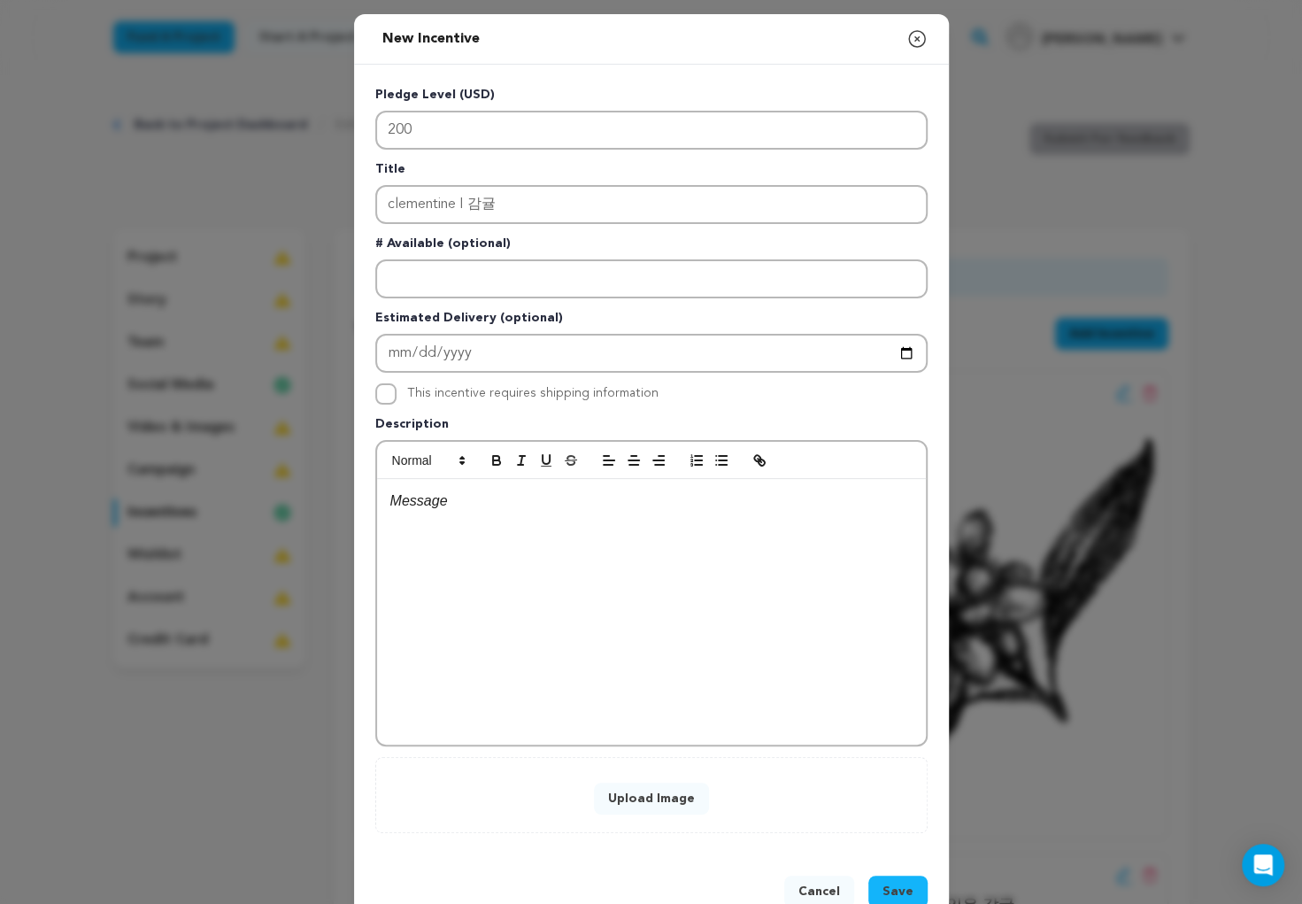
click at [639, 796] on button "Upload Image" at bounding box center [651, 798] width 115 height 32
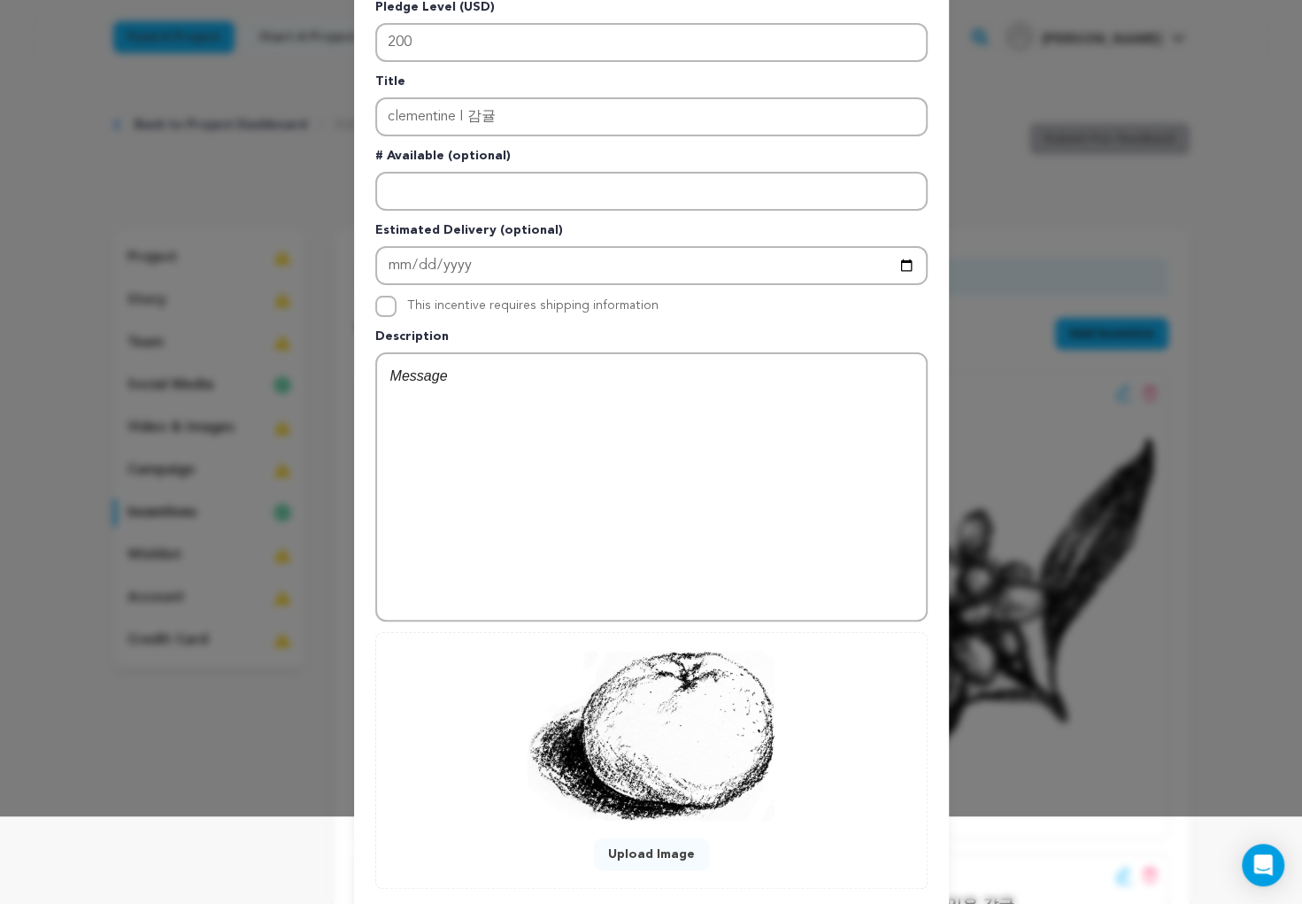
scroll to position [188, 0]
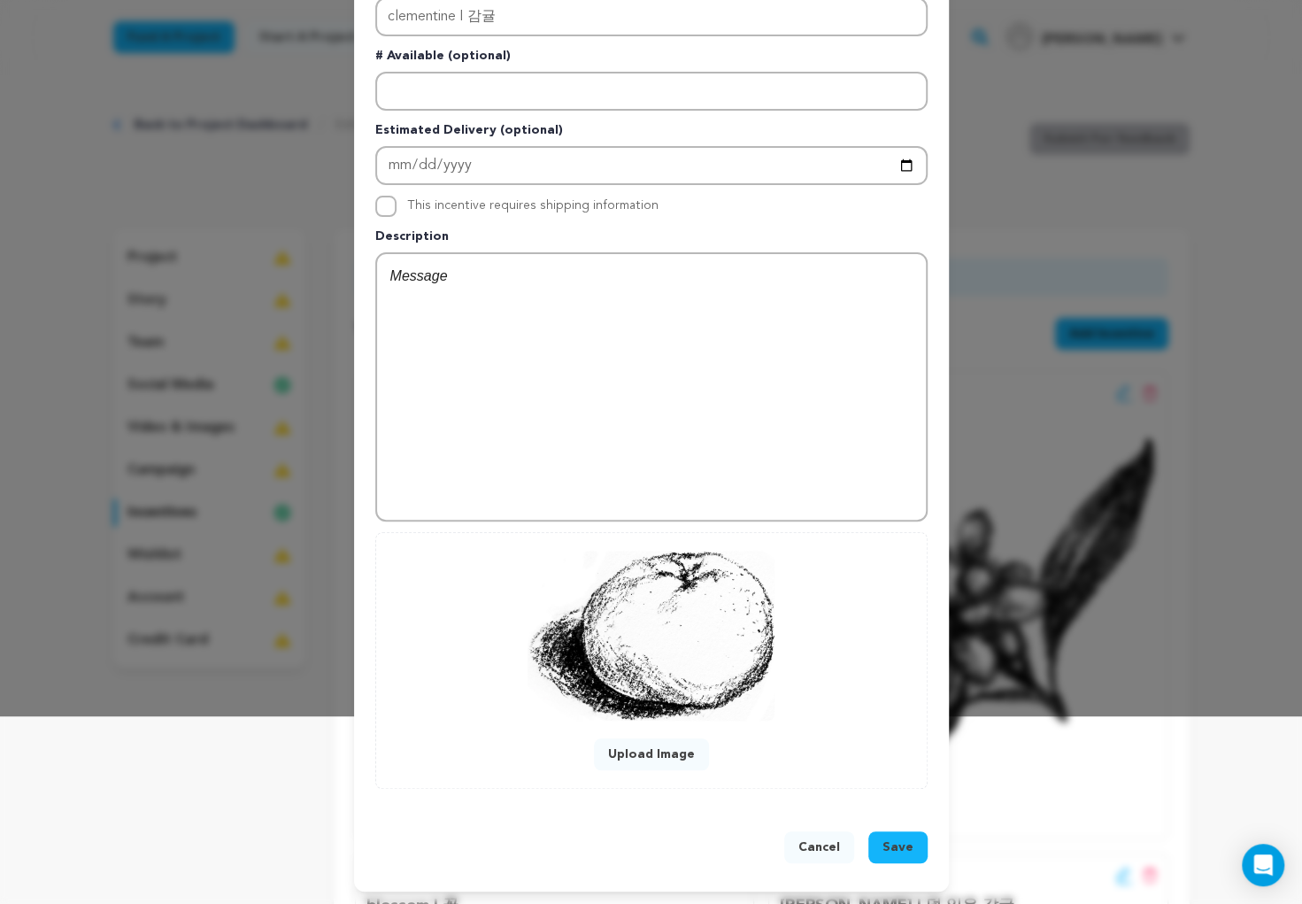
click at [891, 849] on span "Save" at bounding box center [897, 847] width 31 height 18
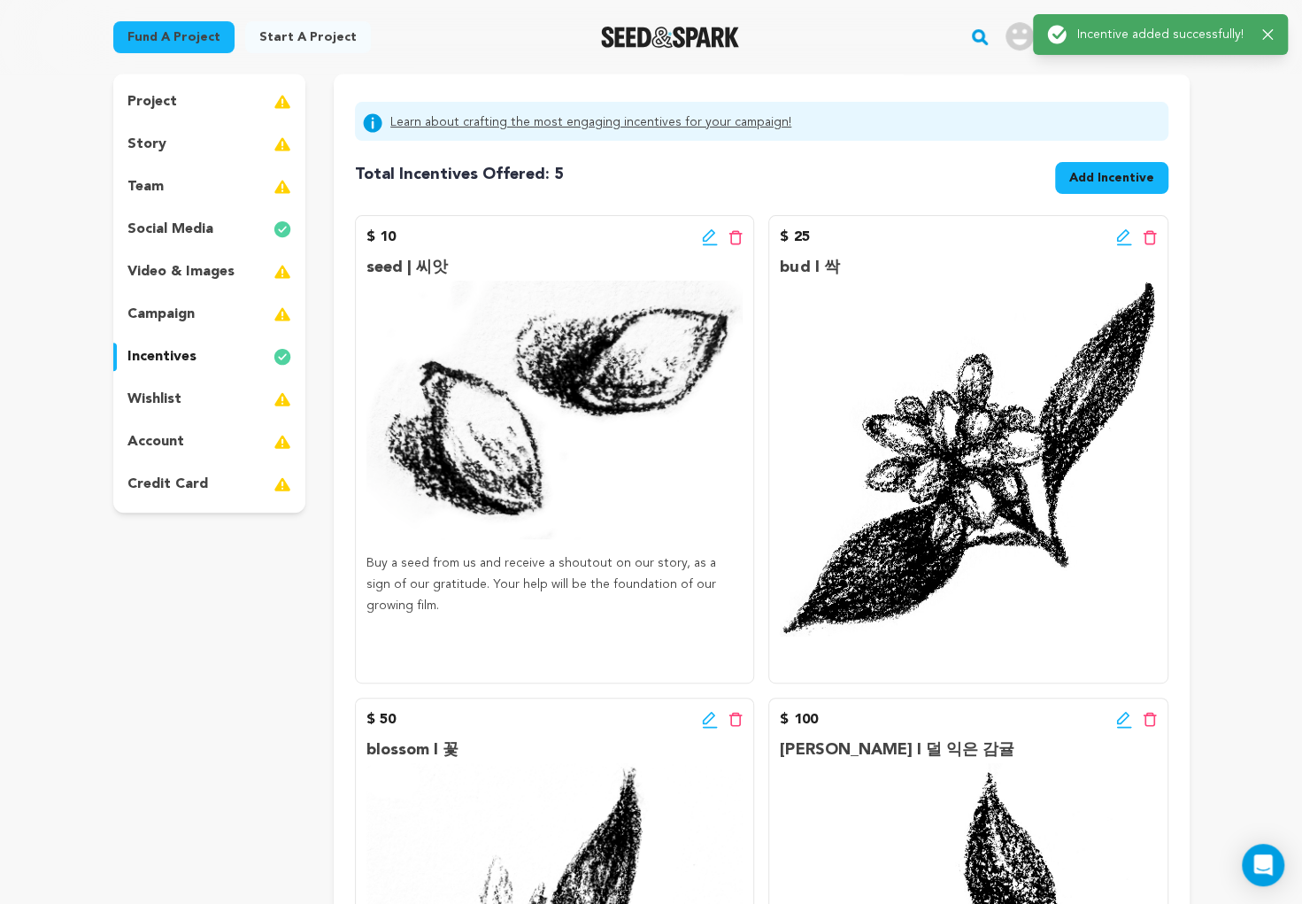
scroll to position [0, 0]
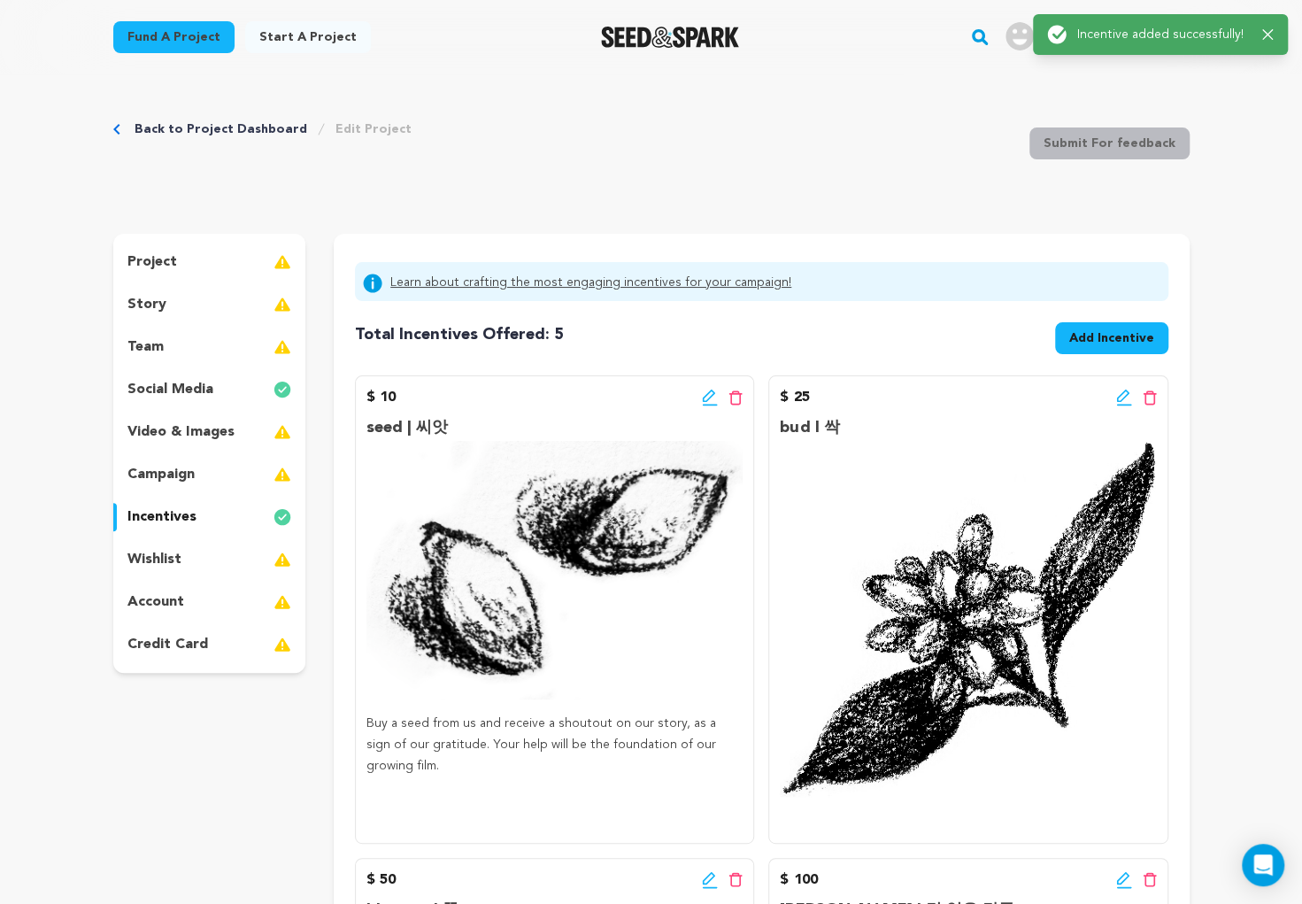
click at [1120, 335] on span "Add Incentive" at bounding box center [1111, 338] width 85 height 18
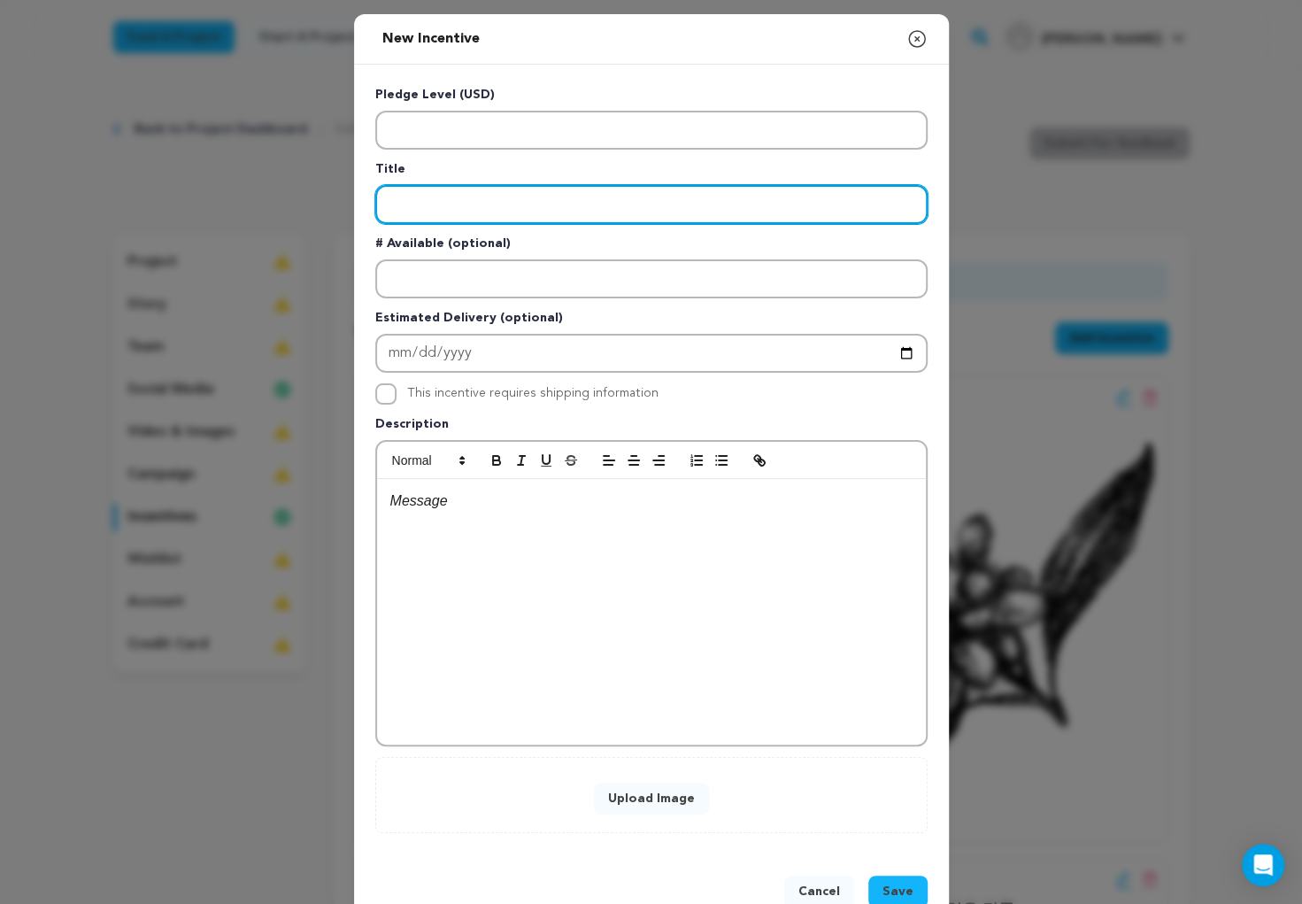
click at [424, 212] on input "Enter title" at bounding box center [651, 204] width 552 height 39
type input "tree I 나무"
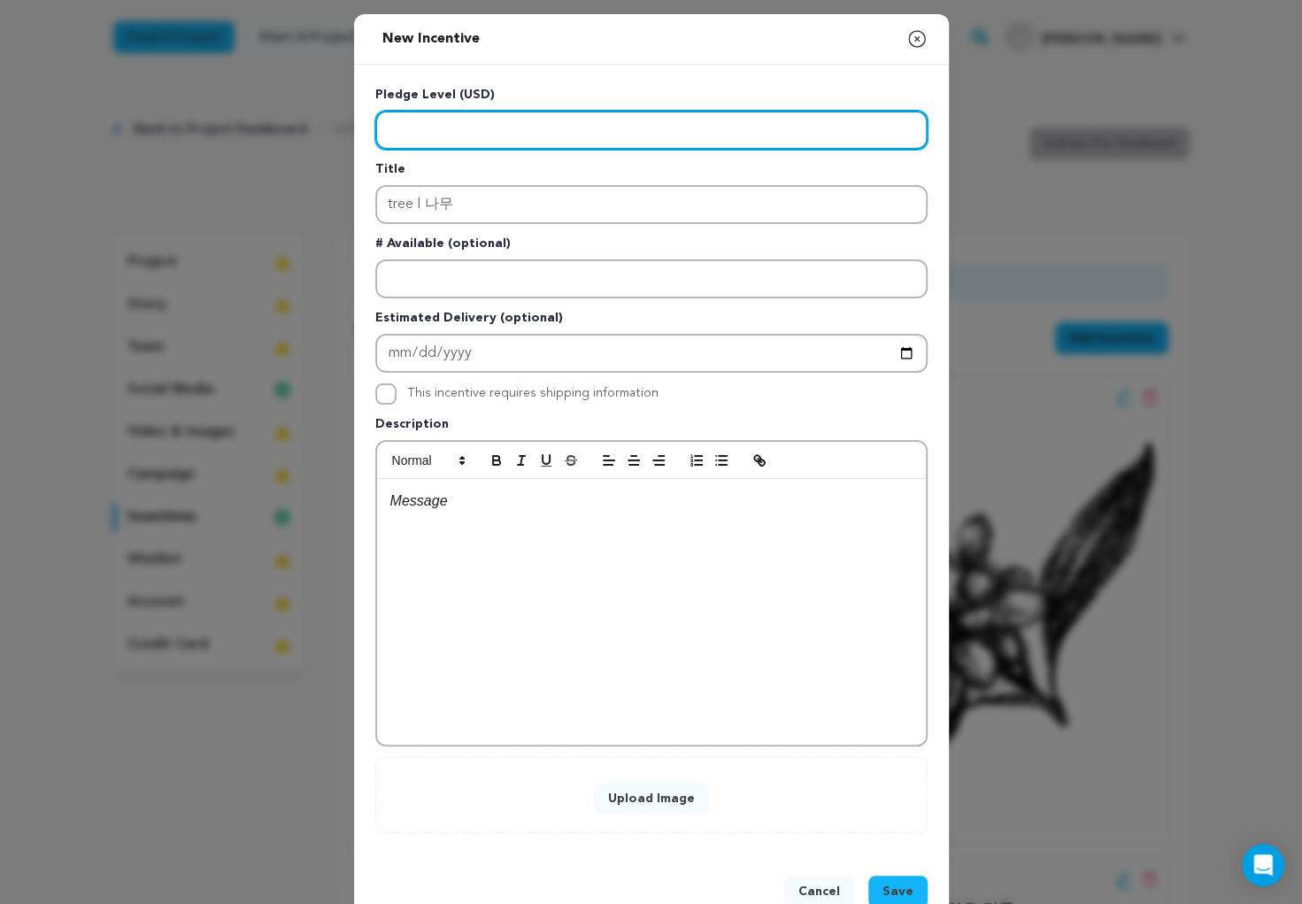
click at [486, 131] on input "Enter level" at bounding box center [651, 130] width 552 height 39
type input "500"
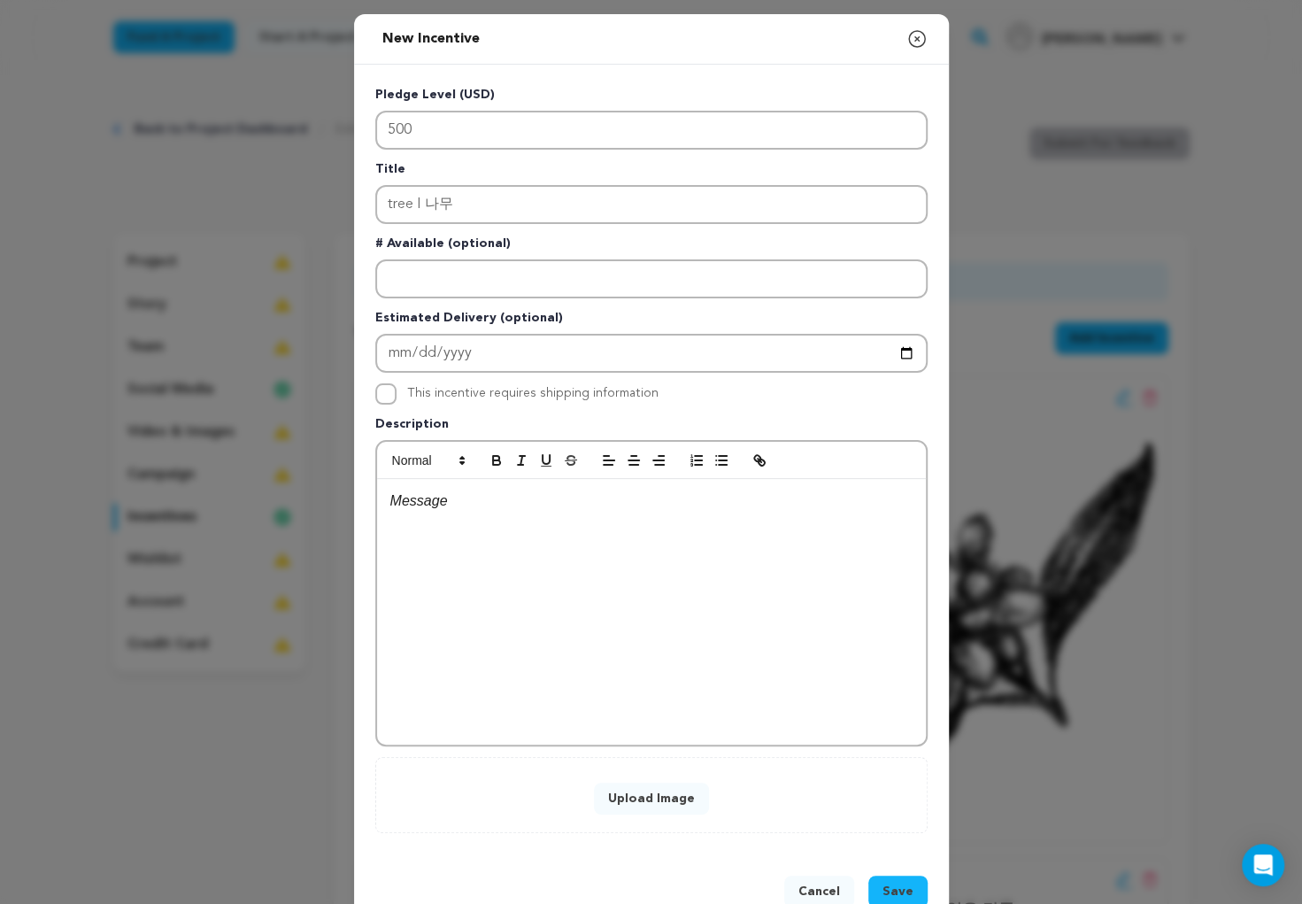
click at [663, 800] on button "Upload Image" at bounding box center [651, 798] width 115 height 32
click at [892, 887] on span "Save" at bounding box center [897, 891] width 31 height 18
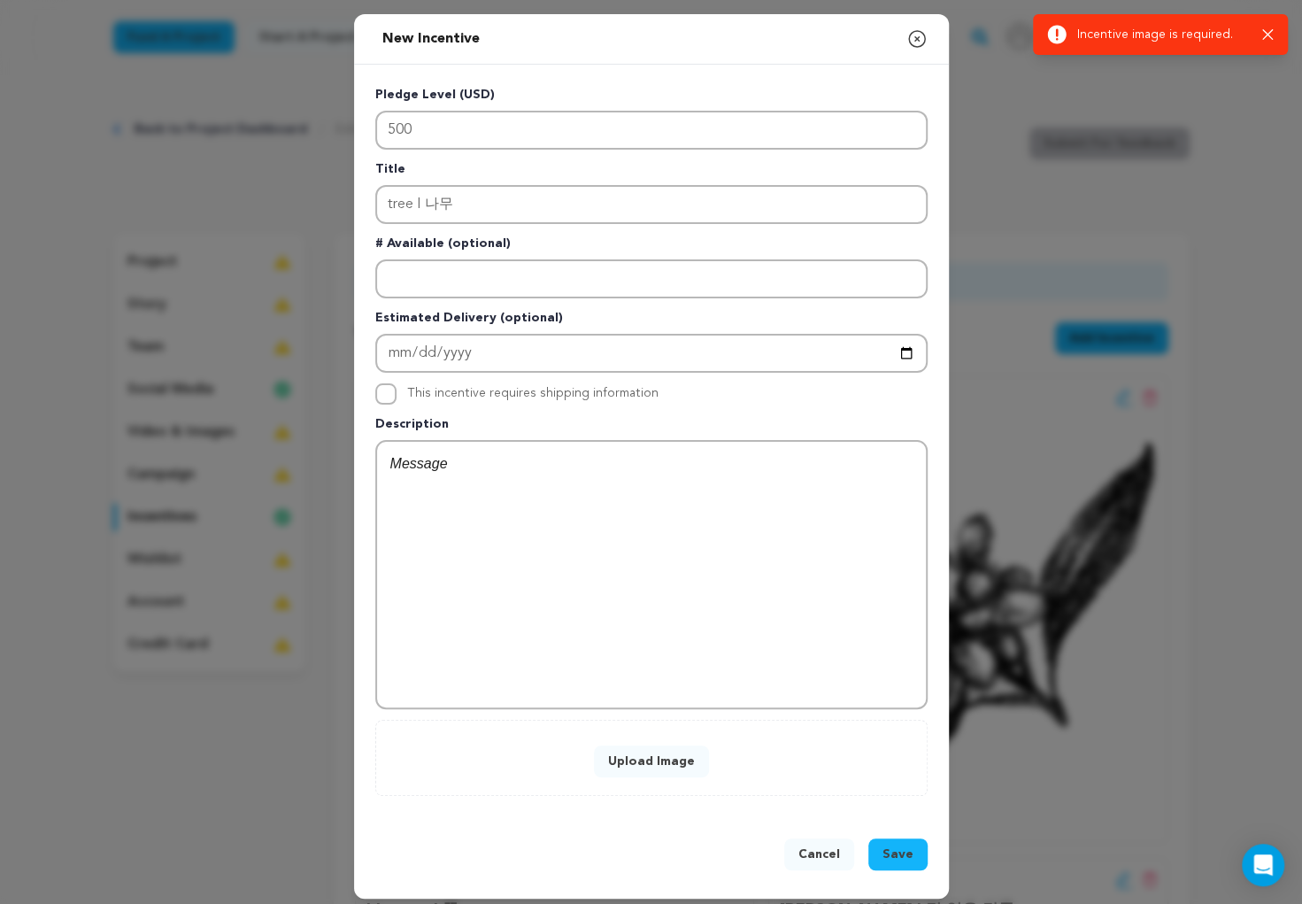
click at [912, 35] on icon "button" at bounding box center [916, 38] width 21 height 21
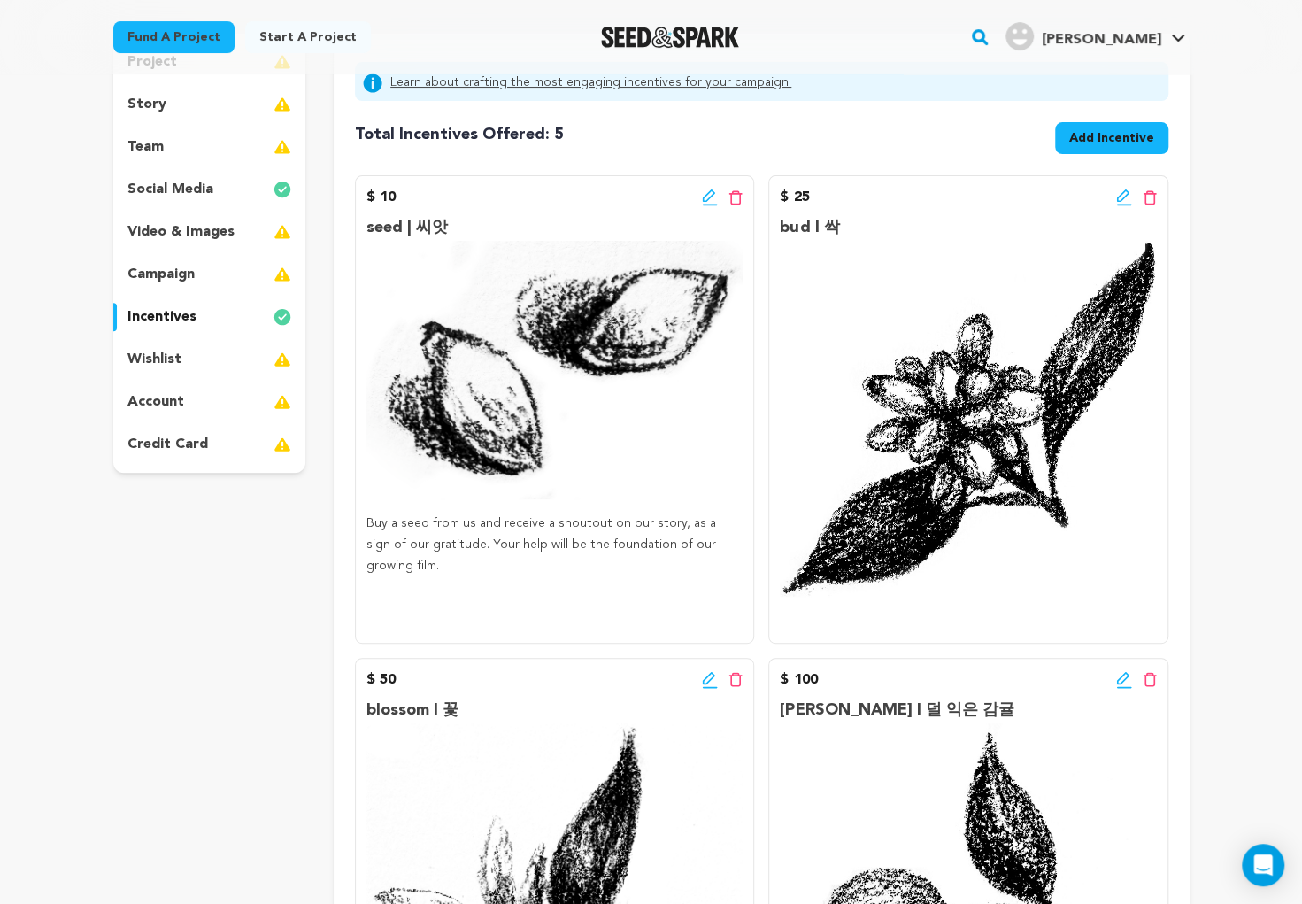
scroll to position [80, 0]
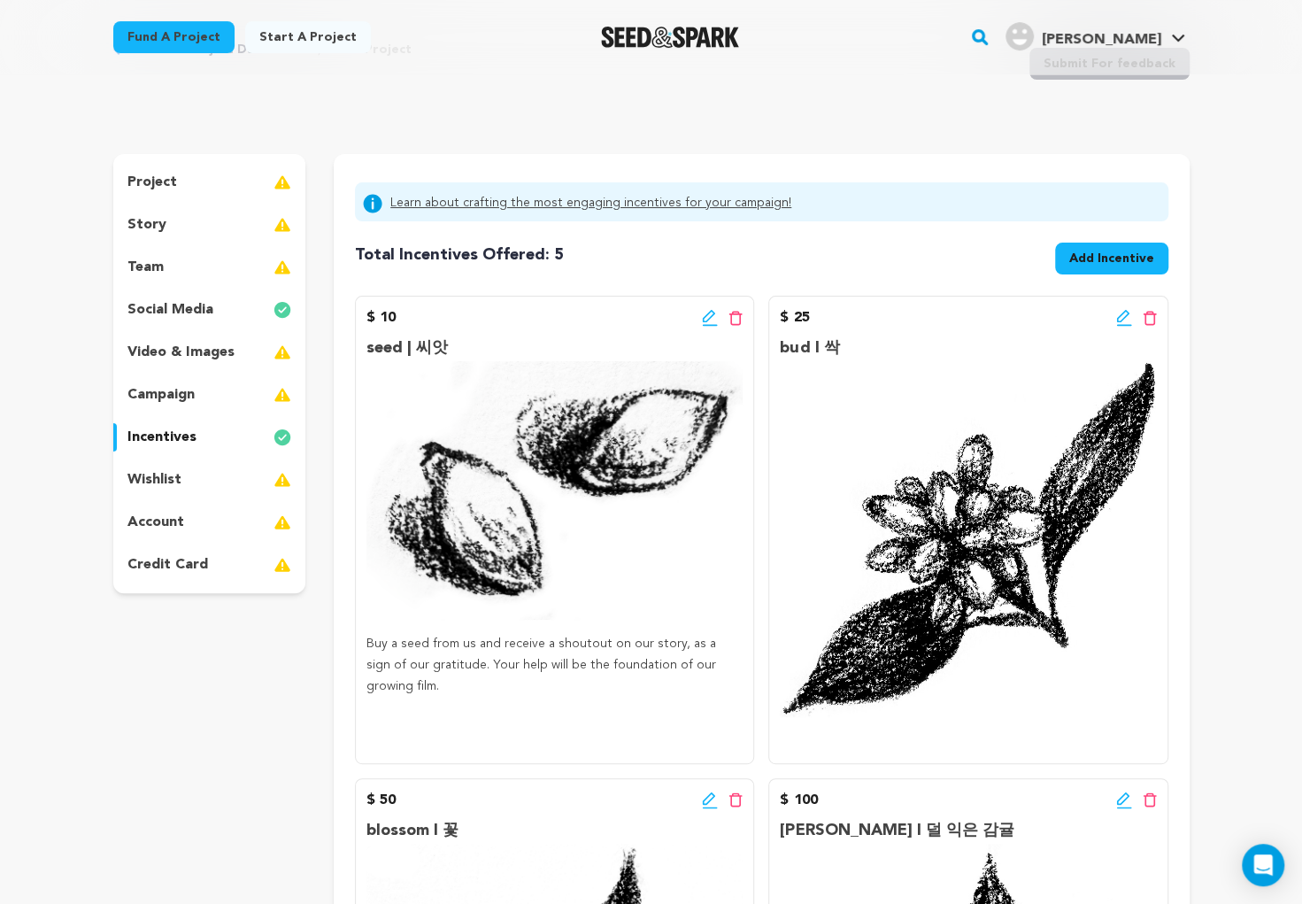
click at [1114, 250] on span "Add Incentive" at bounding box center [1111, 259] width 85 height 18
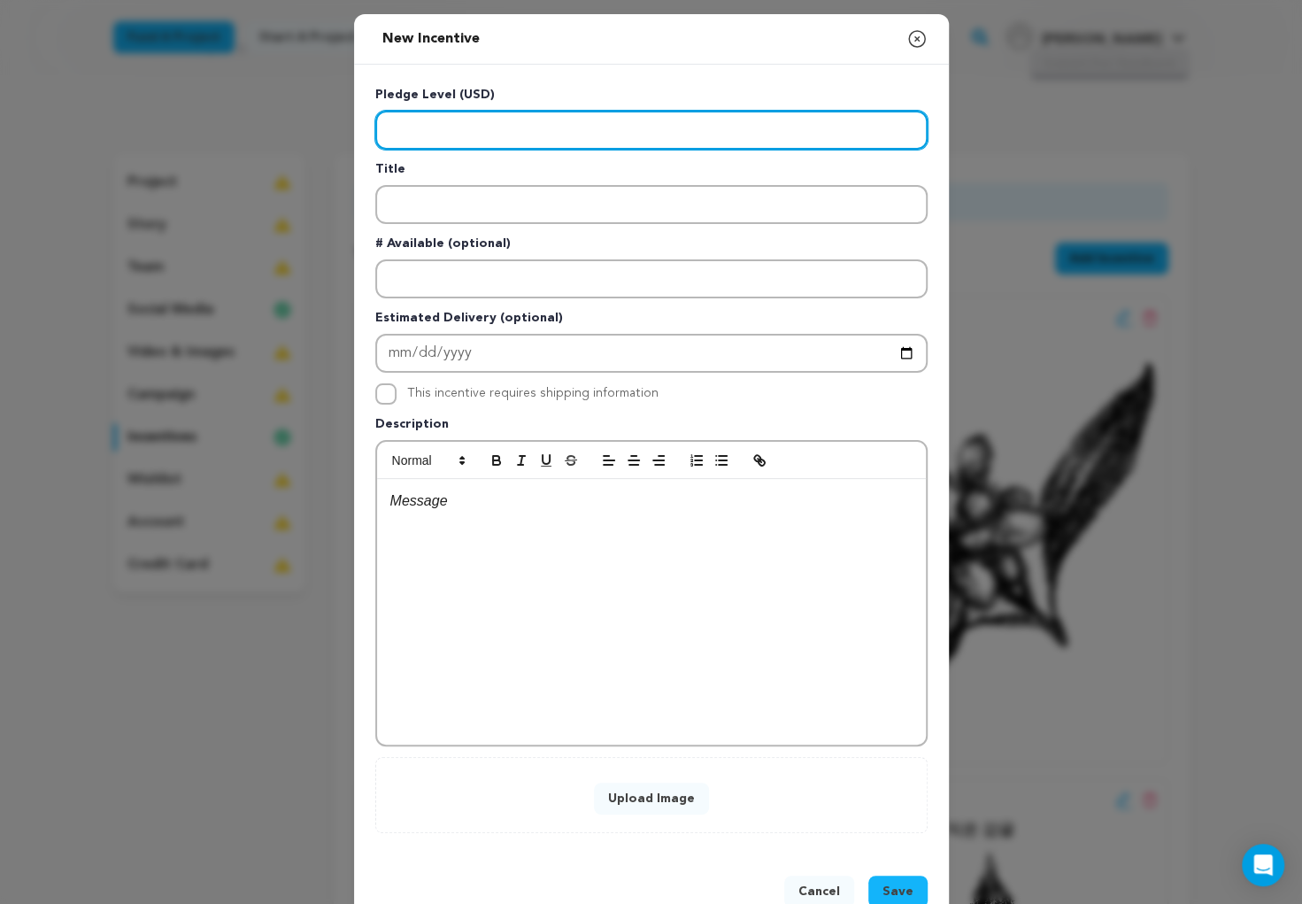
click at [657, 133] on input "Enter level" at bounding box center [651, 130] width 552 height 39
type input "5"
type input "1000"
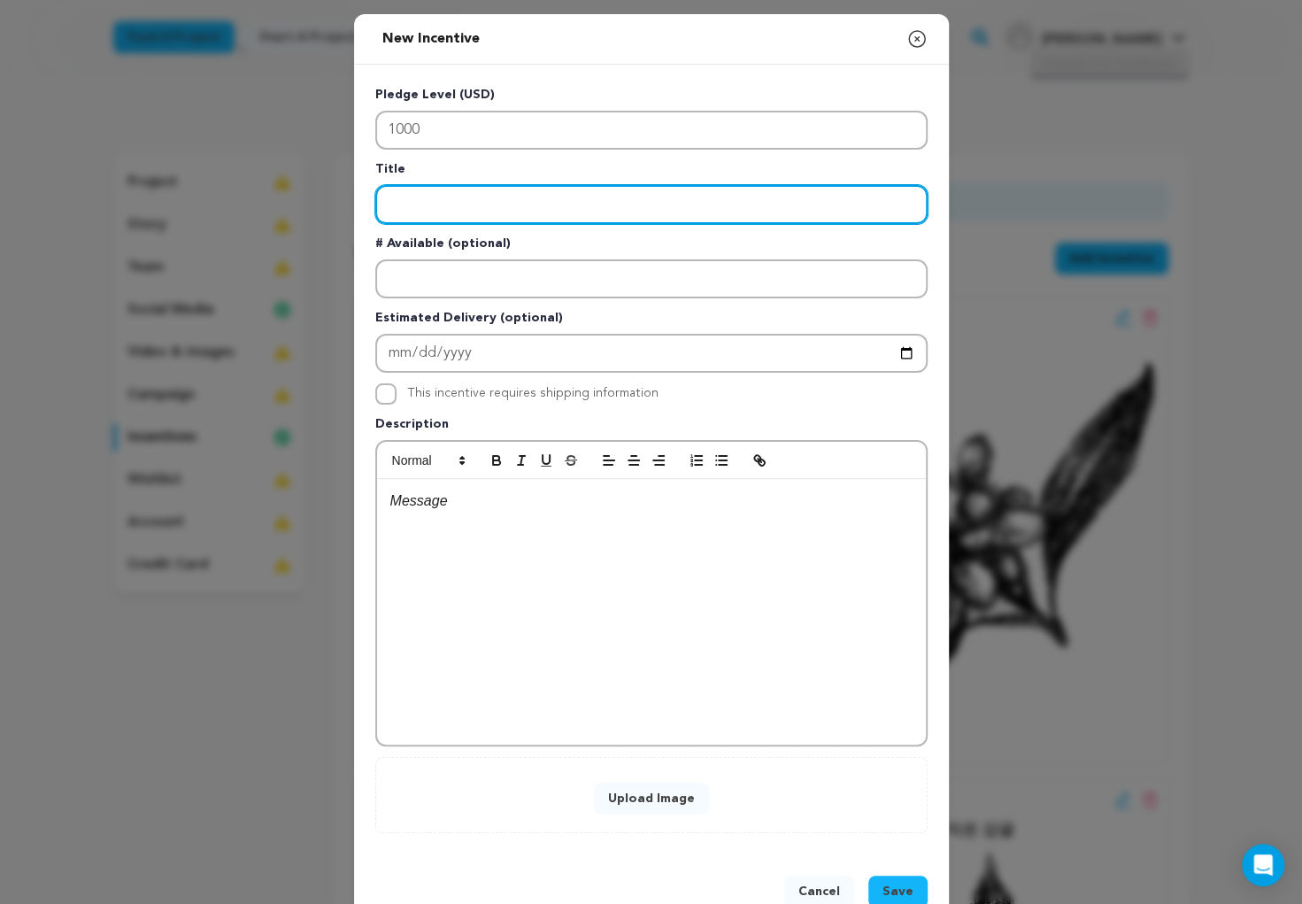
click at [431, 199] on input "Enter title" at bounding box center [651, 204] width 552 height 39
type input "farm I 농장"
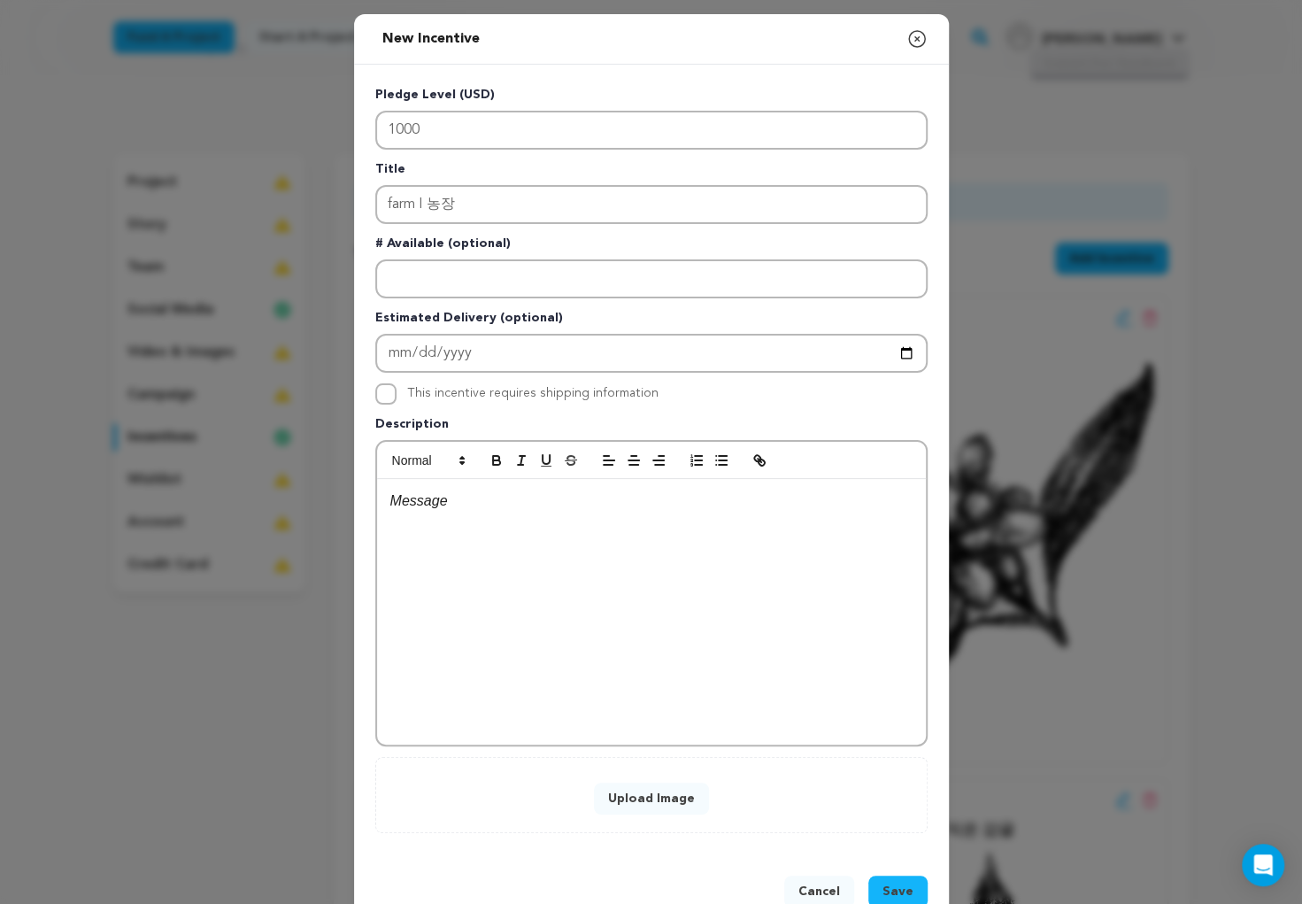
click at [661, 799] on button "Upload Image" at bounding box center [651, 798] width 115 height 32
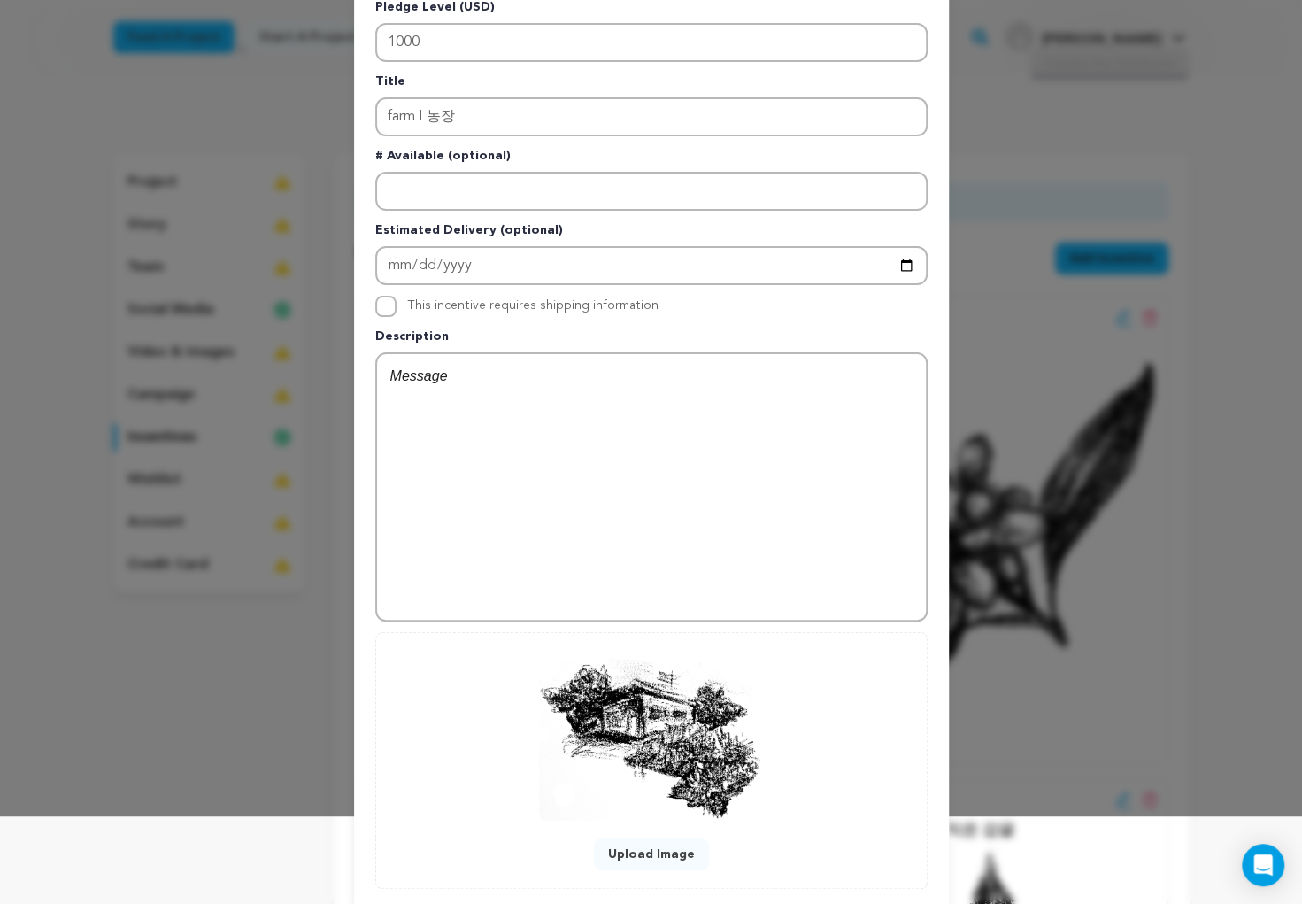
scroll to position [188, 0]
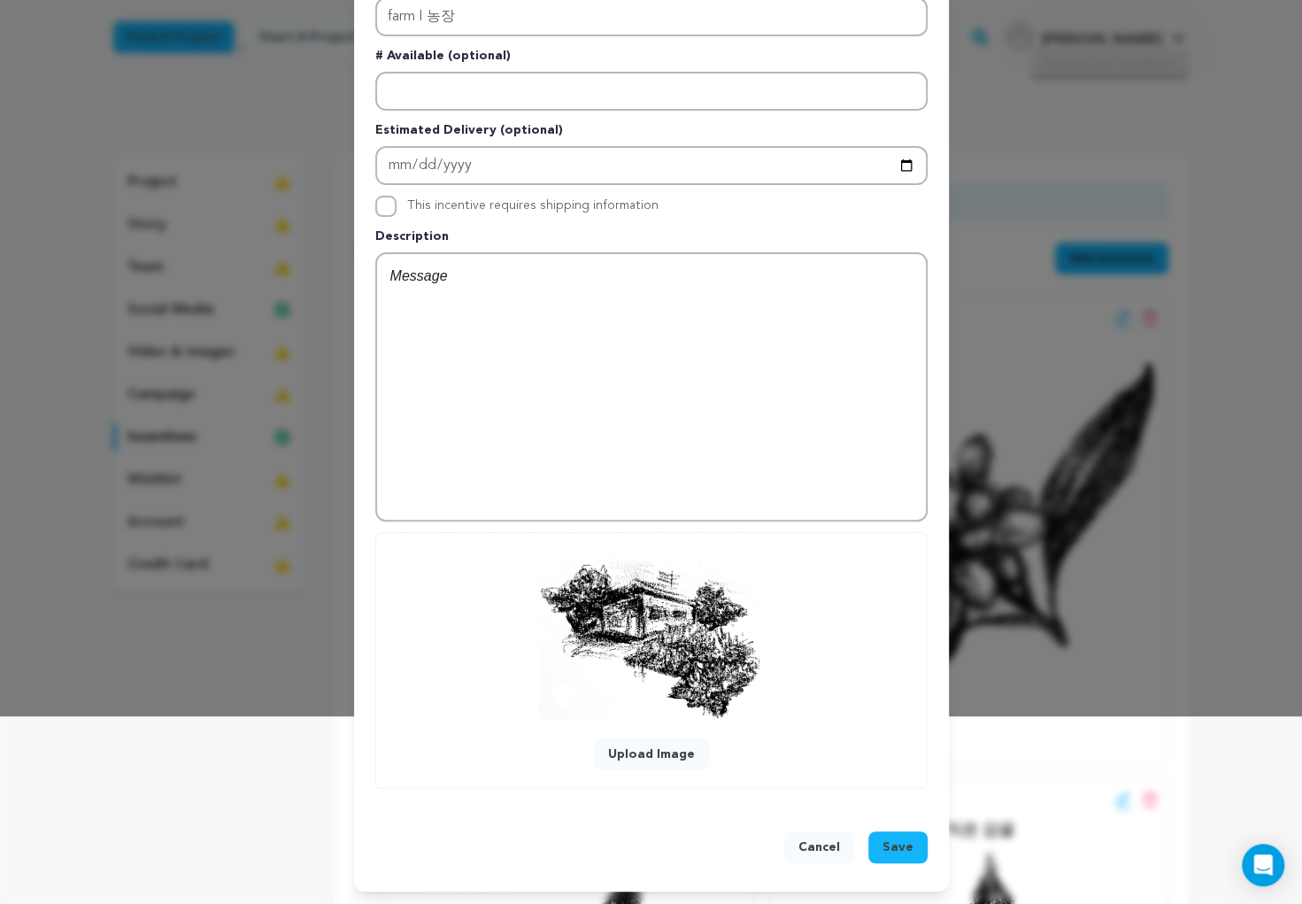
click at [889, 848] on span "Save" at bounding box center [897, 847] width 31 height 18
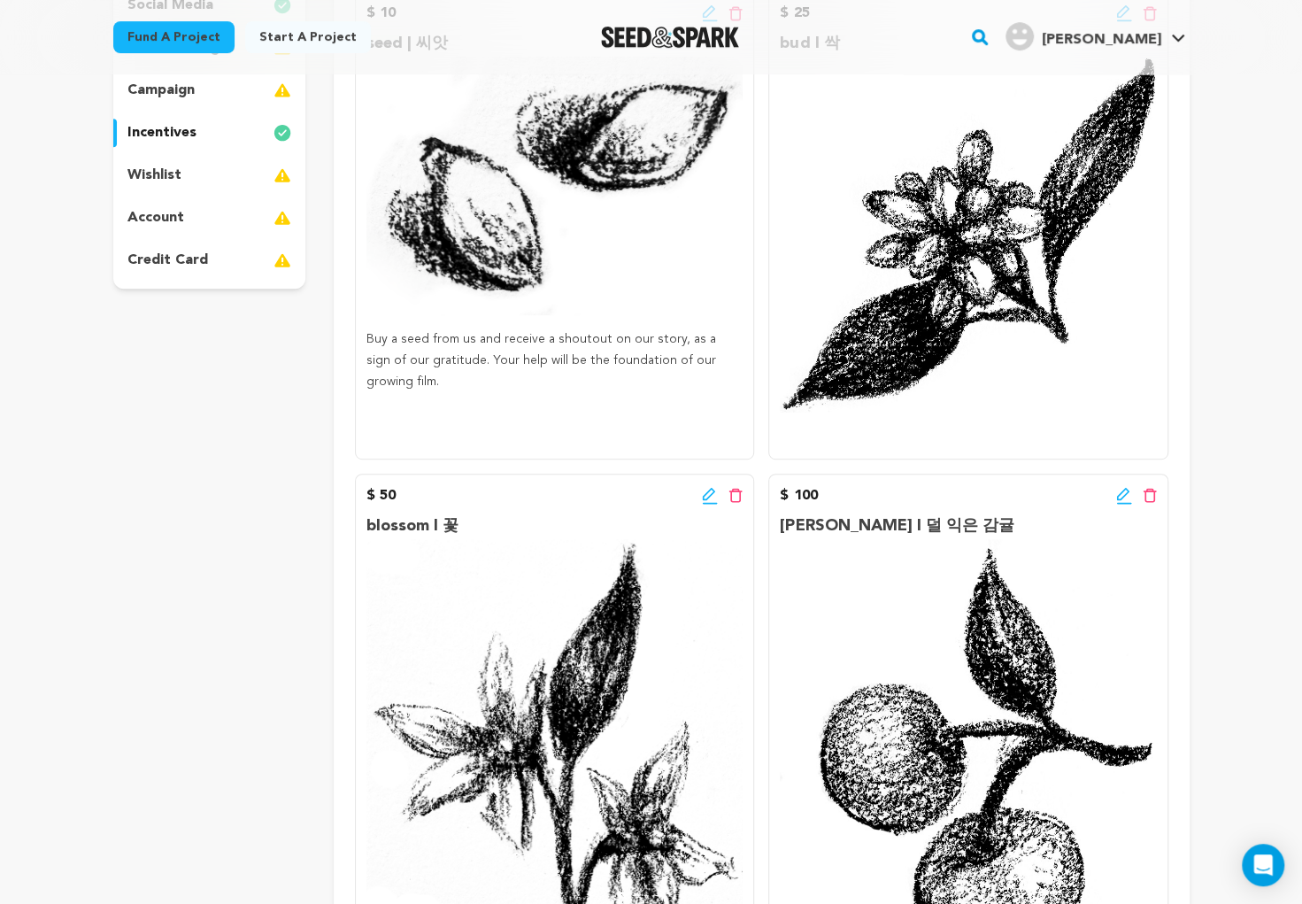
scroll to position [0, 0]
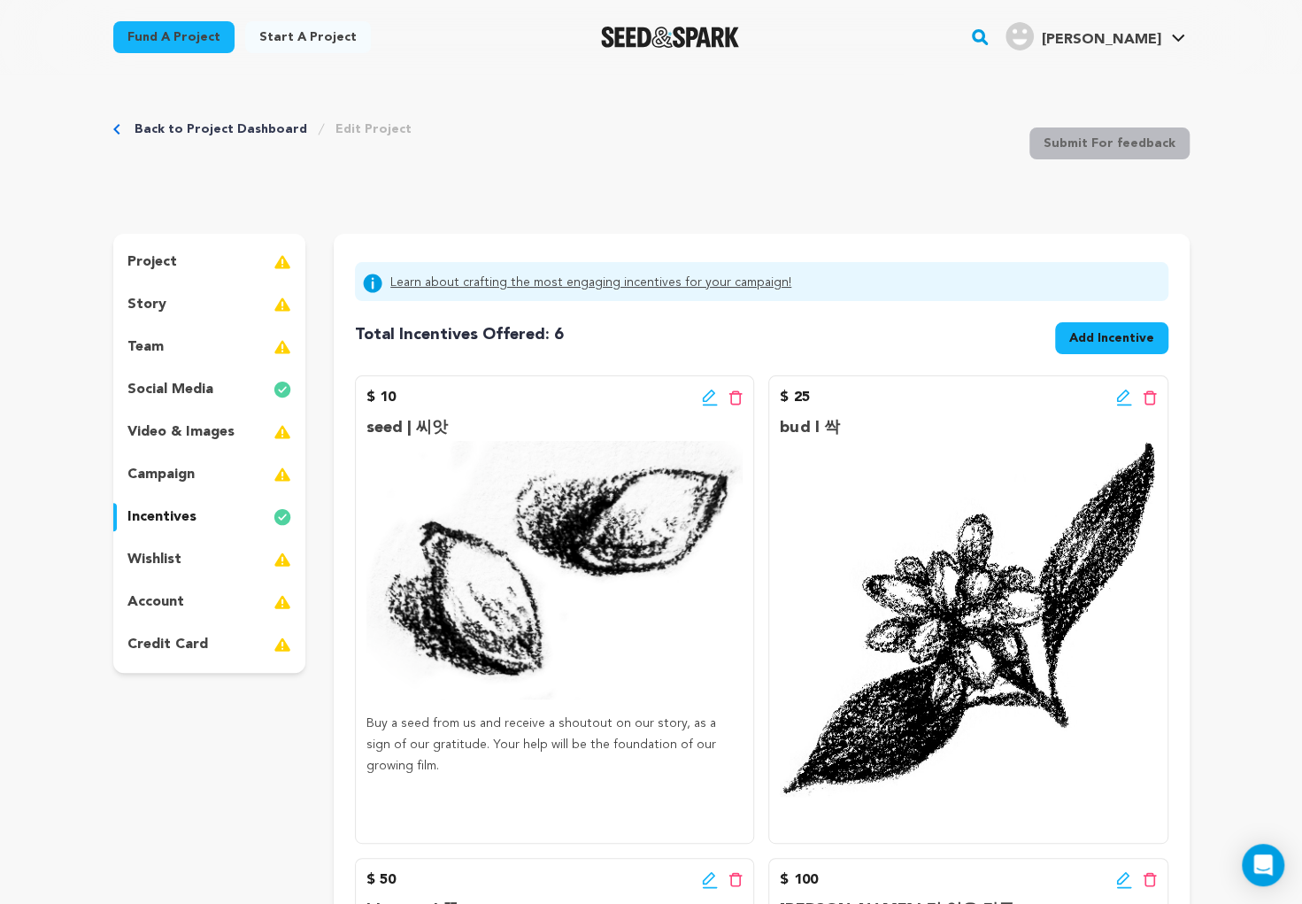
click at [196, 389] on p "social media" at bounding box center [170, 389] width 86 height 21
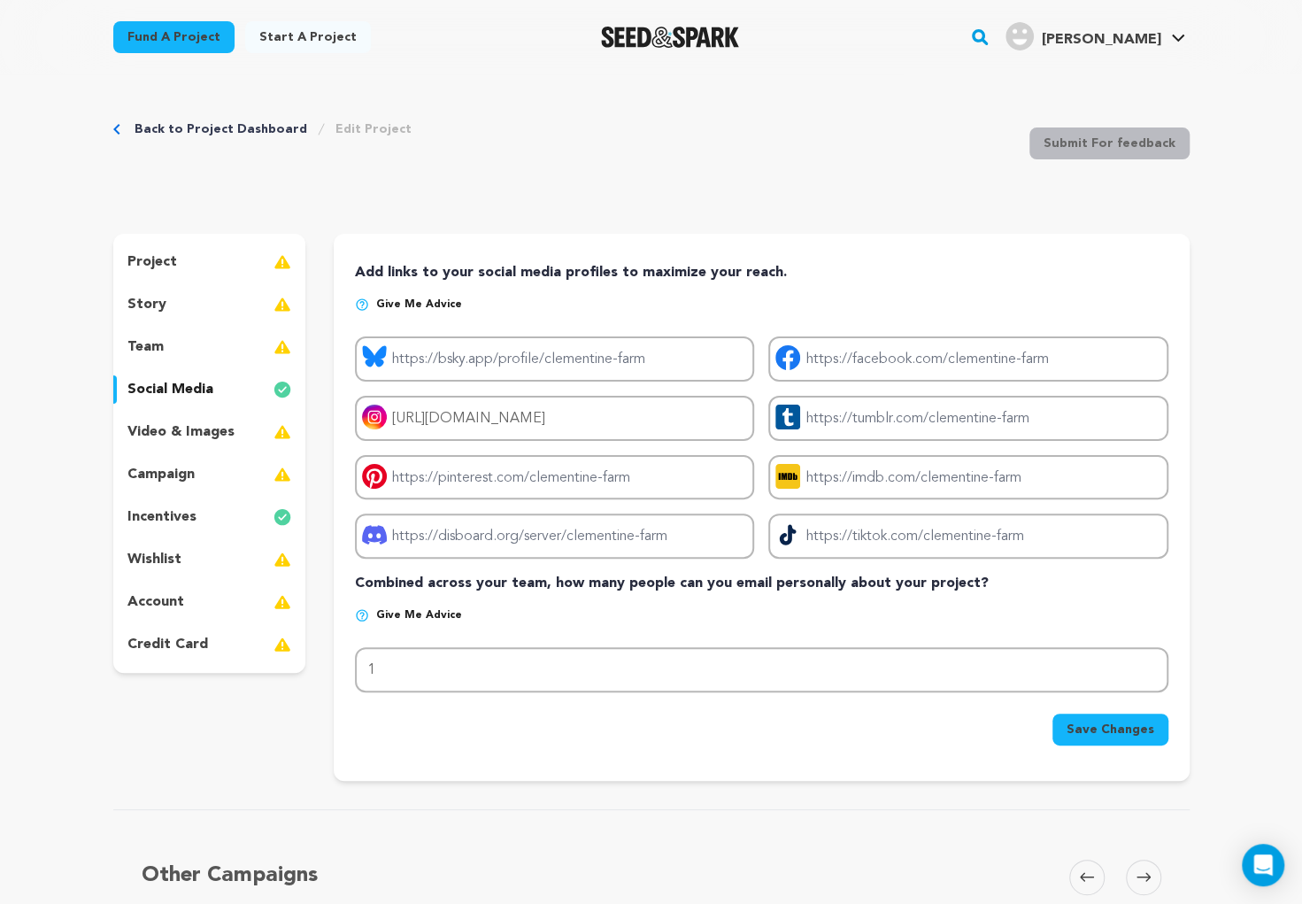
click at [189, 419] on div "video & images" at bounding box center [209, 432] width 193 height 28
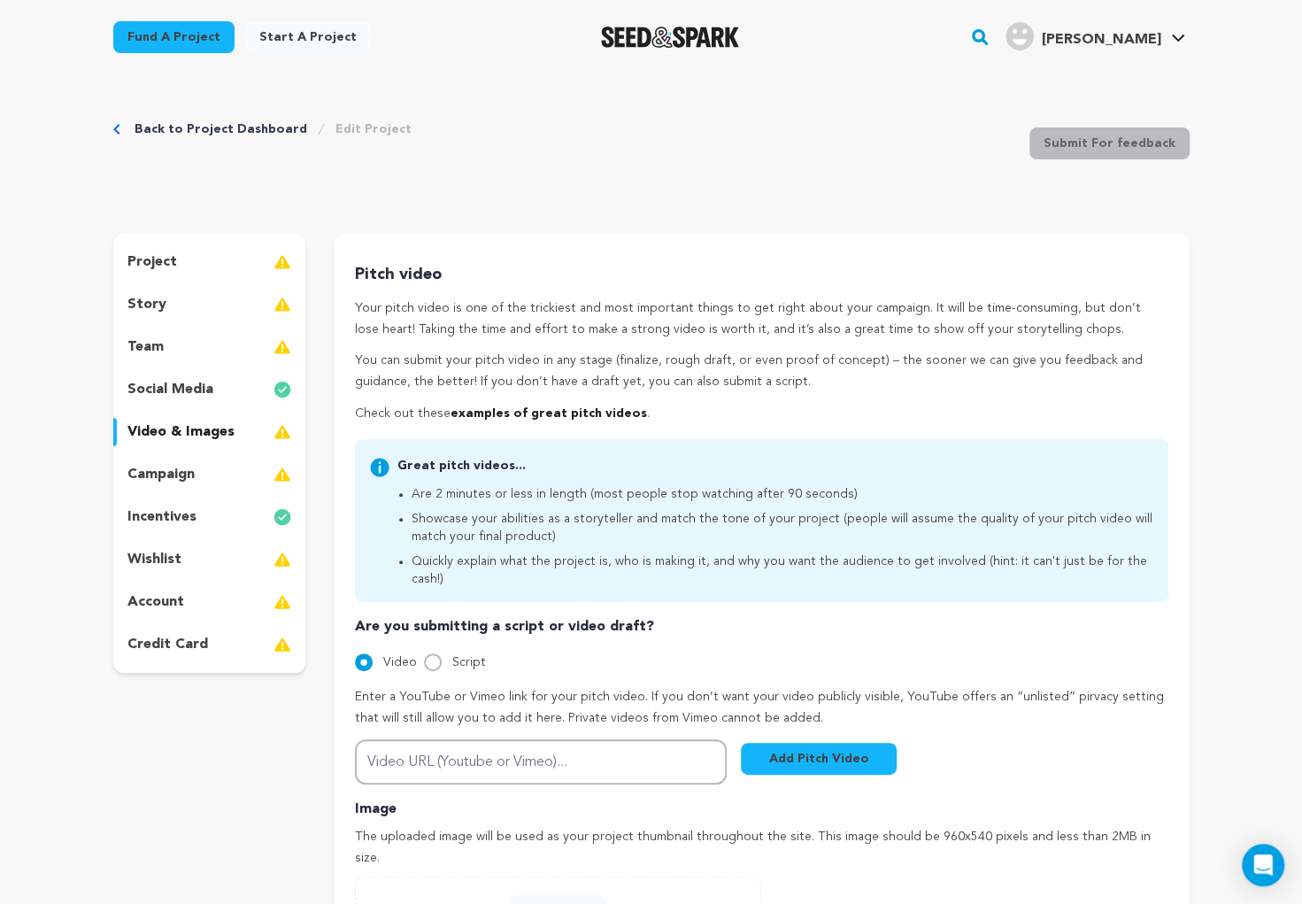
click at [150, 308] on p "story" at bounding box center [146, 304] width 39 height 21
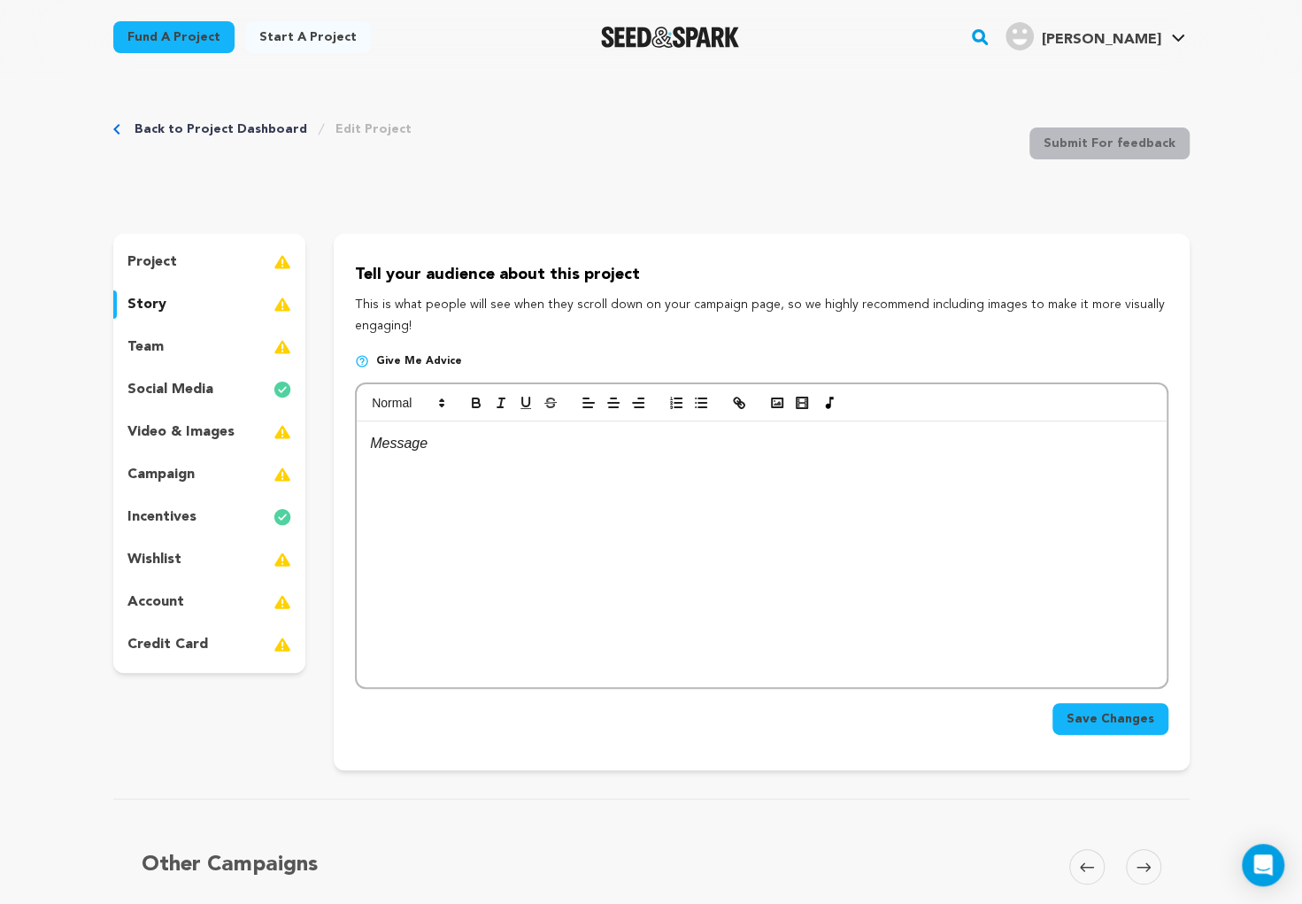
click at [175, 279] on div "project story team social media video & images campaign incentives wishlist acc…" at bounding box center [209, 453] width 193 height 439
click at [142, 250] on div "project" at bounding box center [209, 262] width 193 height 28
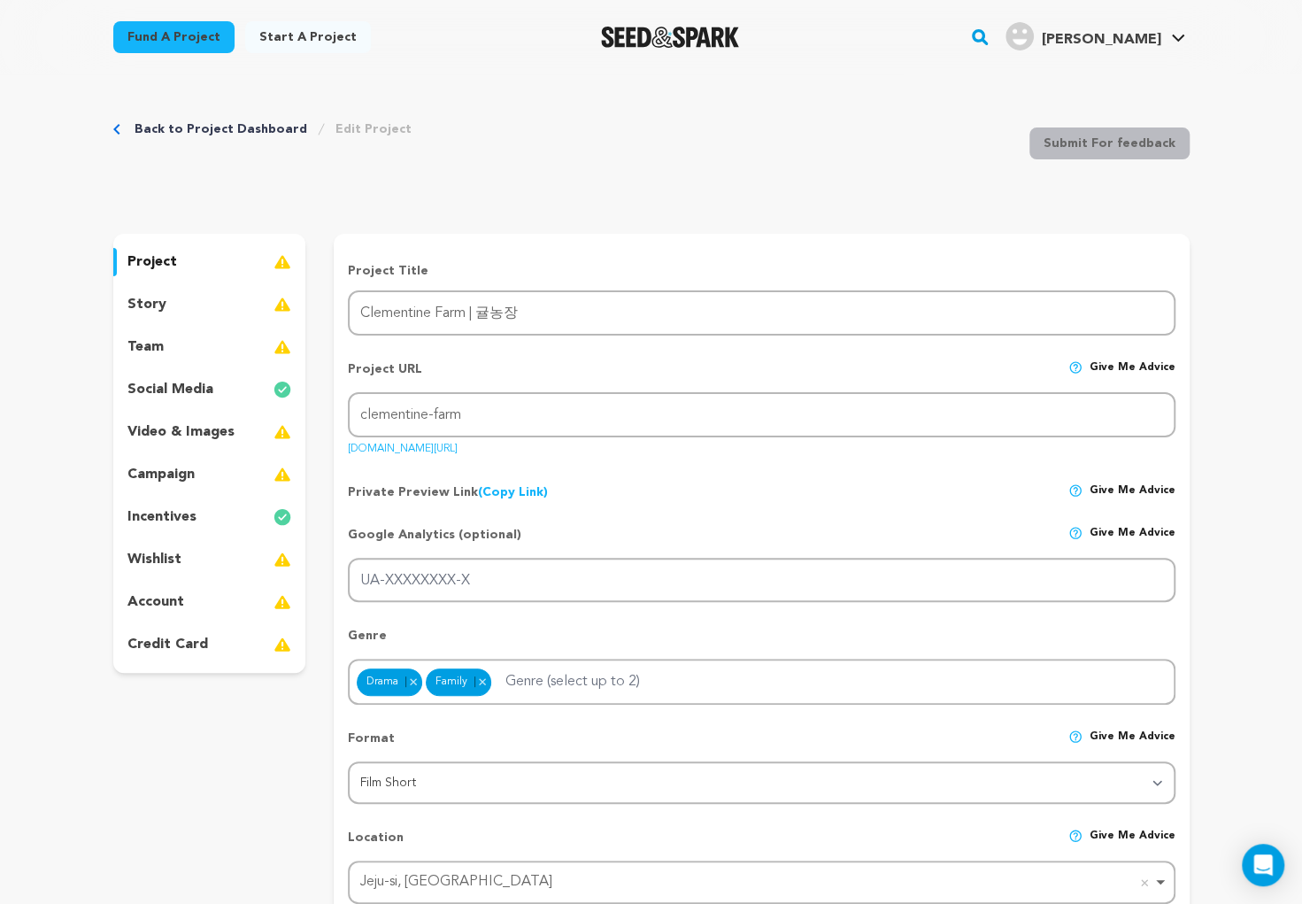
click at [211, 123] on link "Back to Project Dashboard" at bounding box center [221, 129] width 173 height 18
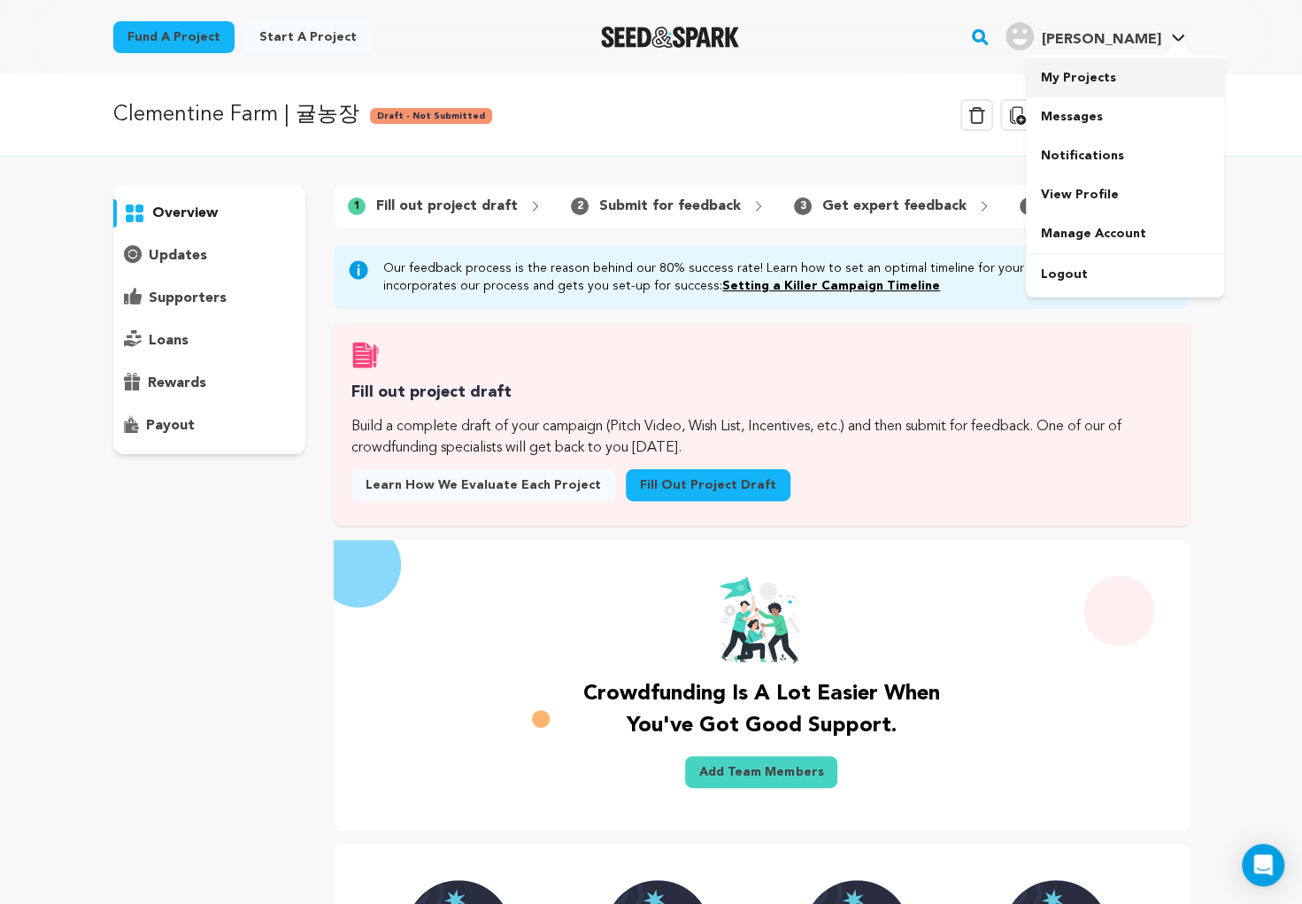
click at [1113, 71] on link "My Projects" at bounding box center [1125, 77] width 198 height 39
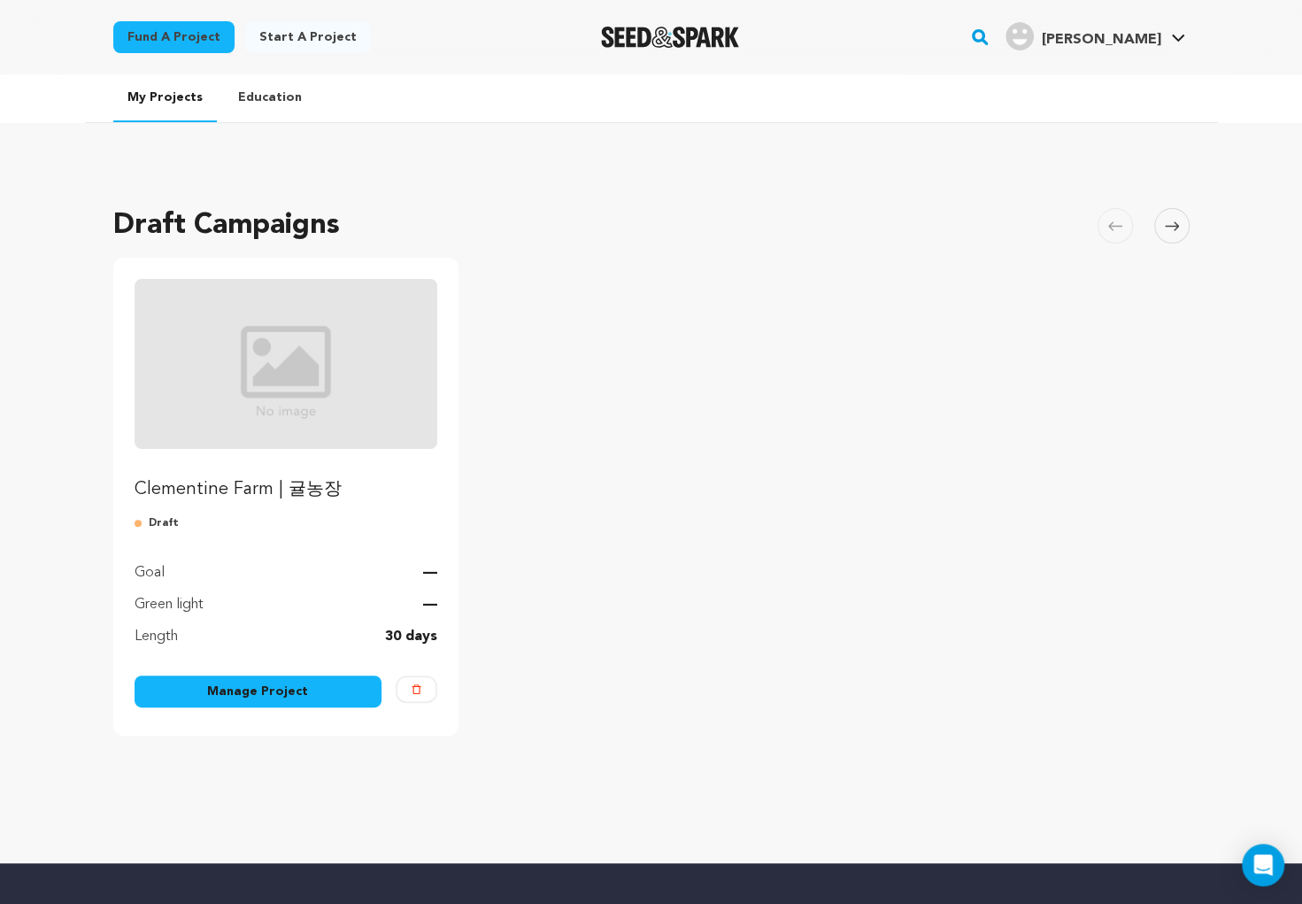
click at [351, 411] on img "Fund Clementine Farm | 귤농장" at bounding box center [287, 364] width 304 height 170
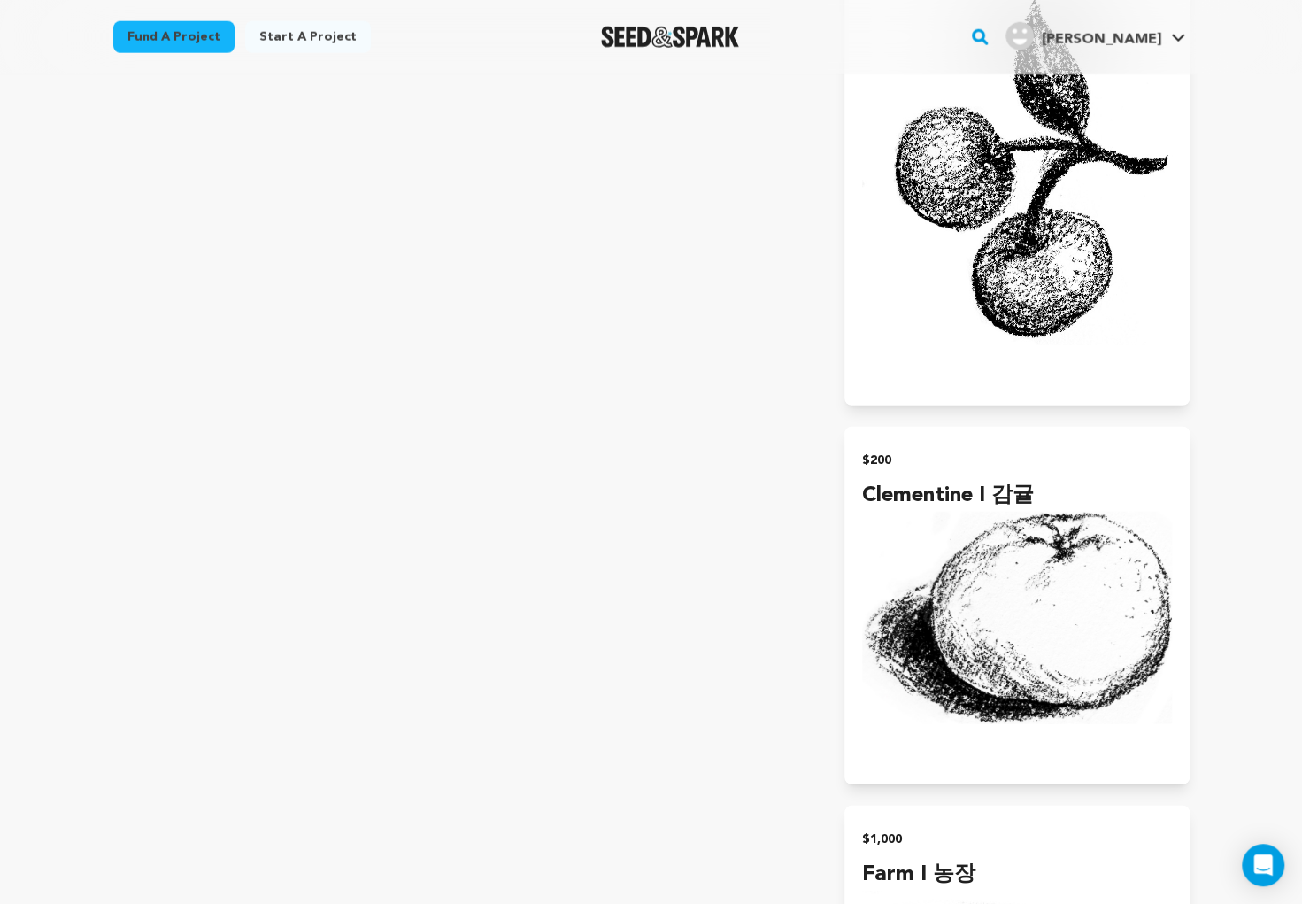
scroll to position [2932, 0]
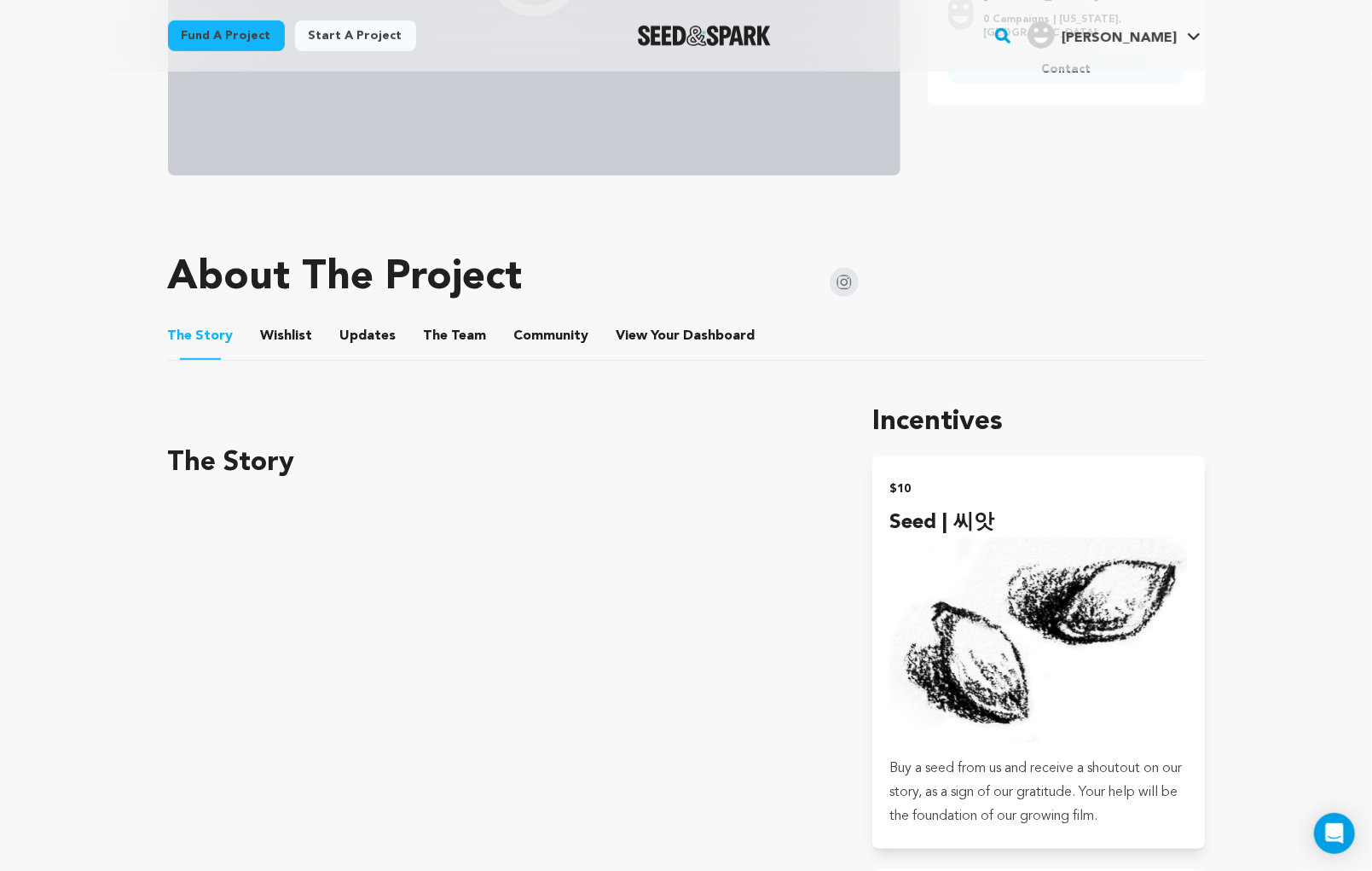
scroll to position [0, 0]
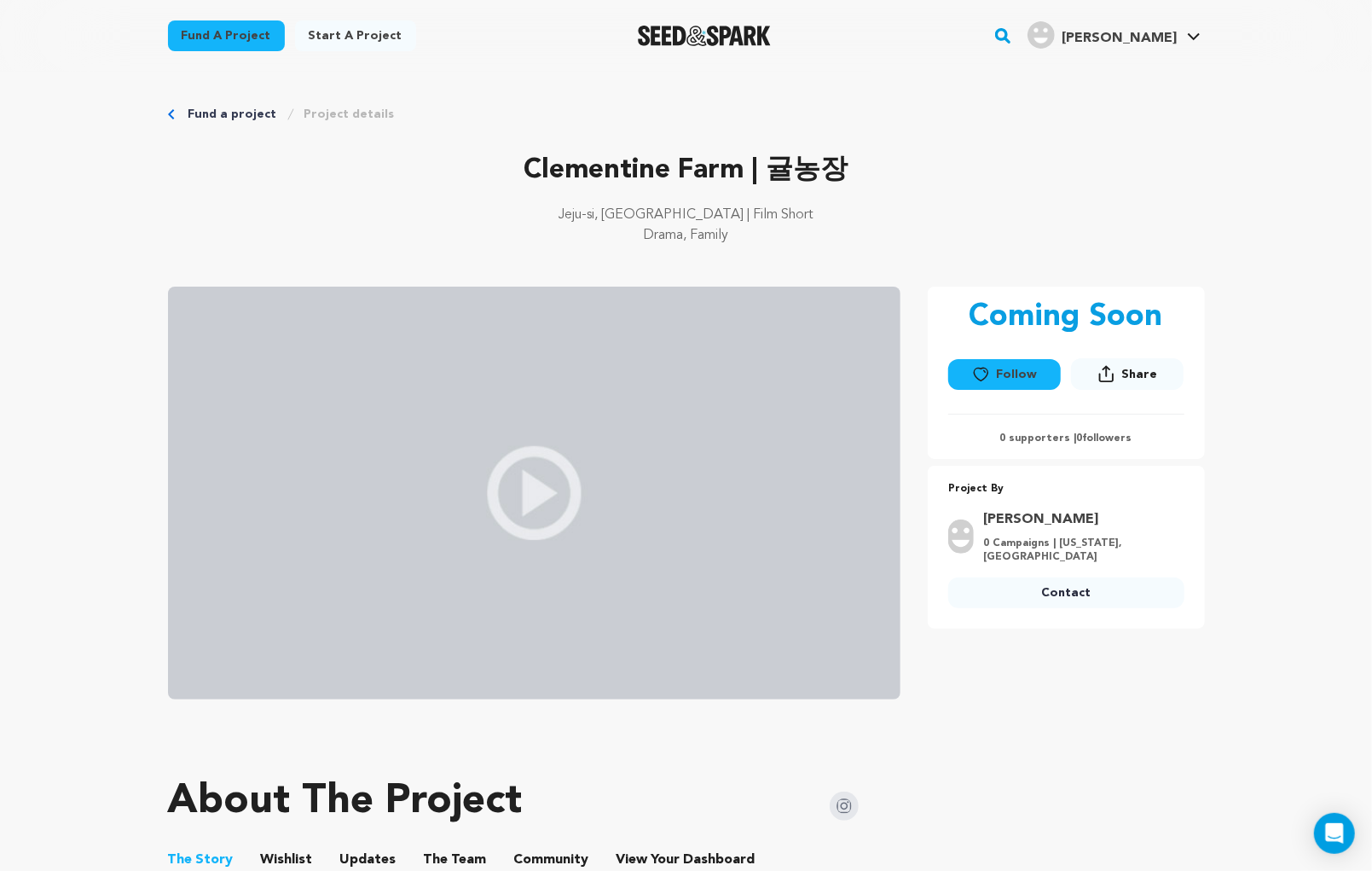
click at [1125, 44] on h4 "[PERSON_NAME]" at bounding box center [1119, 38] width 115 height 20
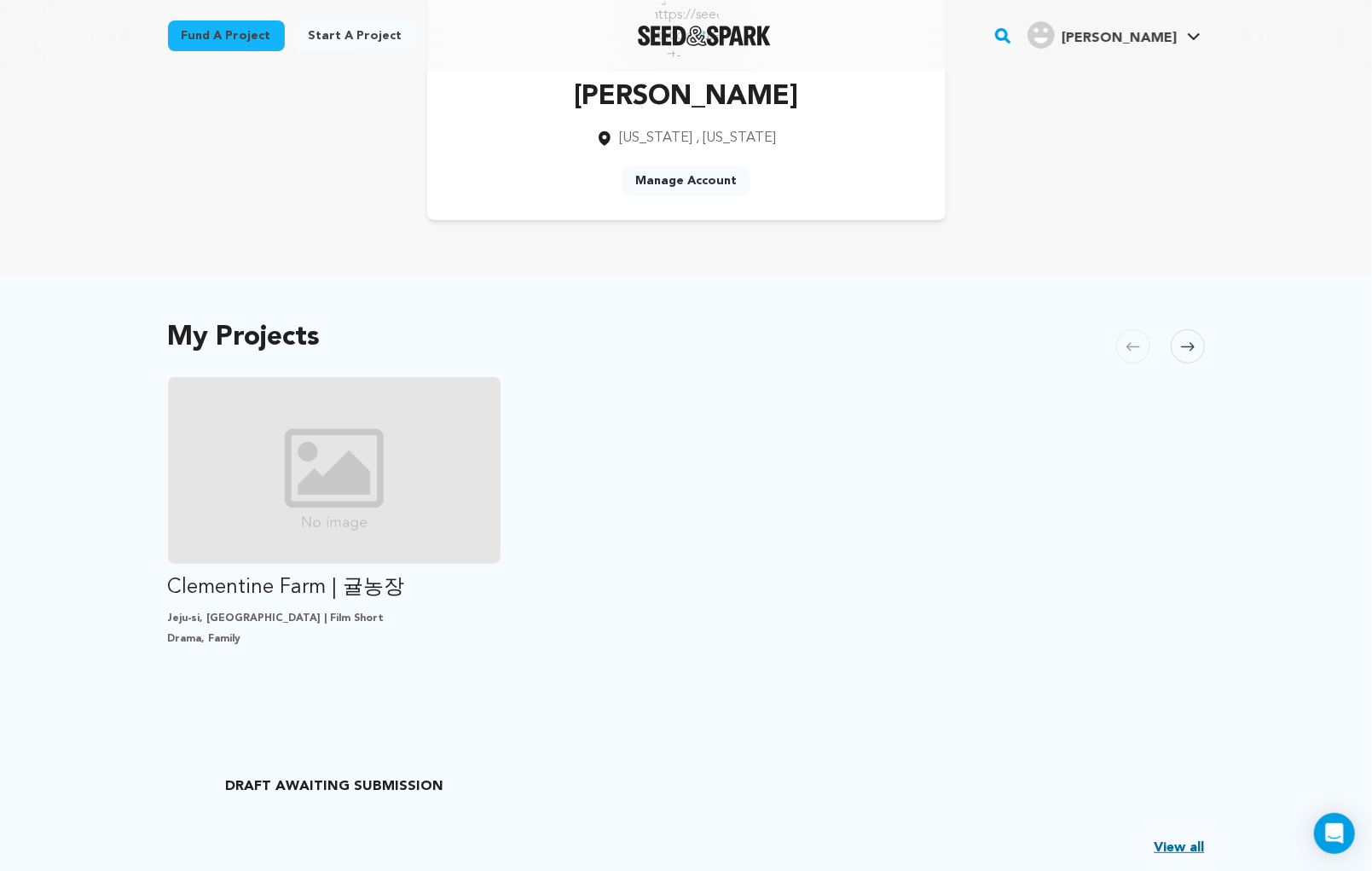
scroll to position [117, 0]
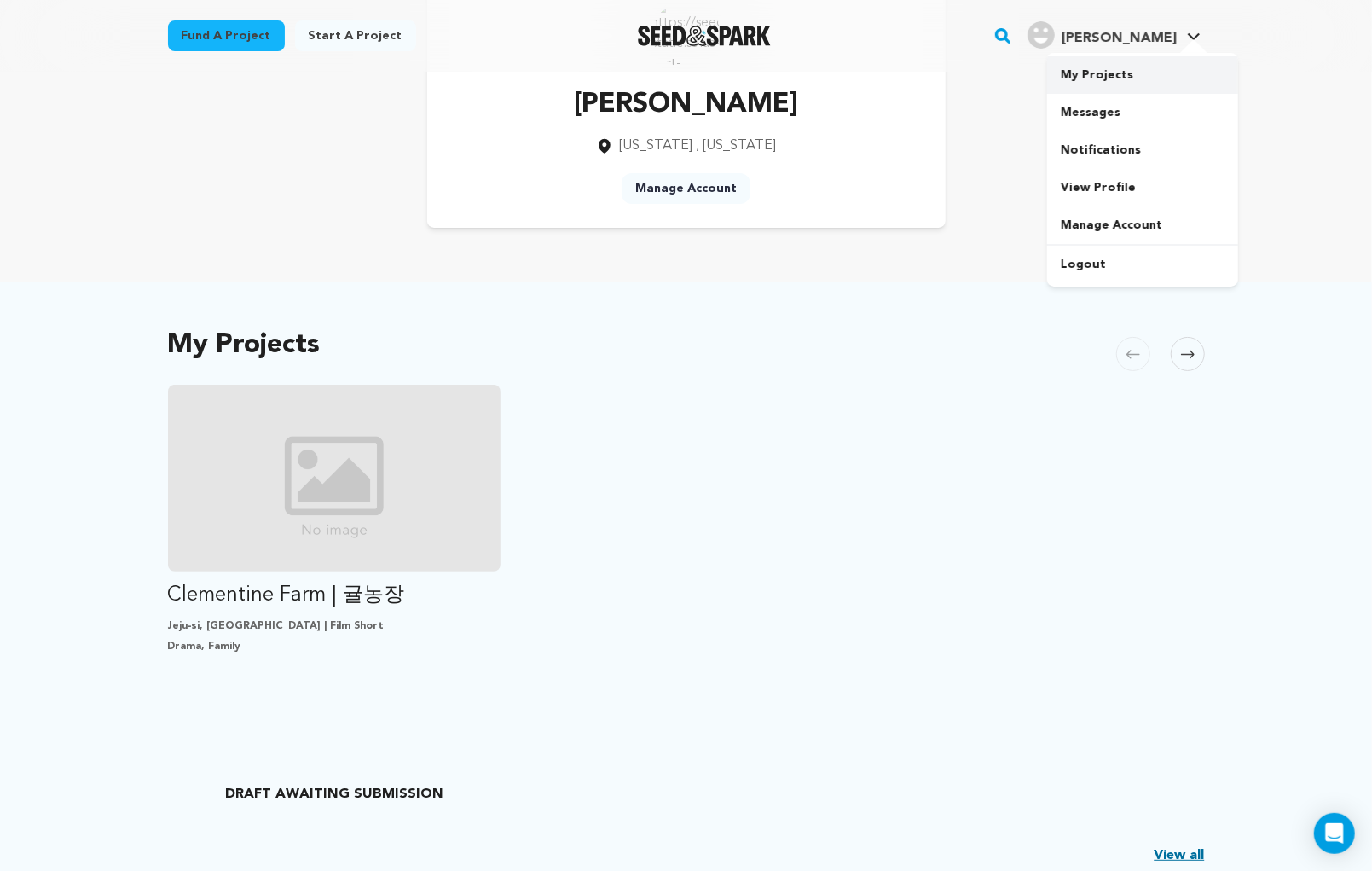
click at [1110, 82] on link "My Projects" at bounding box center [1143, 74] width 191 height 38
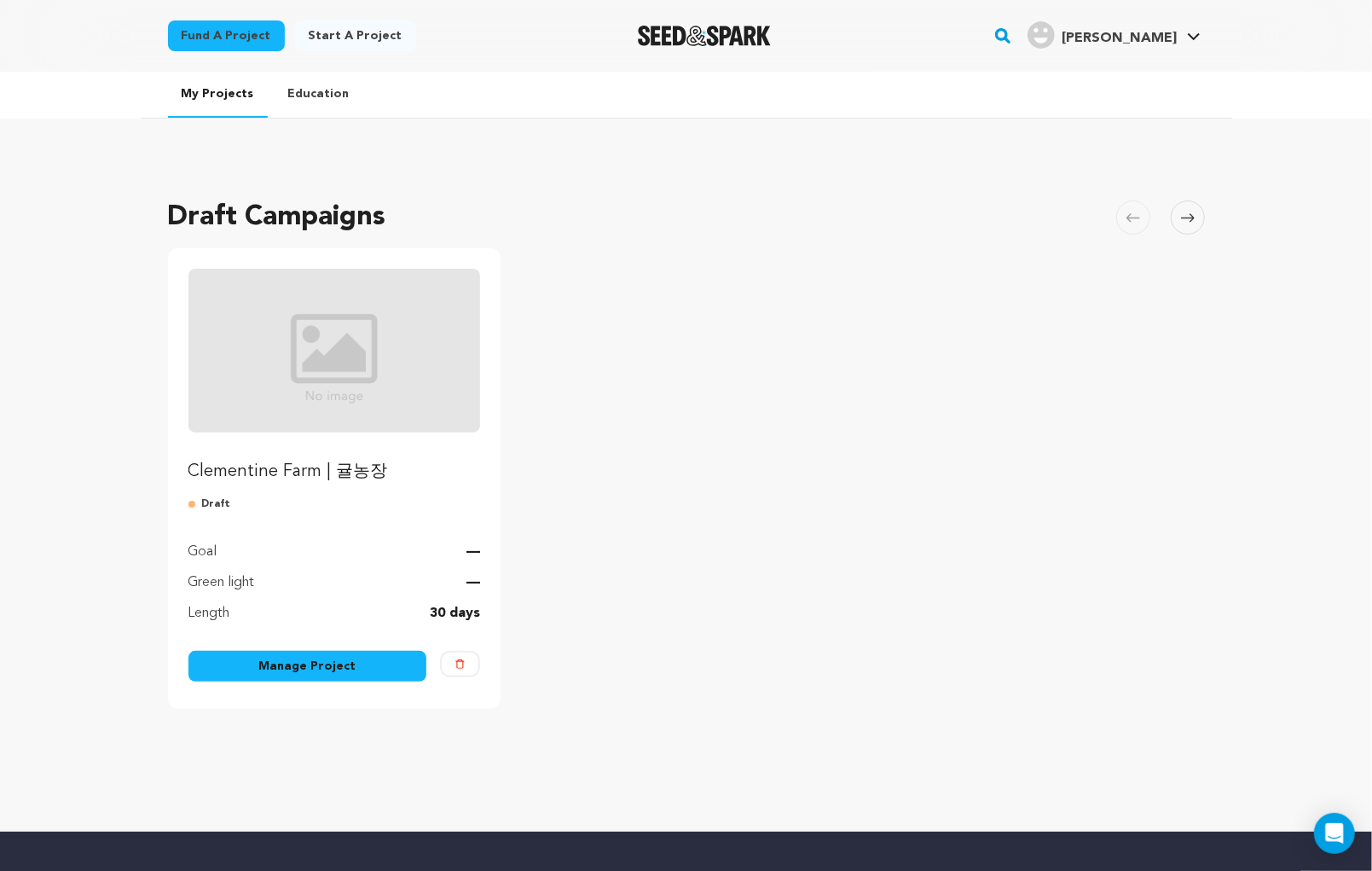
click at [303, 658] on link "Manage Project" at bounding box center [308, 666] width 239 height 31
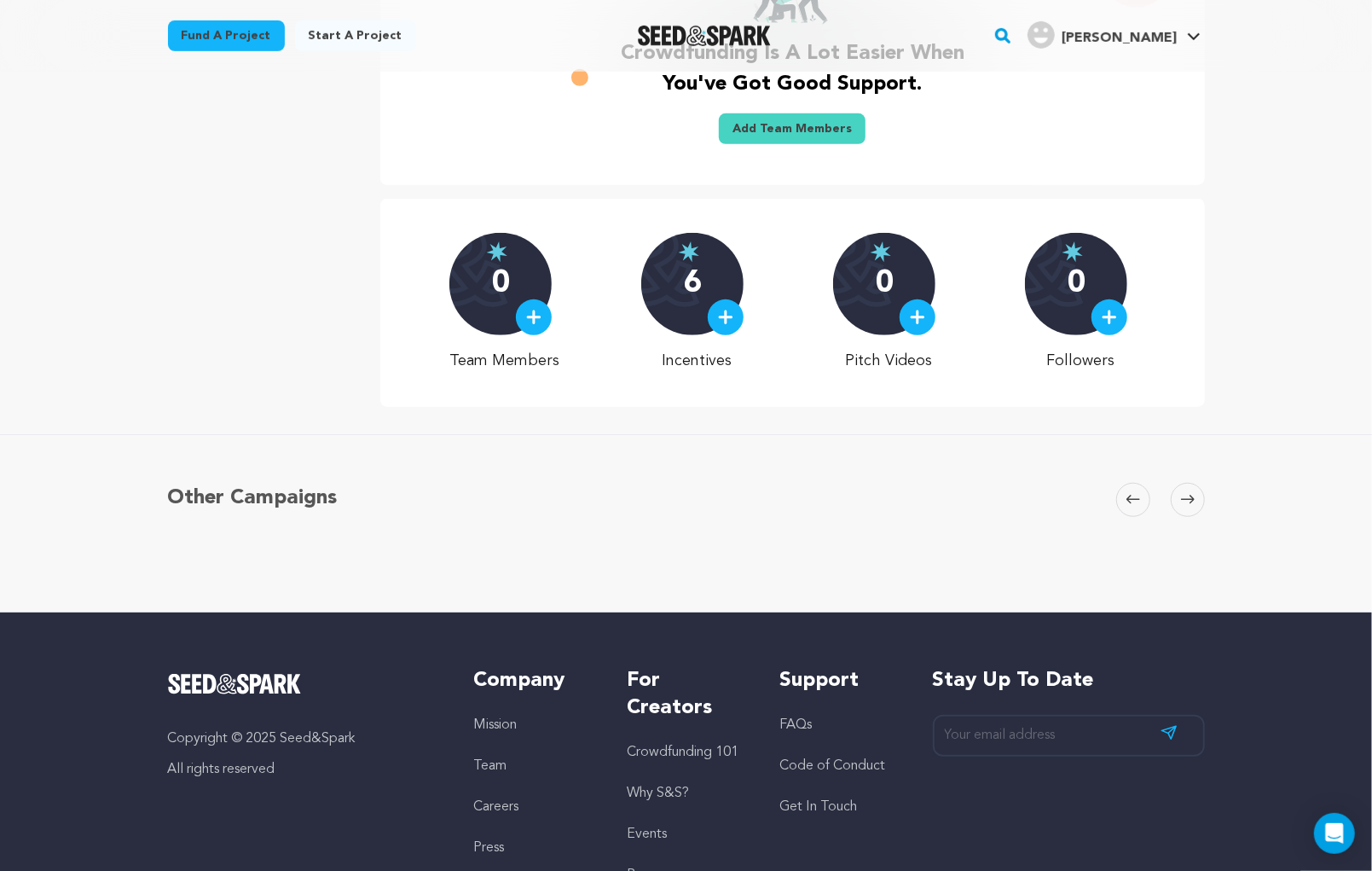
scroll to position [805, 0]
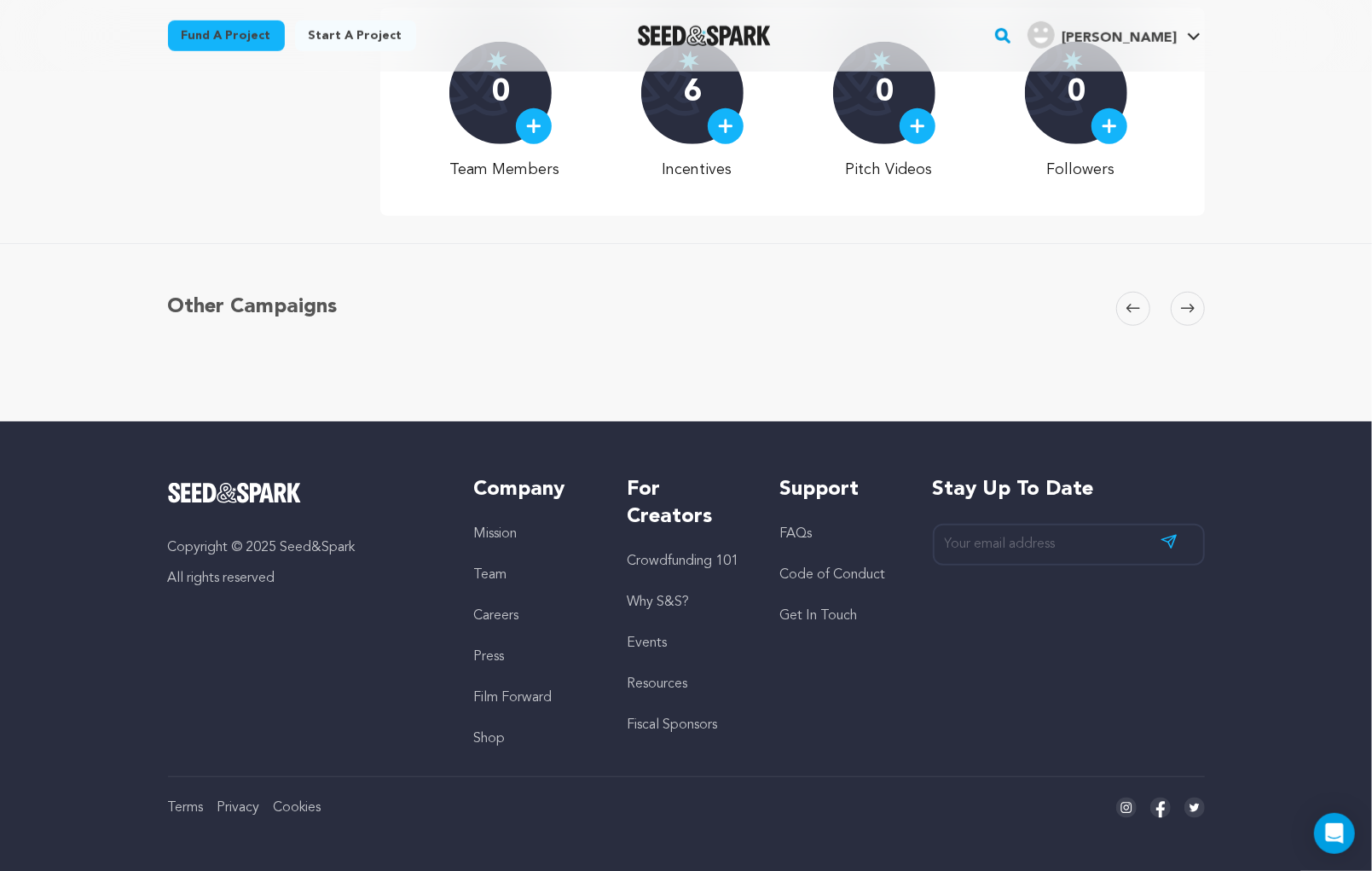
click at [732, 115] on div at bounding box center [726, 125] width 36 height 36
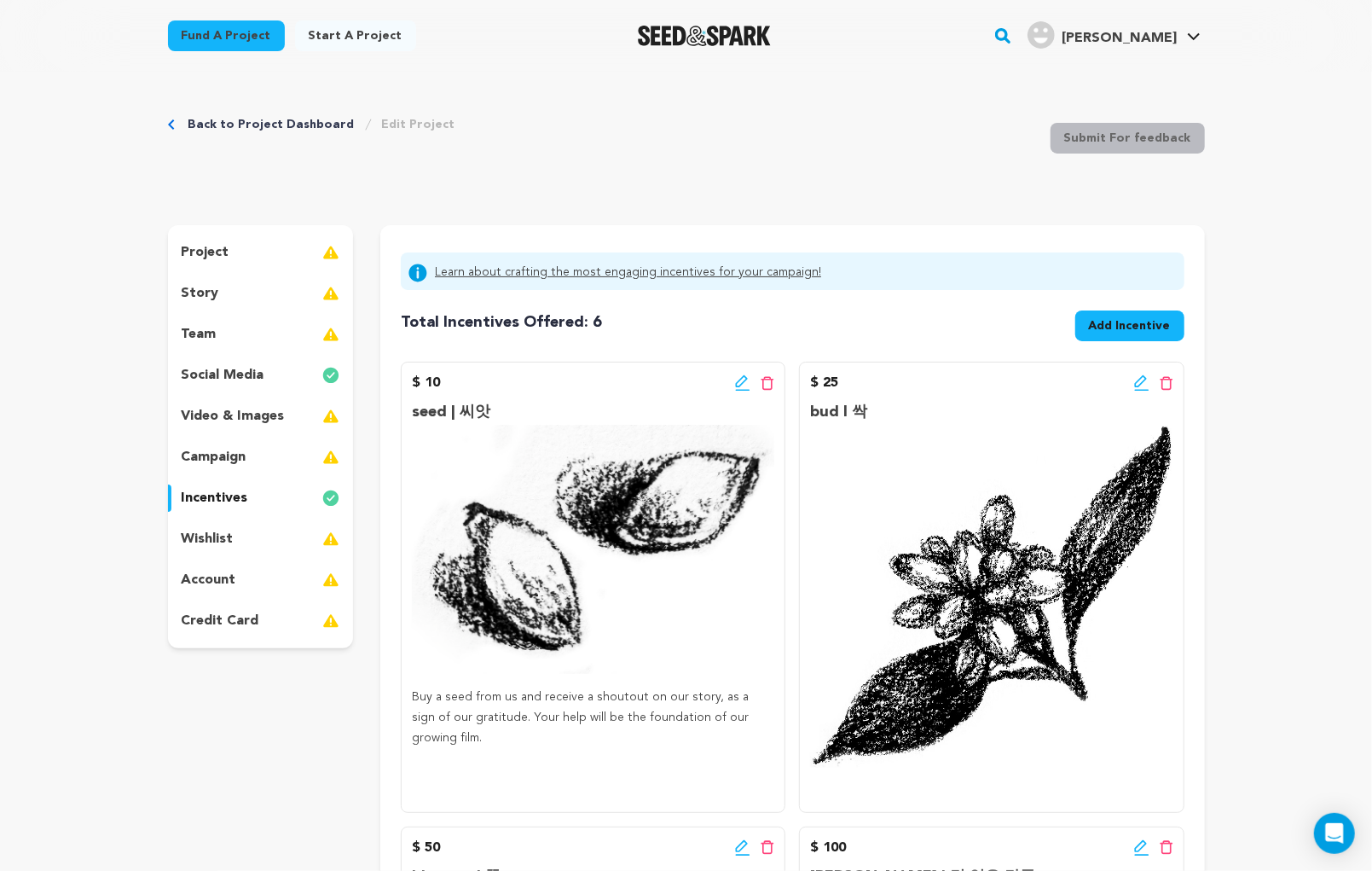
click at [1116, 325] on span "Add Incentive" at bounding box center [1129, 326] width 82 height 17
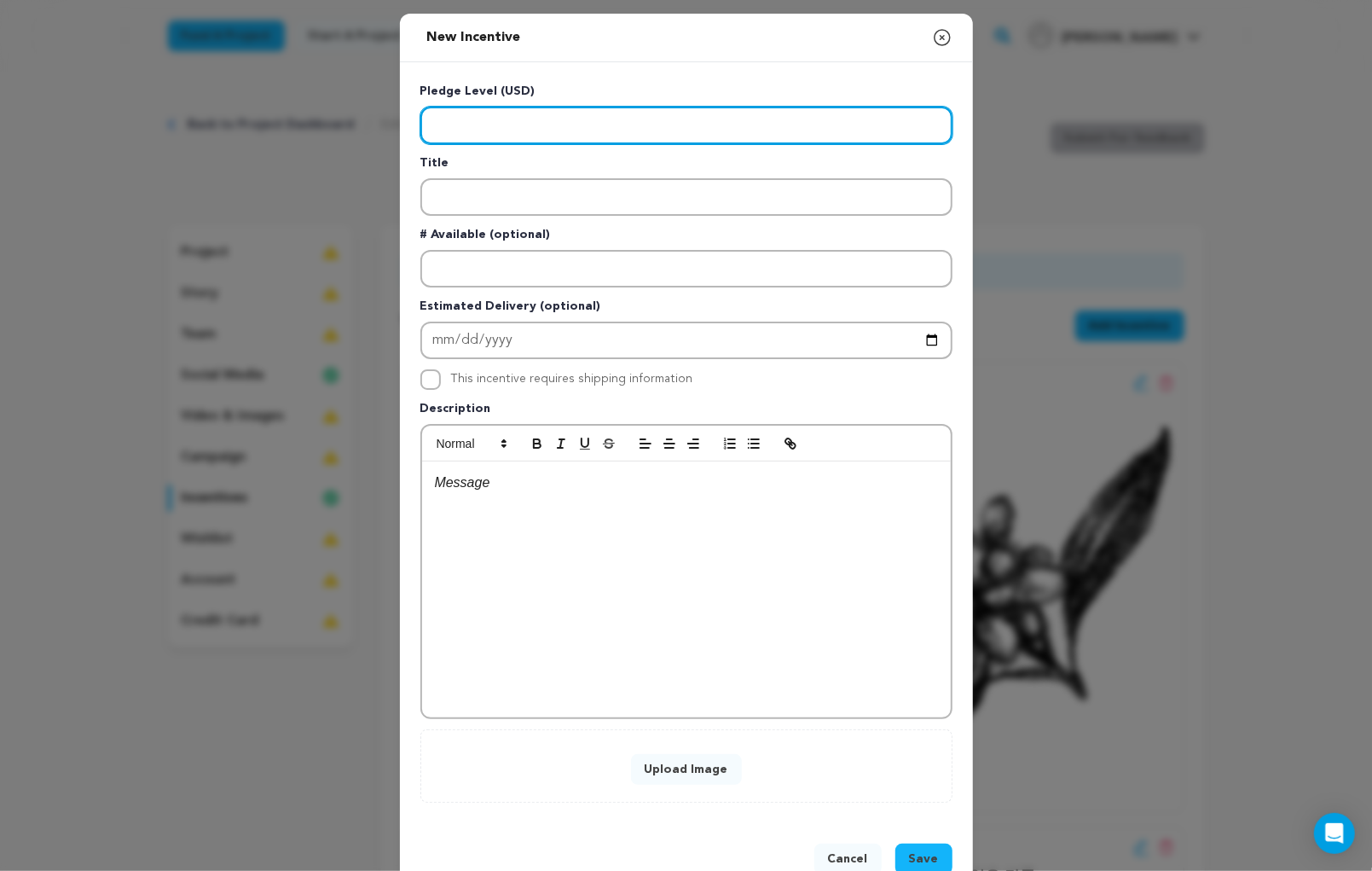
click at [500, 119] on input "Enter level" at bounding box center [686, 125] width 532 height 38
type input "500"
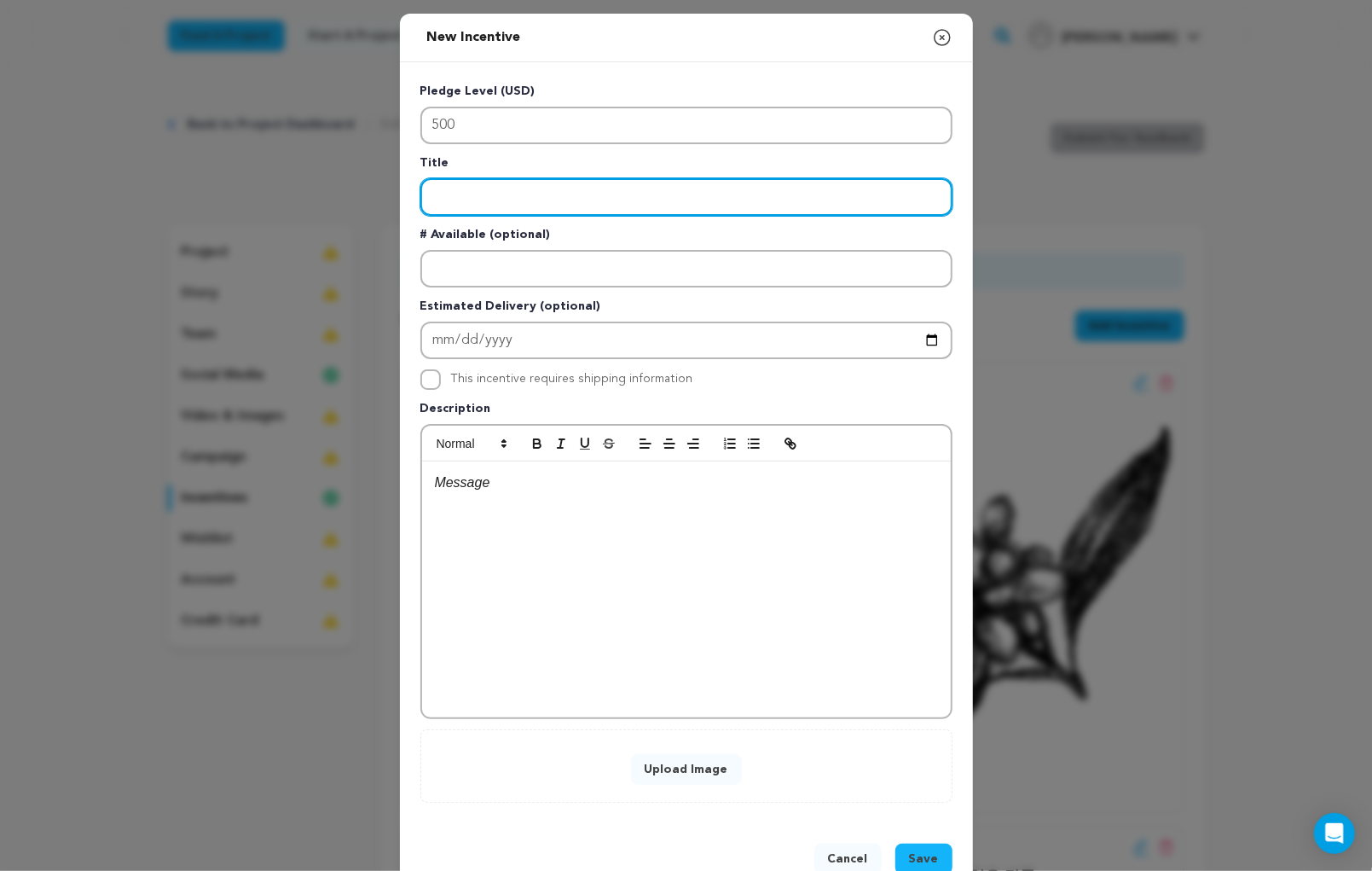
click at [476, 188] on input "Enter title" at bounding box center [686, 197] width 532 height 38
type input "tree I 나무"
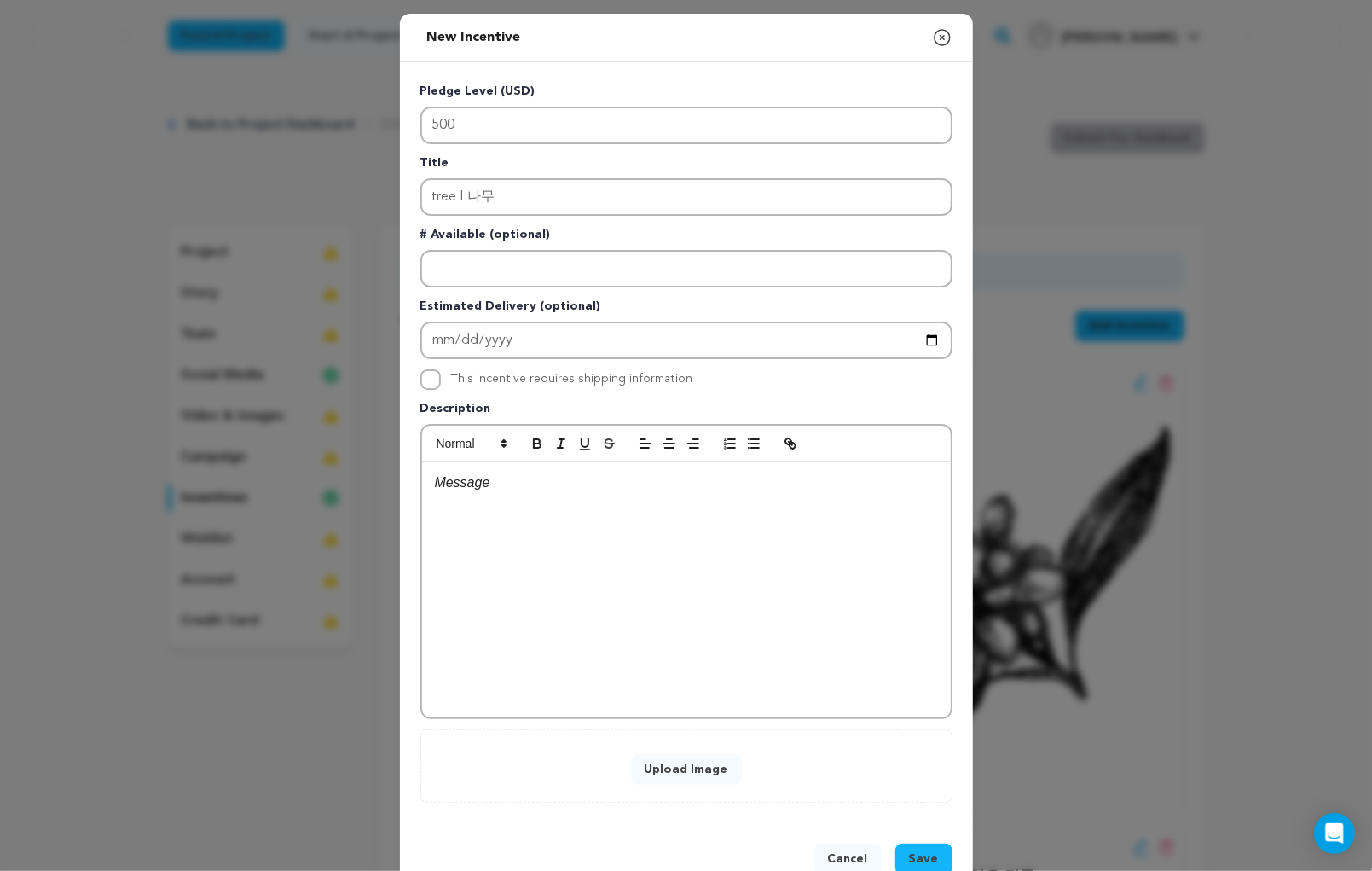
click at [693, 789] on div "Upload Image" at bounding box center [686, 766] width 532 height 73
click at [696, 758] on button "Upload Image" at bounding box center [686, 769] width 111 height 31
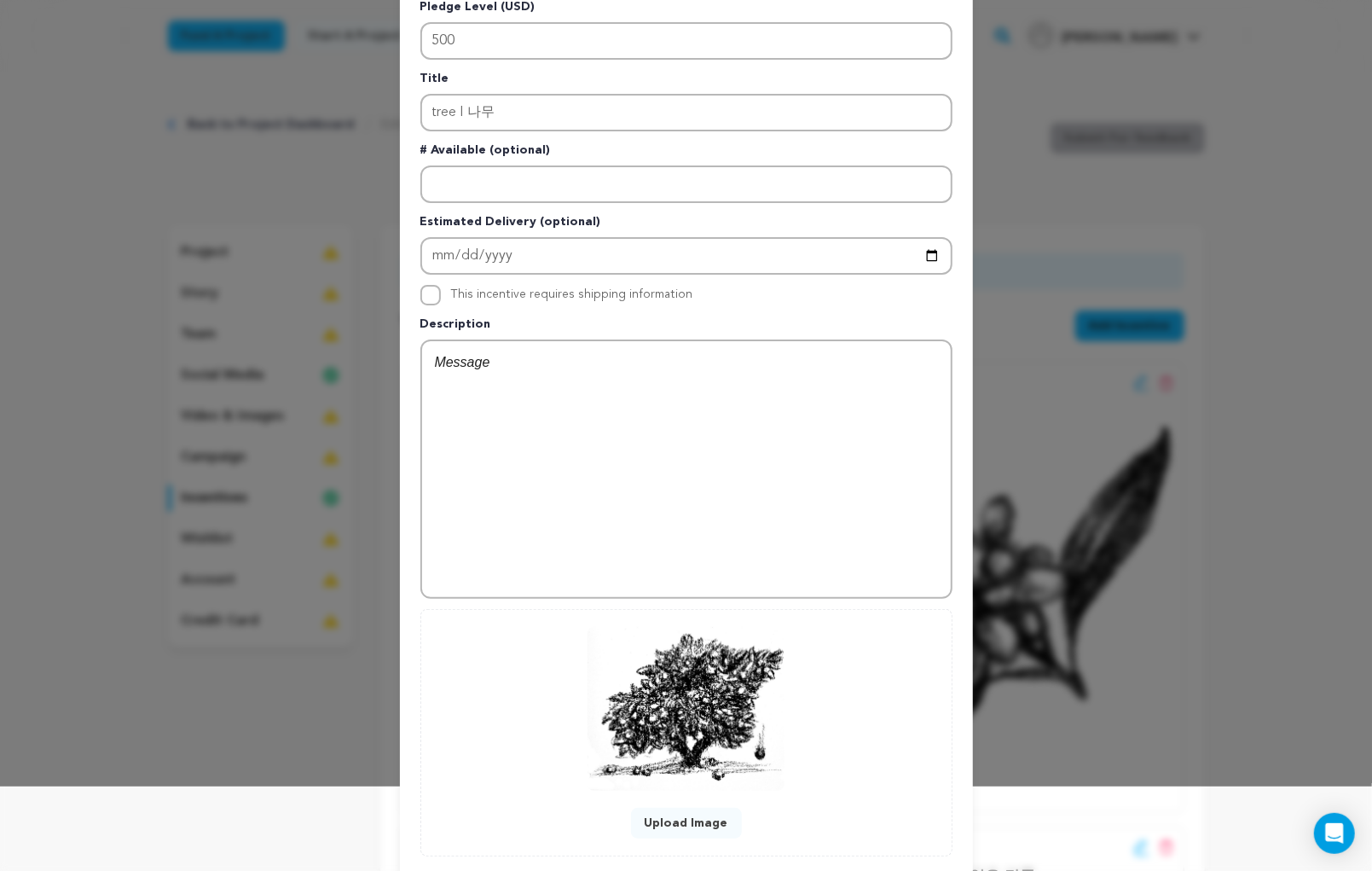
scroll to position [181, 0]
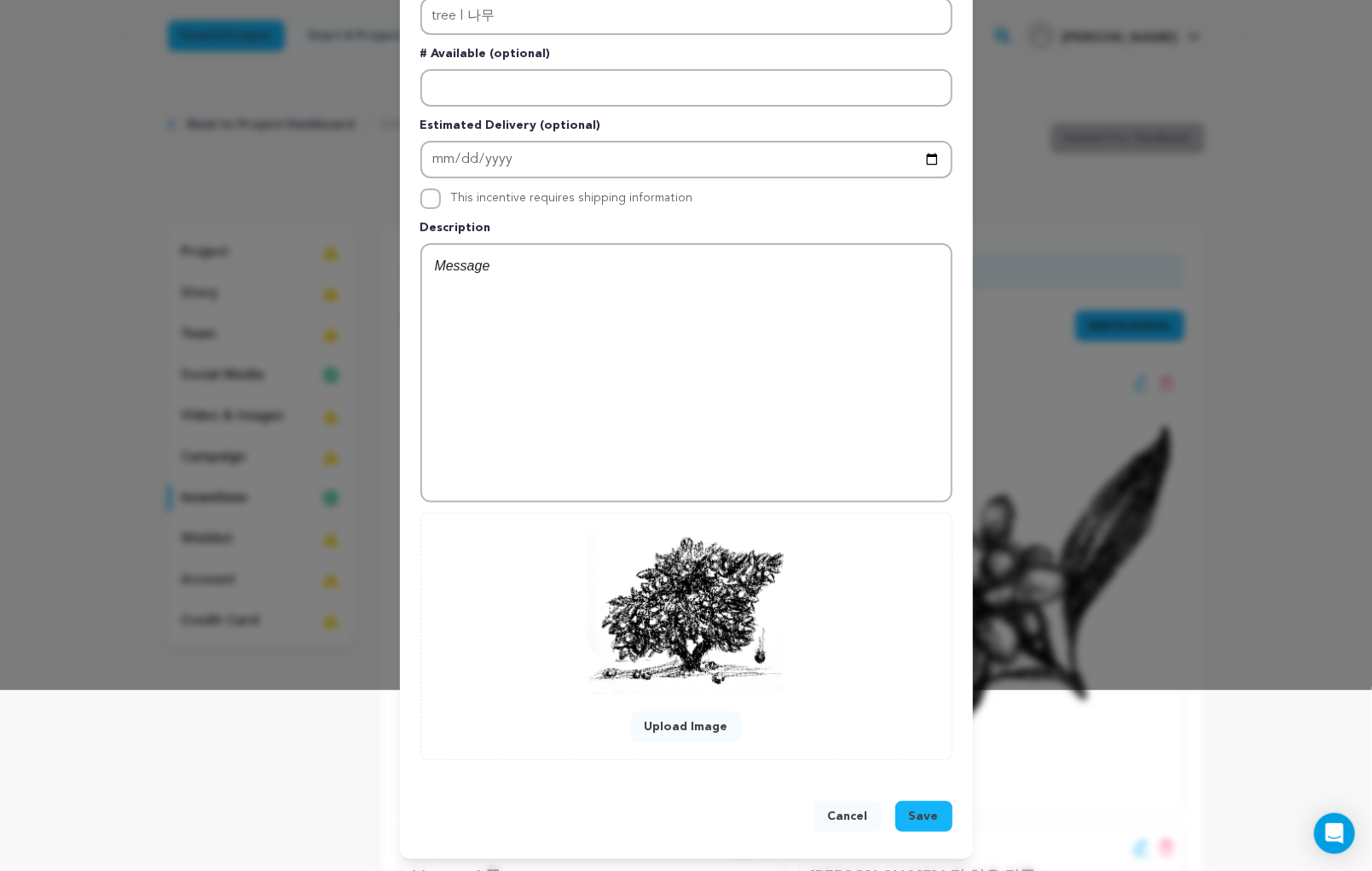
click at [914, 819] on span "Save" at bounding box center [923, 816] width 30 height 17
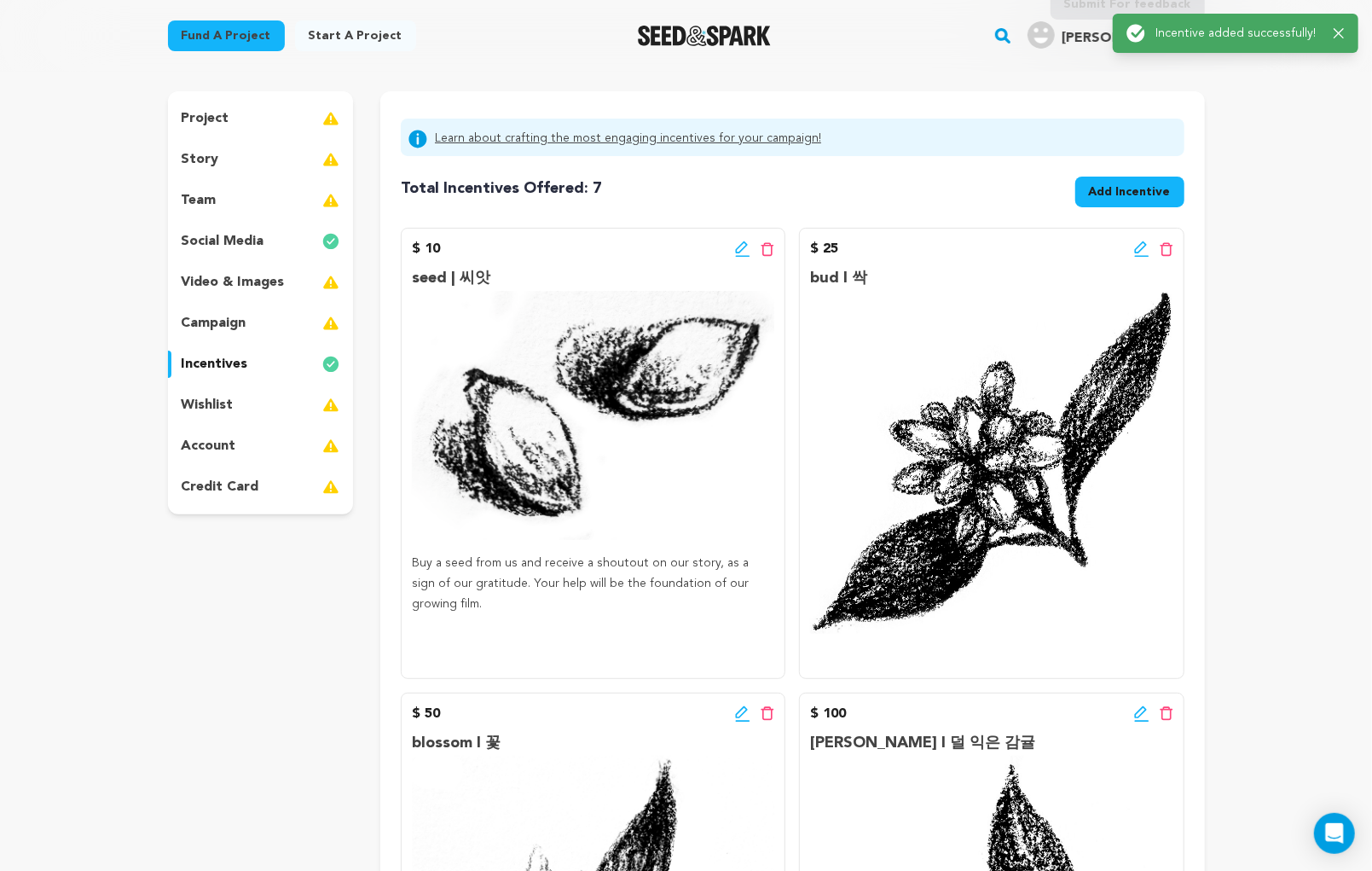
scroll to position [0, 0]
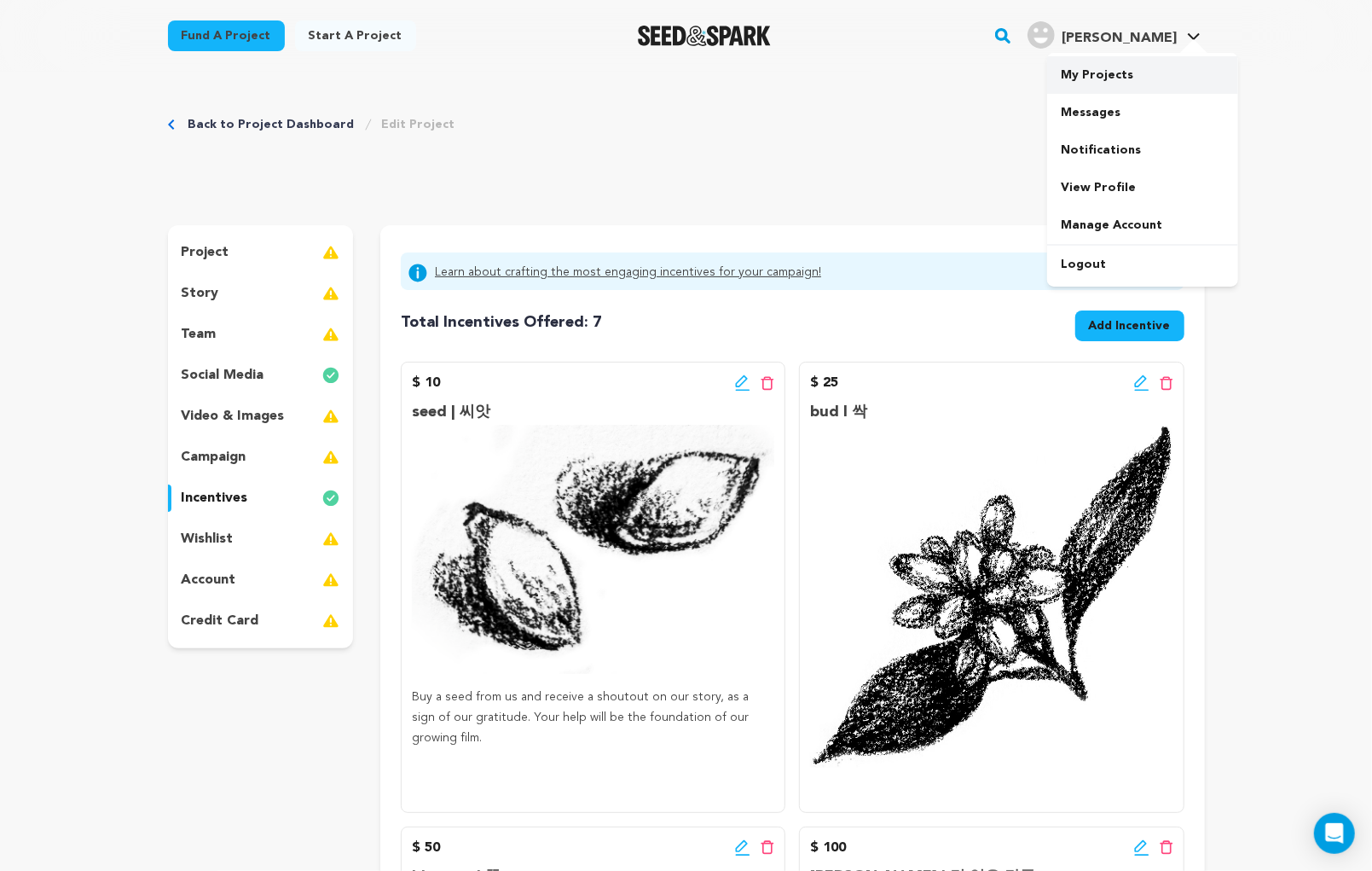
click at [1138, 77] on link "My Projects" at bounding box center [1143, 74] width 191 height 38
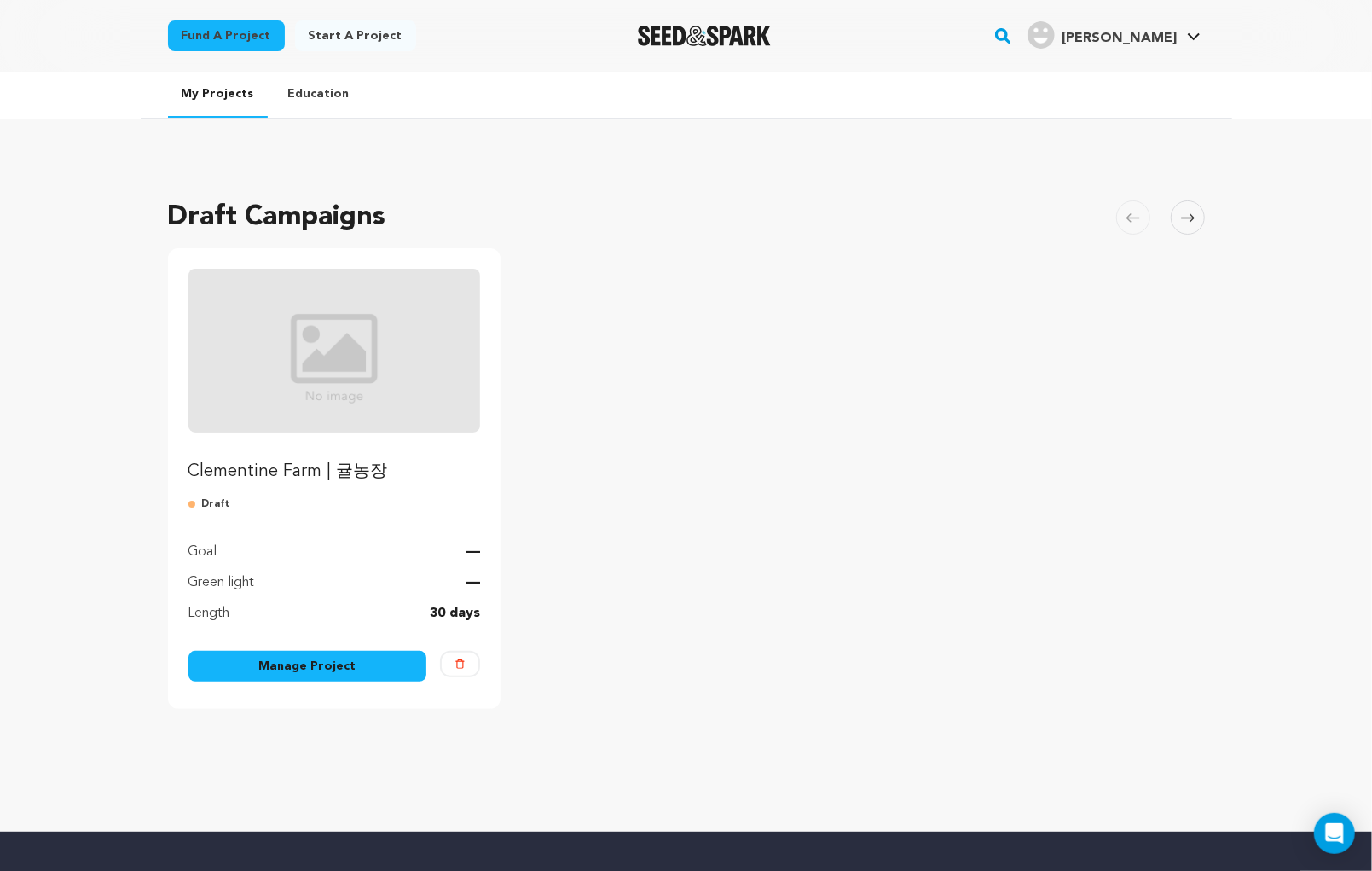
click at [323, 449] on link "Clementine Farm | 귤농장" at bounding box center [335, 376] width 293 height 215
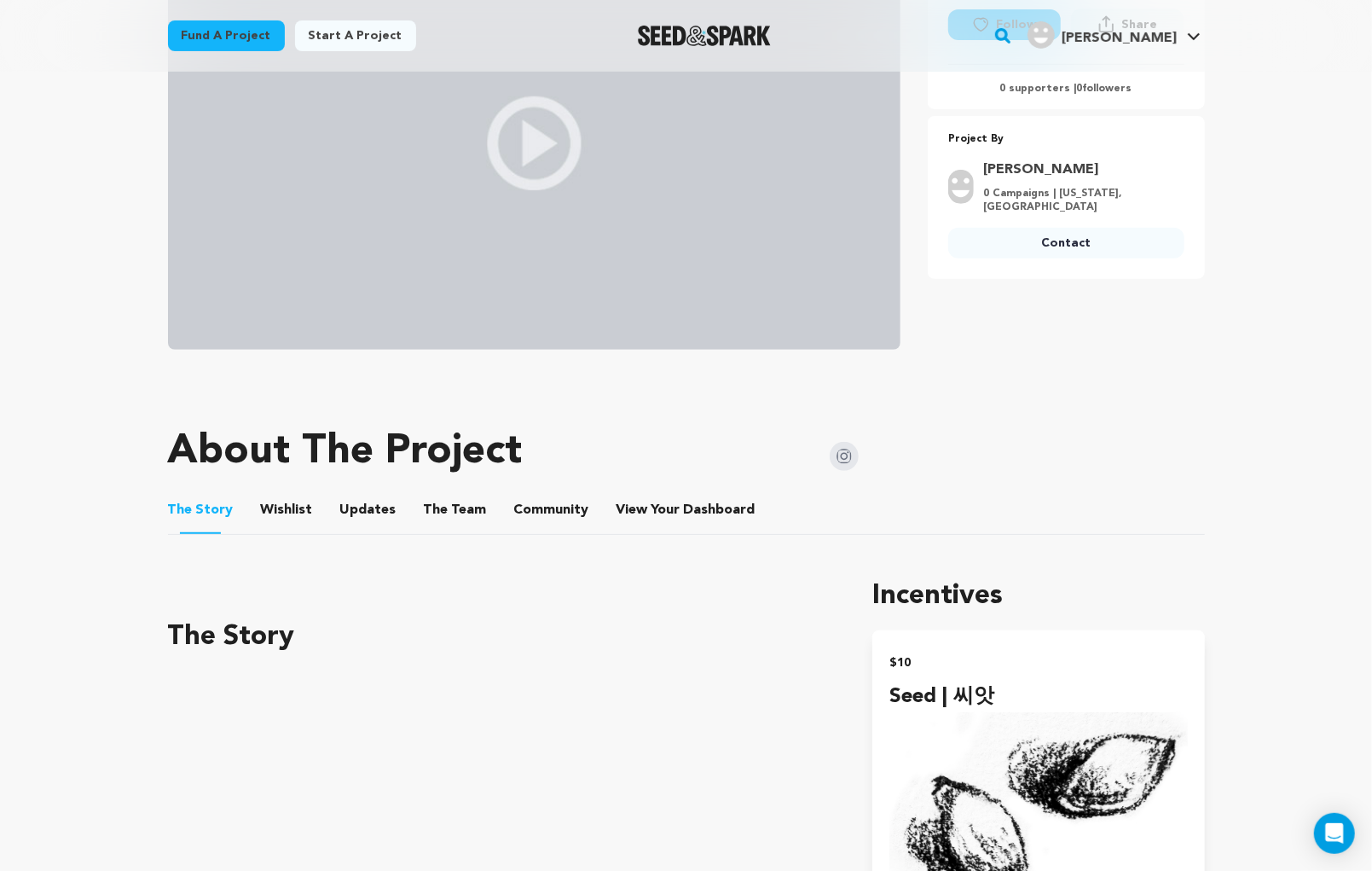
scroll to position [357, 0]
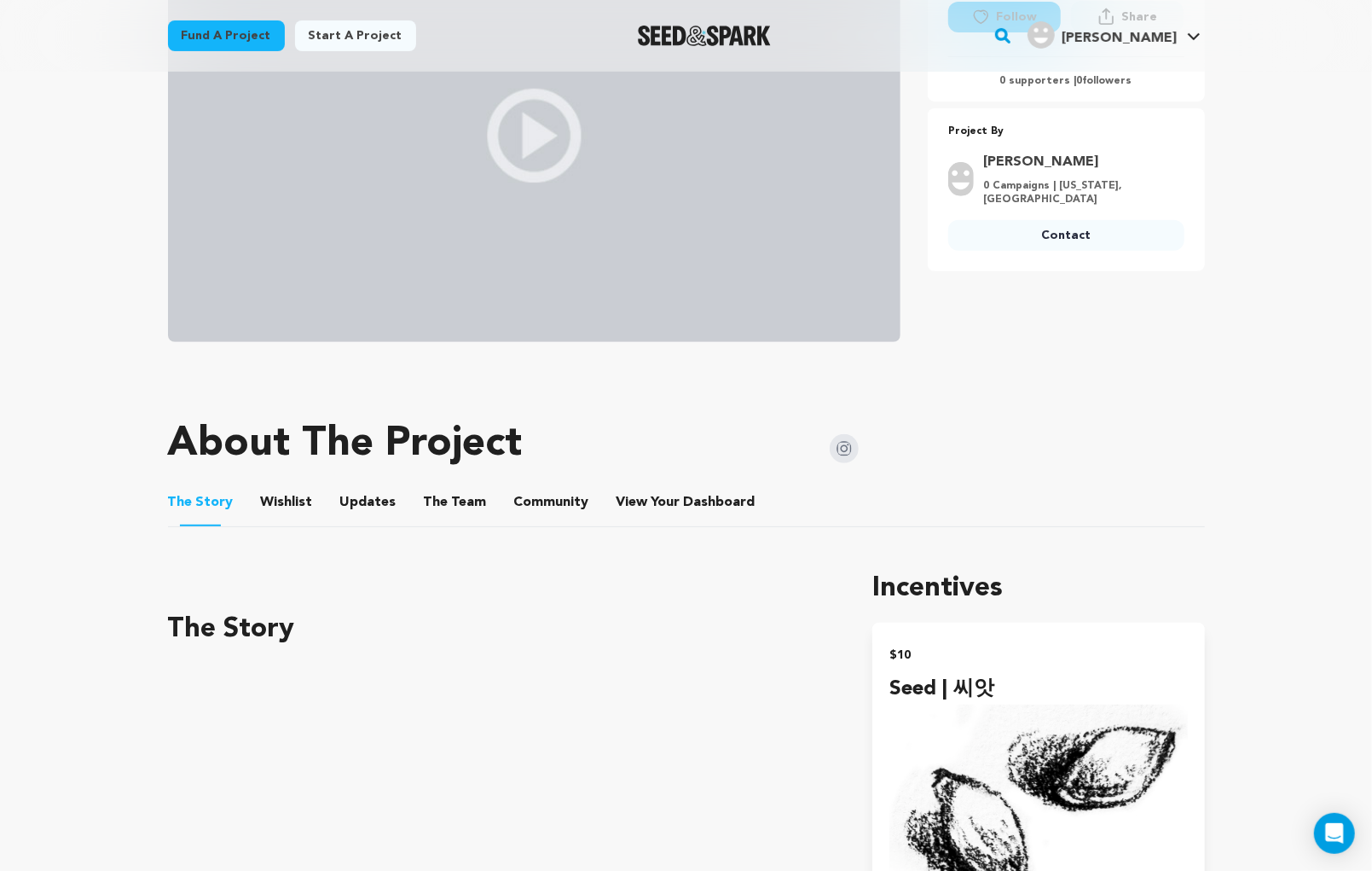
click at [282, 502] on button "Wishlist" at bounding box center [286, 506] width 40 height 40
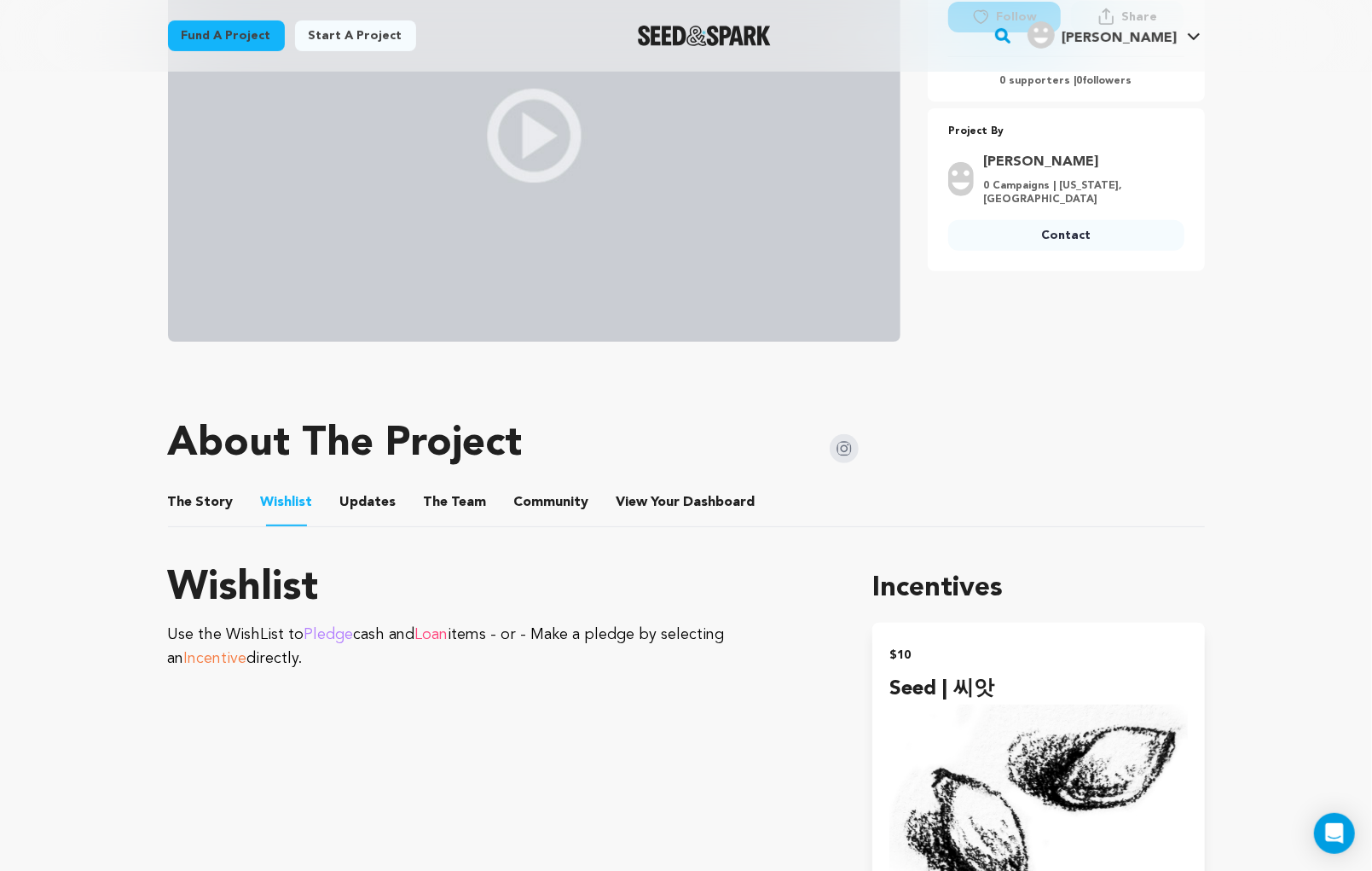
click at [411, 520] on ul "The Story The Story Wishlist Wishlist Updates Updates The Team The Team Communi…" at bounding box center [686, 502] width 1037 height 48
click at [375, 513] on button "Updates" at bounding box center [368, 506] width 40 height 40
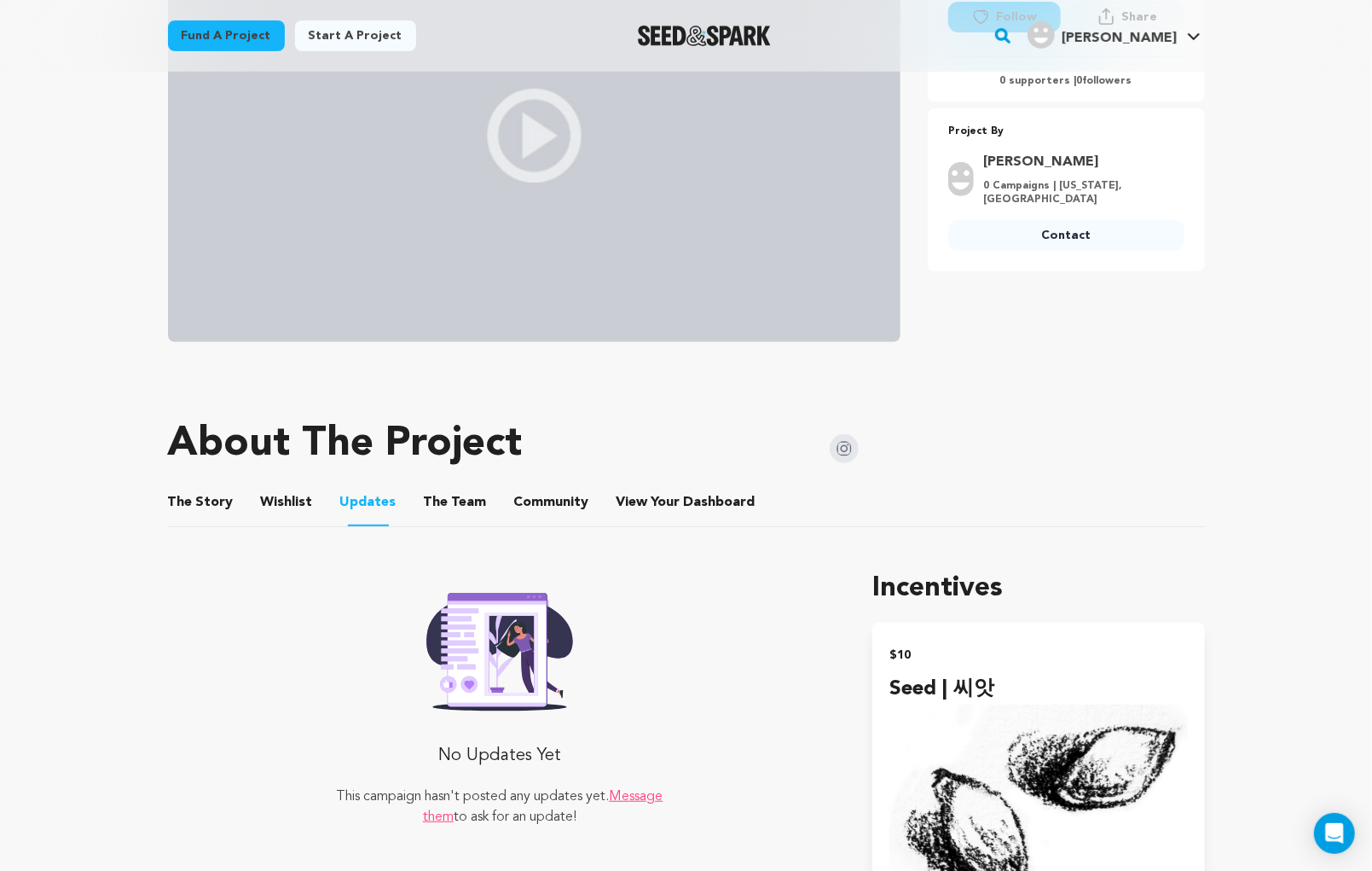
click at [206, 495] on button "The Story" at bounding box center [200, 506] width 40 height 40
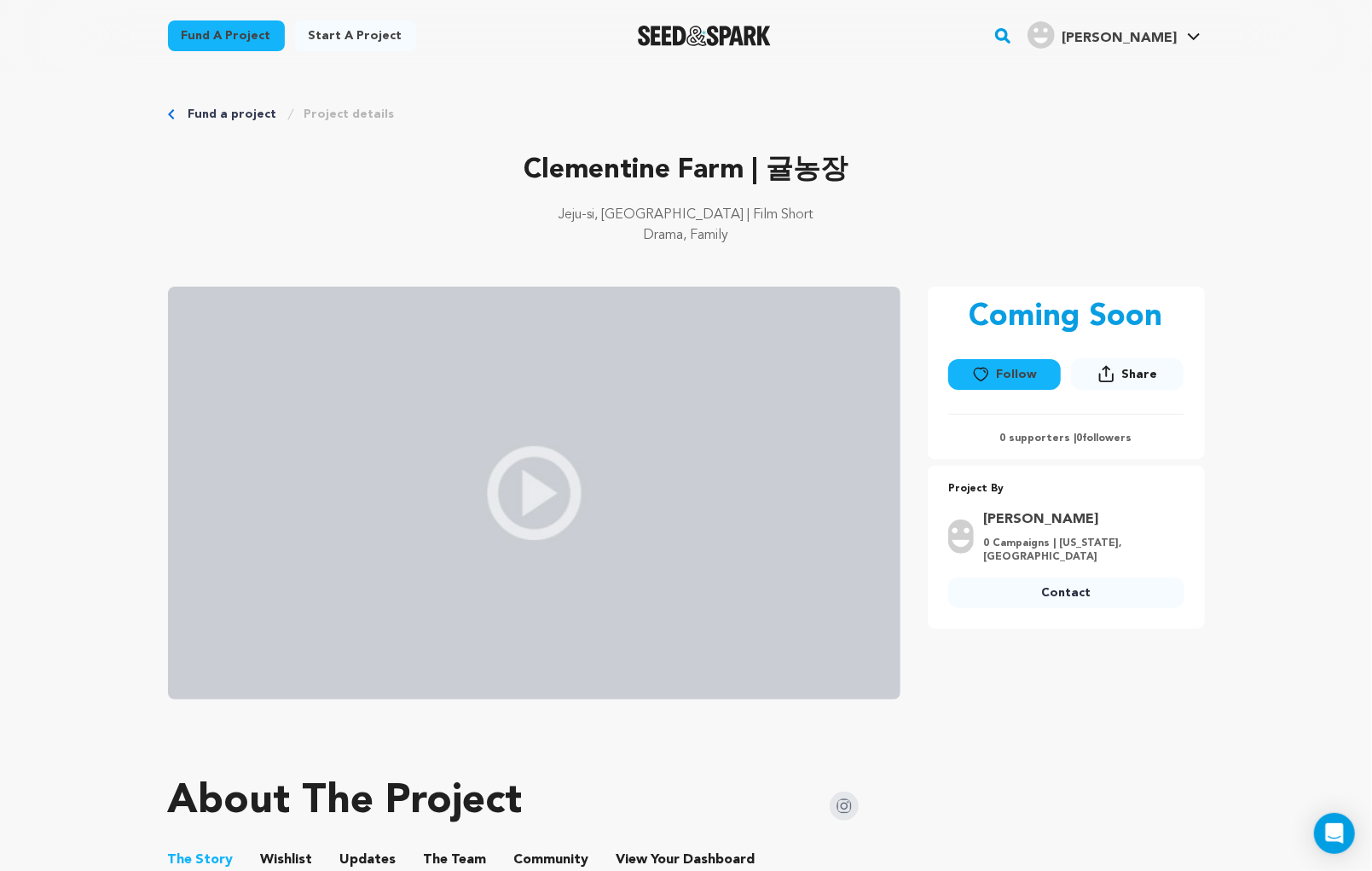
click at [729, 28] on img "Seed&Spark Homepage" at bounding box center [704, 36] width 134 height 20
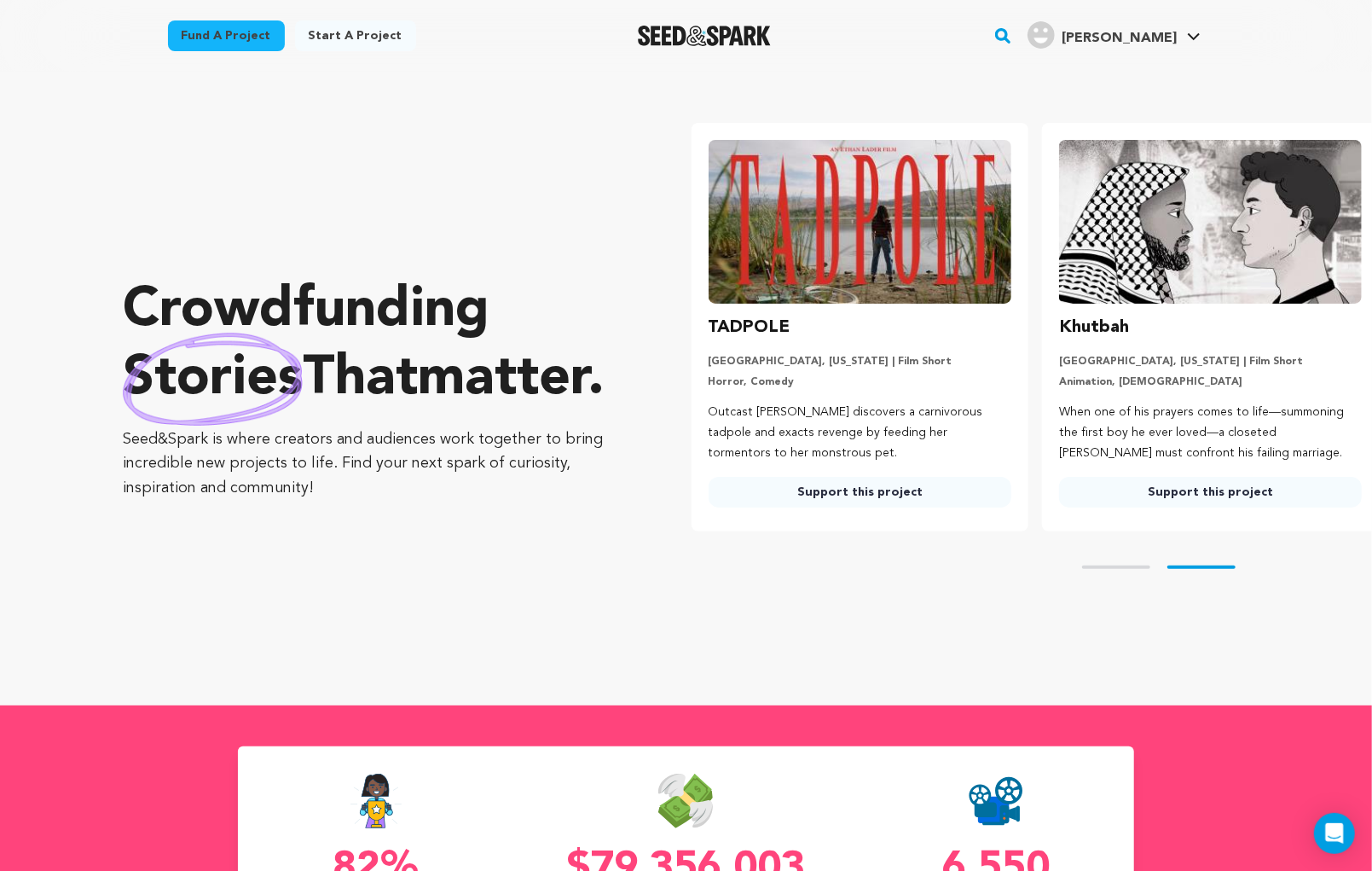
scroll to position [0, 351]
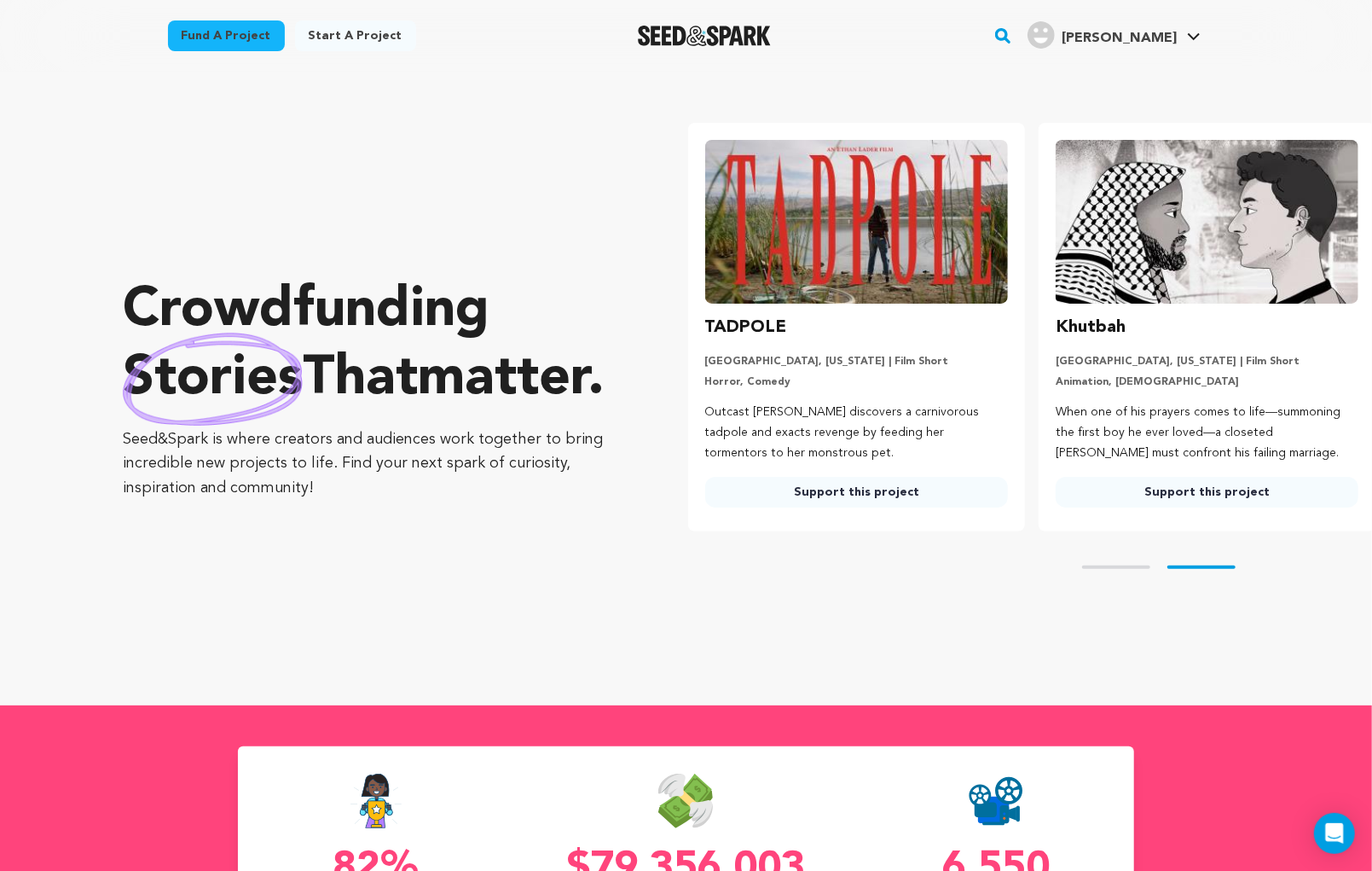
click at [862, 282] on img at bounding box center [857, 222] width 303 height 164
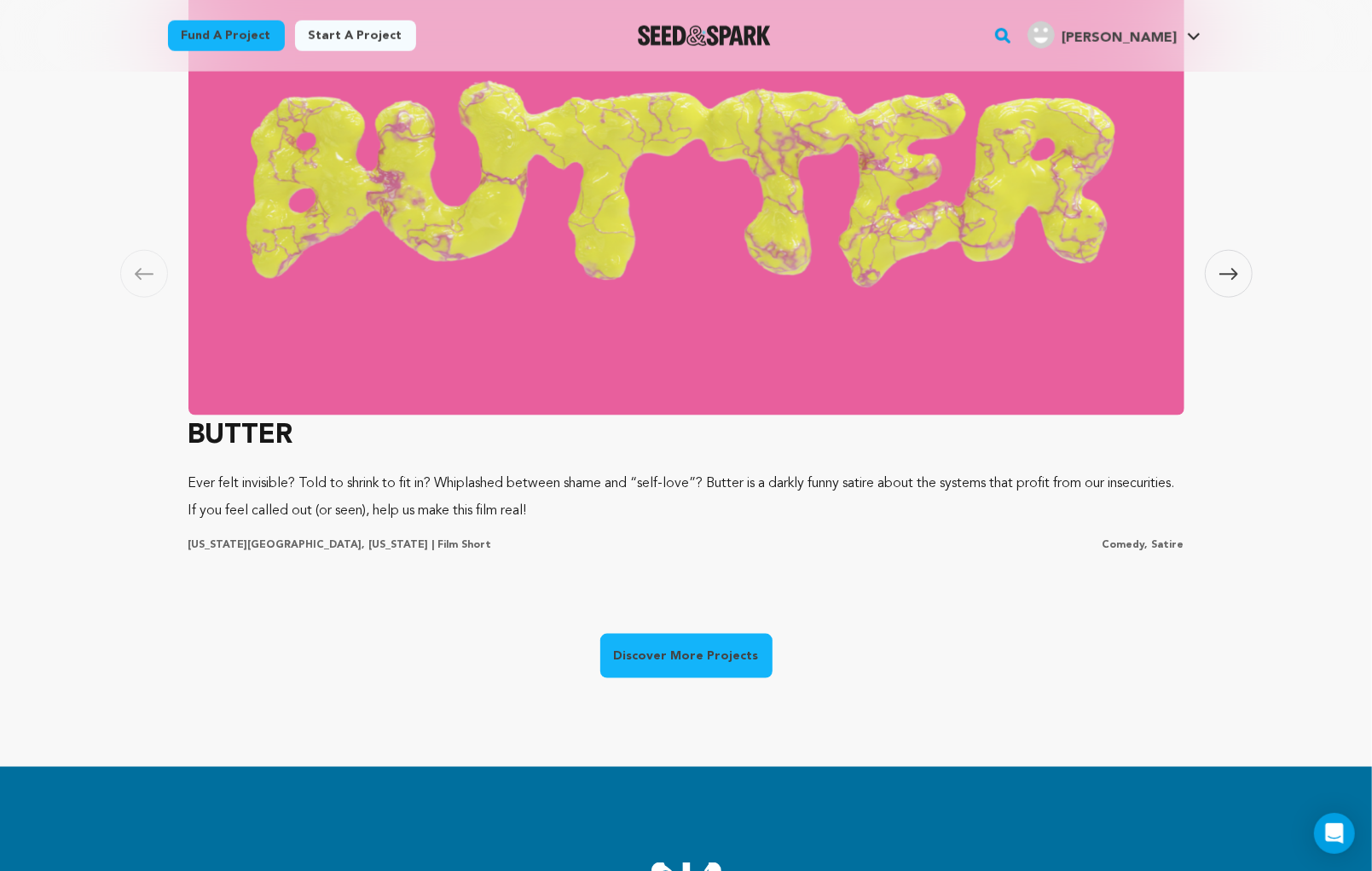
scroll to position [0, 364]
click at [259, 432] on h3 "BUTTER" at bounding box center [687, 436] width 996 height 40
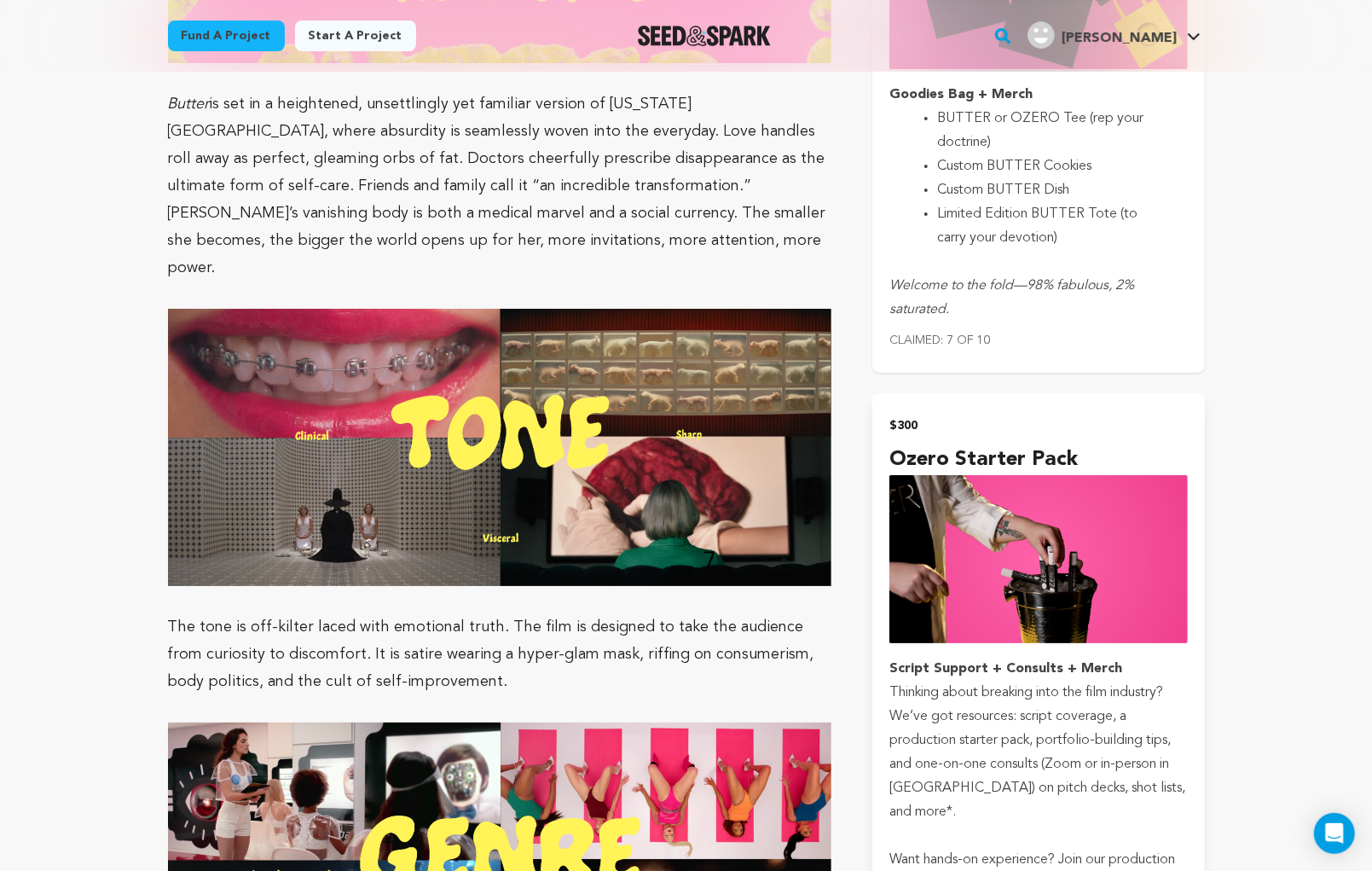
scroll to position [3924, 0]
